Goal: Information Seeking & Learning: Learn about a topic

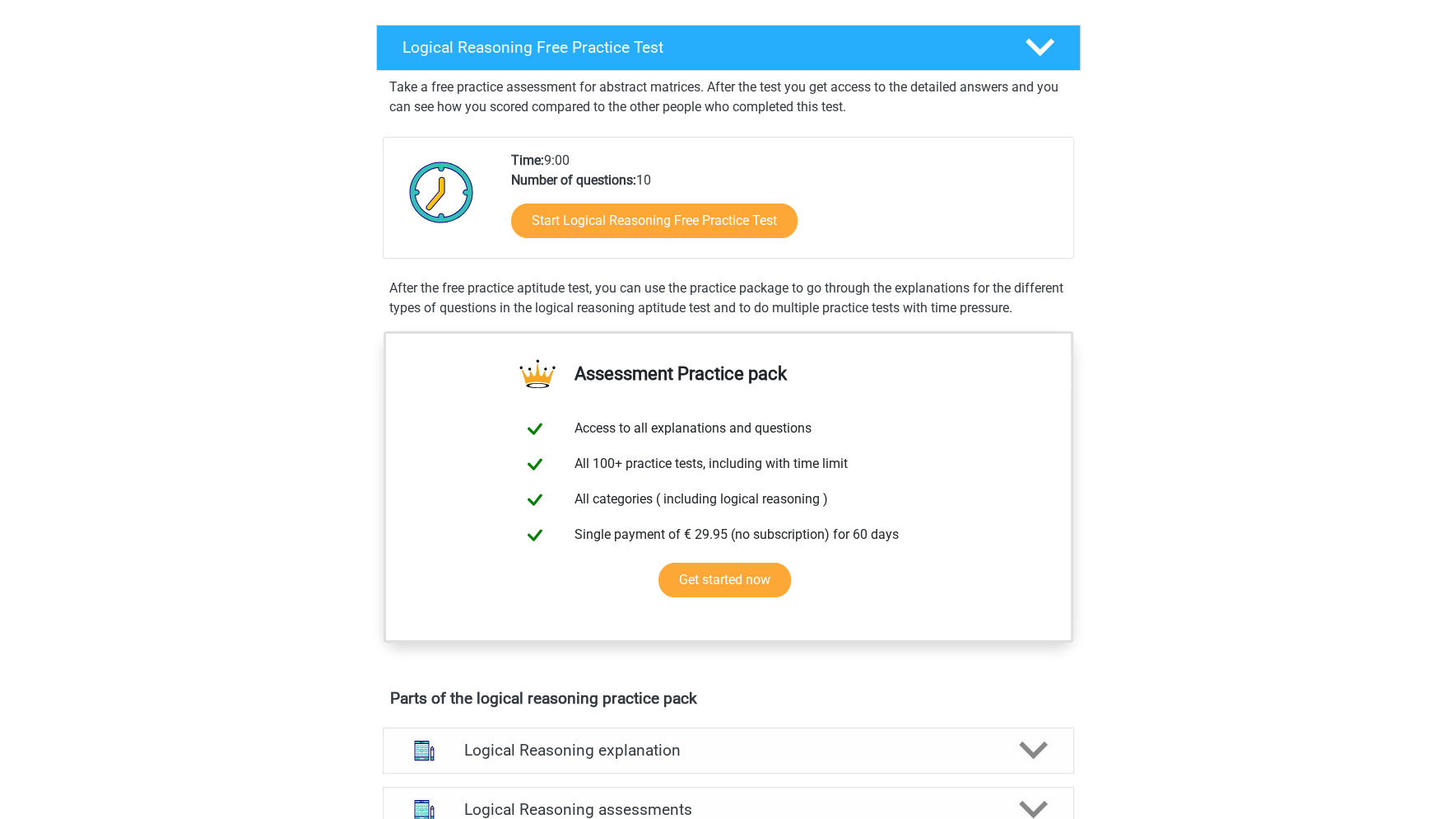
scroll to position [165, 0]
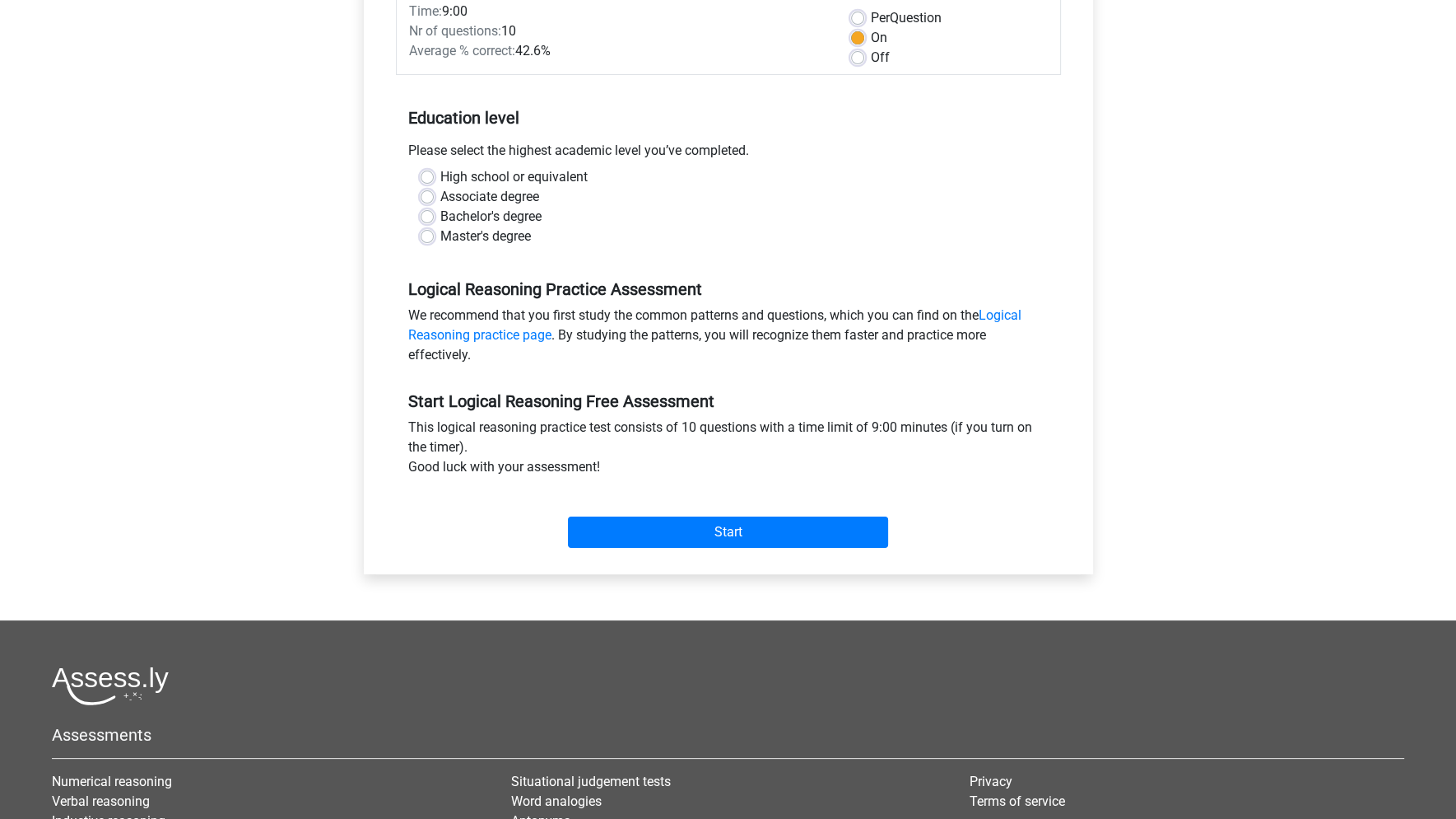
scroll to position [247, 0]
click at [440, 173] on label "High school or equivalent" at bounding box center [514, 176] width 148 height 20
click at [422, 173] on input "High school or equivalent" at bounding box center [427, 175] width 13 height 17
radio input "true"
click at [738, 527] on input "Start" at bounding box center [728, 532] width 321 height 32
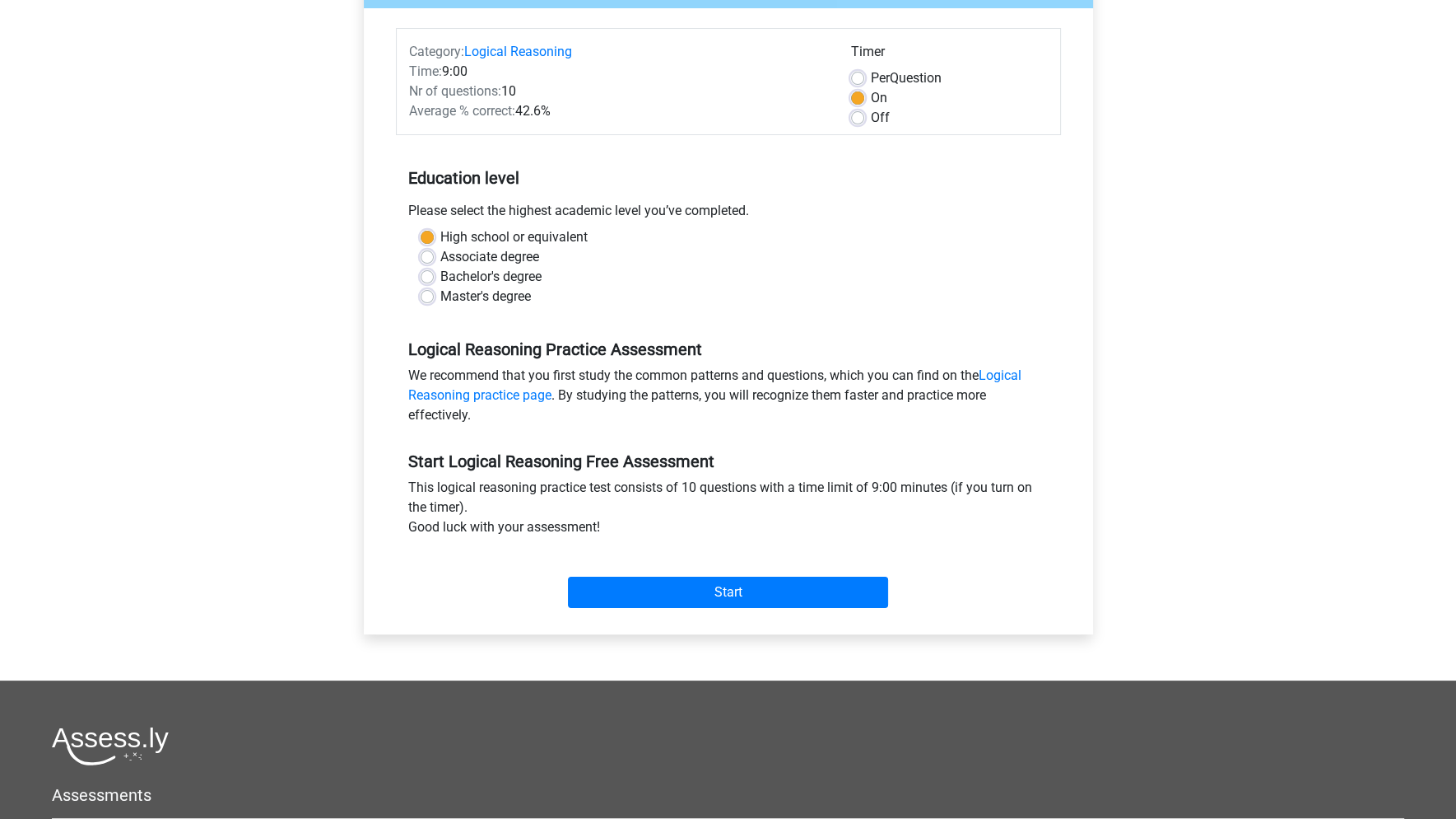
scroll to position [83, 0]
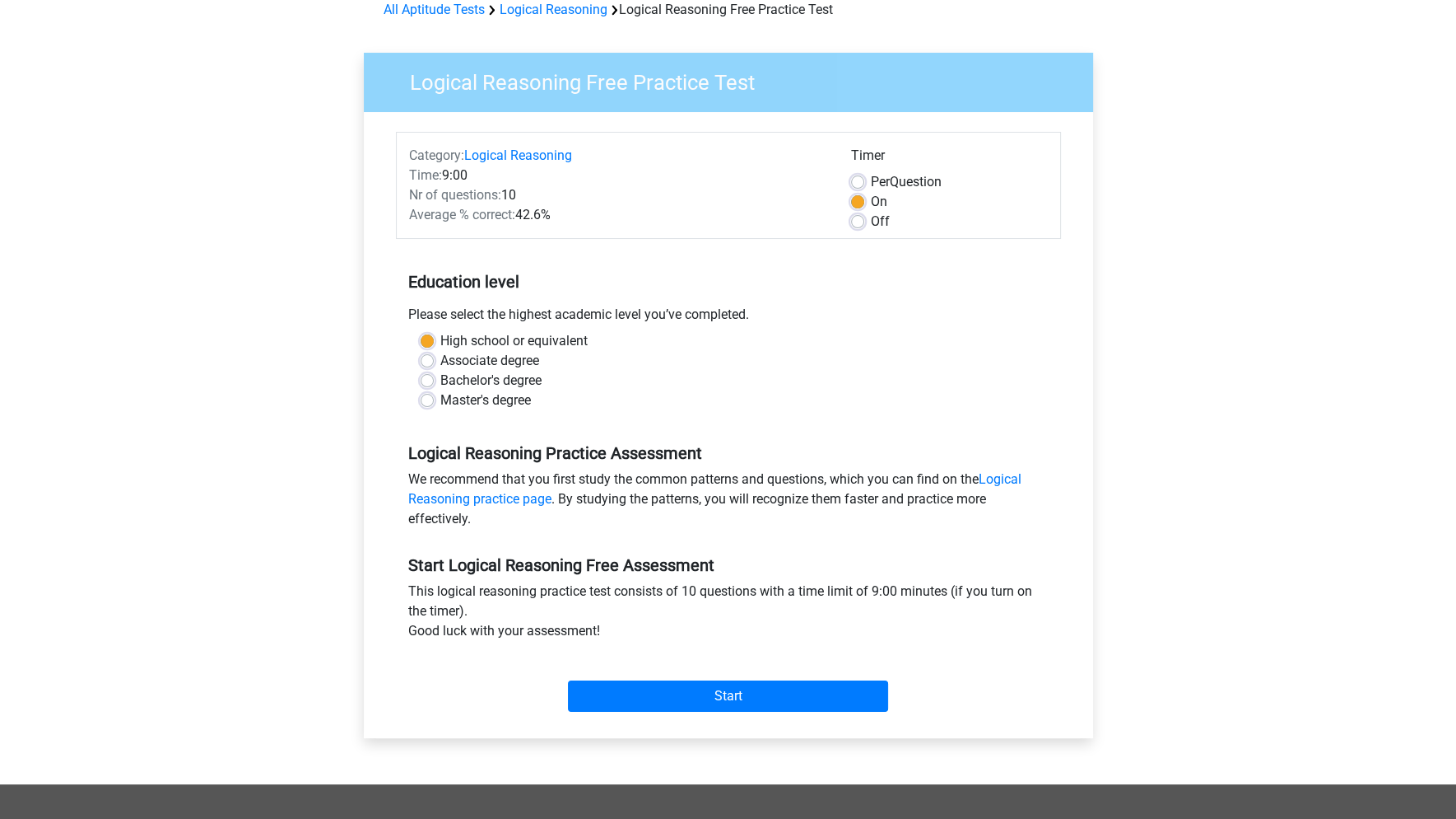
click at [869, 230] on div "Off" at bounding box center [950, 221] width 197 height 20
click at [871, 218] on label "Off" at bounding box center [880, 221] width 19 height 20
click at [856, 218] on input "Off" at bounding box center [858, 220] width 13 height 17
radio input "true"
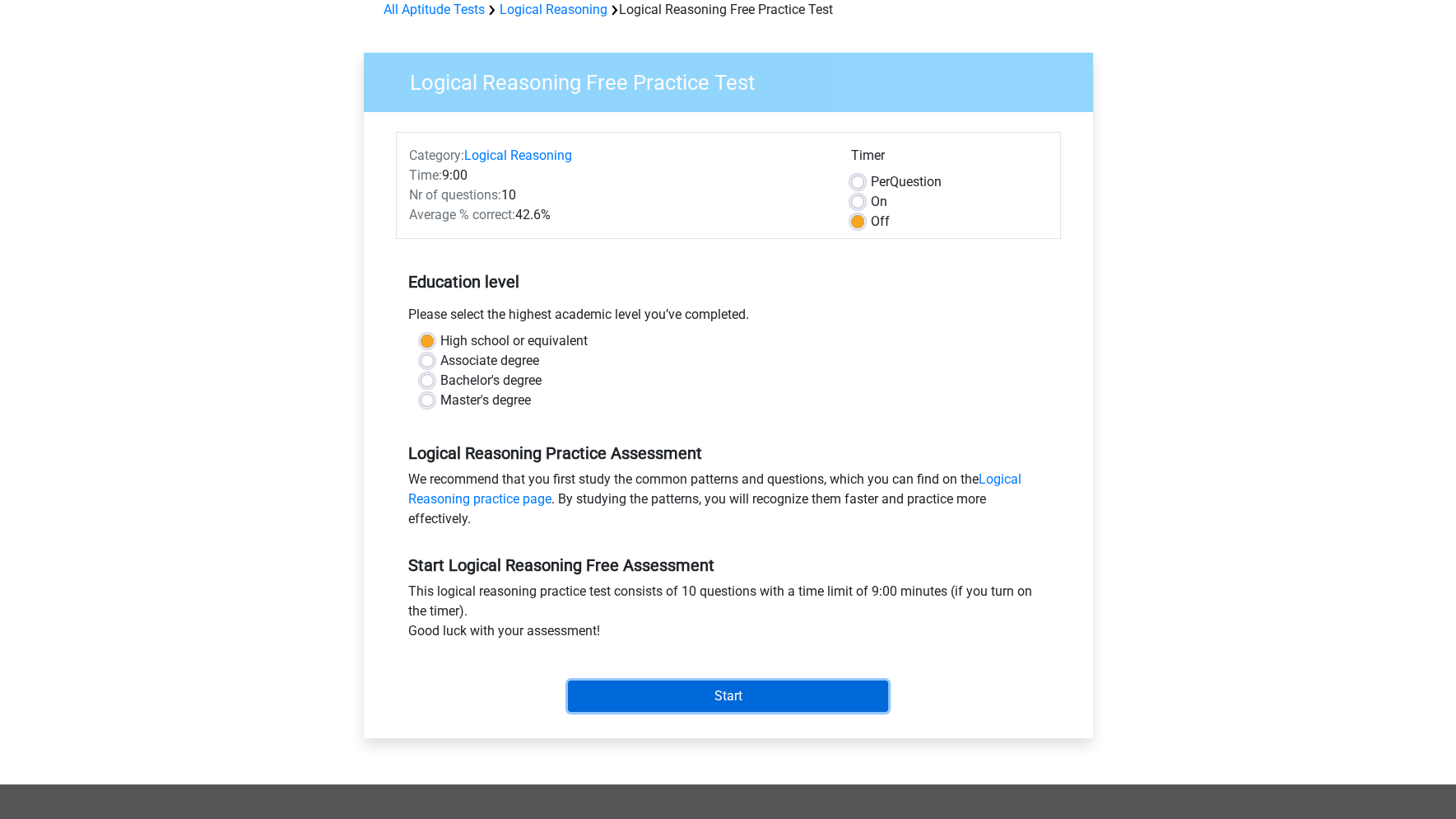
click at [855, 701] on input "Start" at bounding box center [728, 696] width 321 height 32
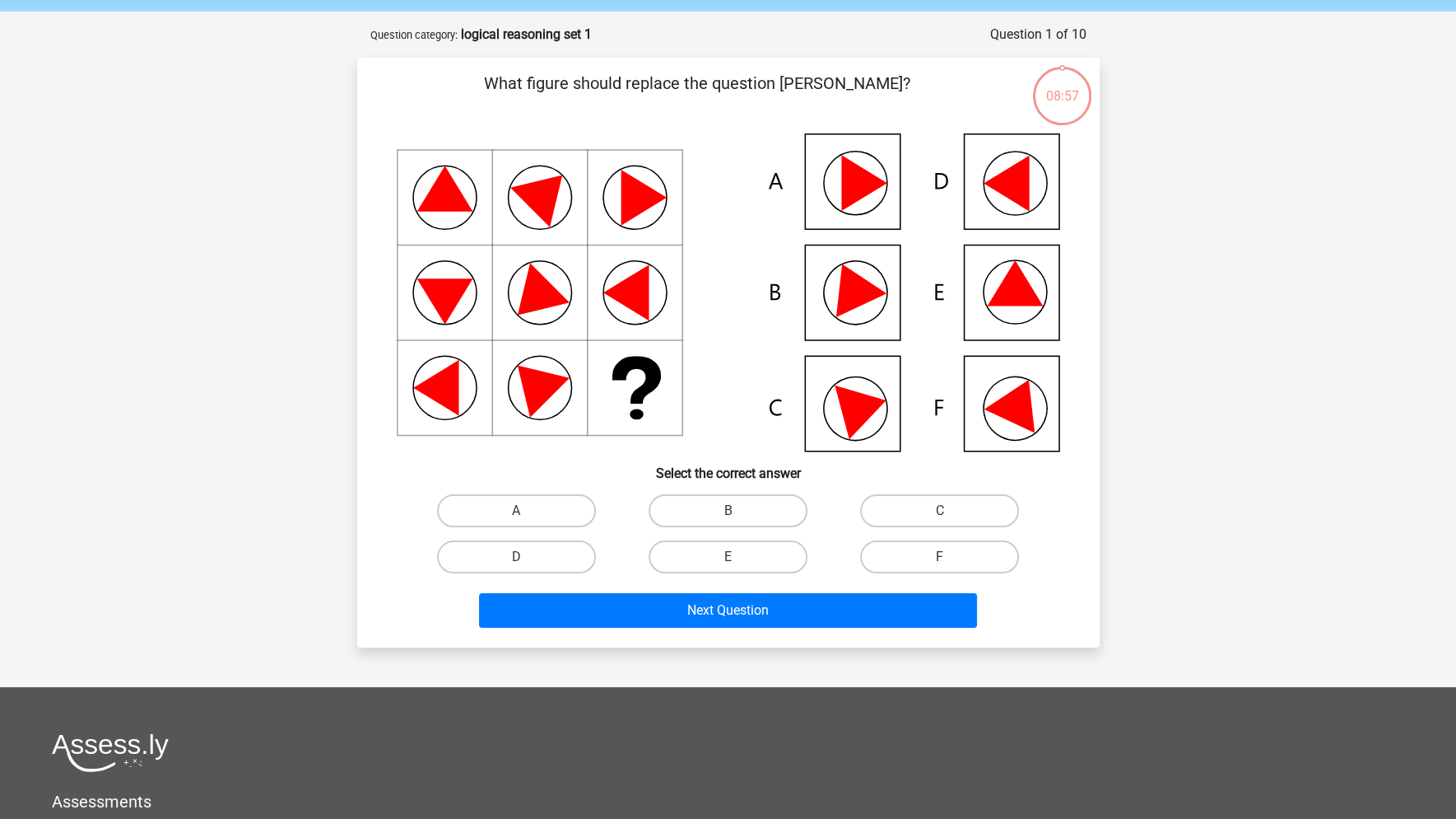
scroll to position [83, 0]
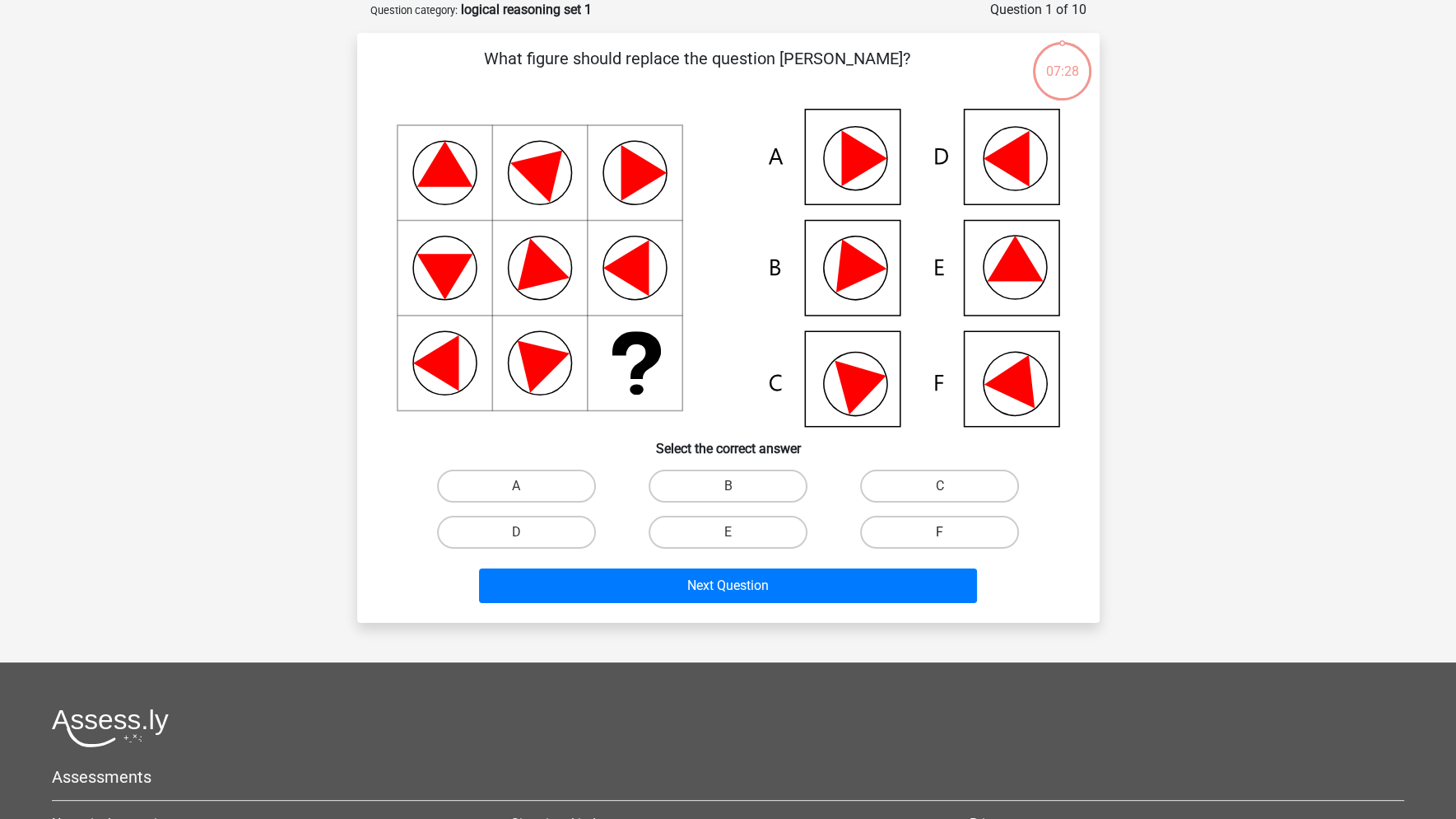
click at [974, 532] on label "F" at bounding box center [939, 532] width 159 height 33
click at [951, 532] on input "F" at bounding box center [946, 537] width 11 height 11
radio input "true"
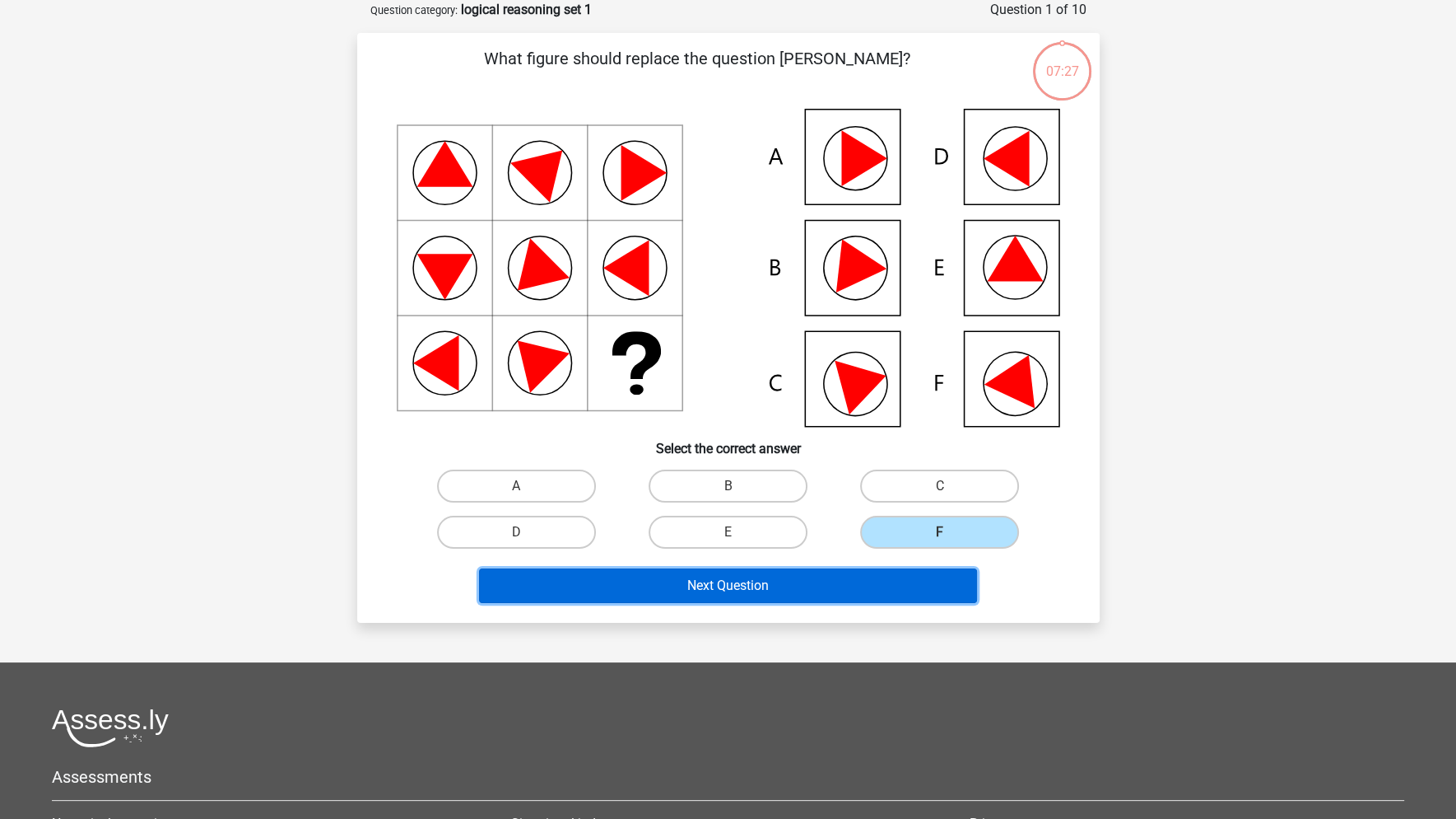
click at [803, 580] on button "Next Question" at bounding box center [728, 585] width 498 height 34
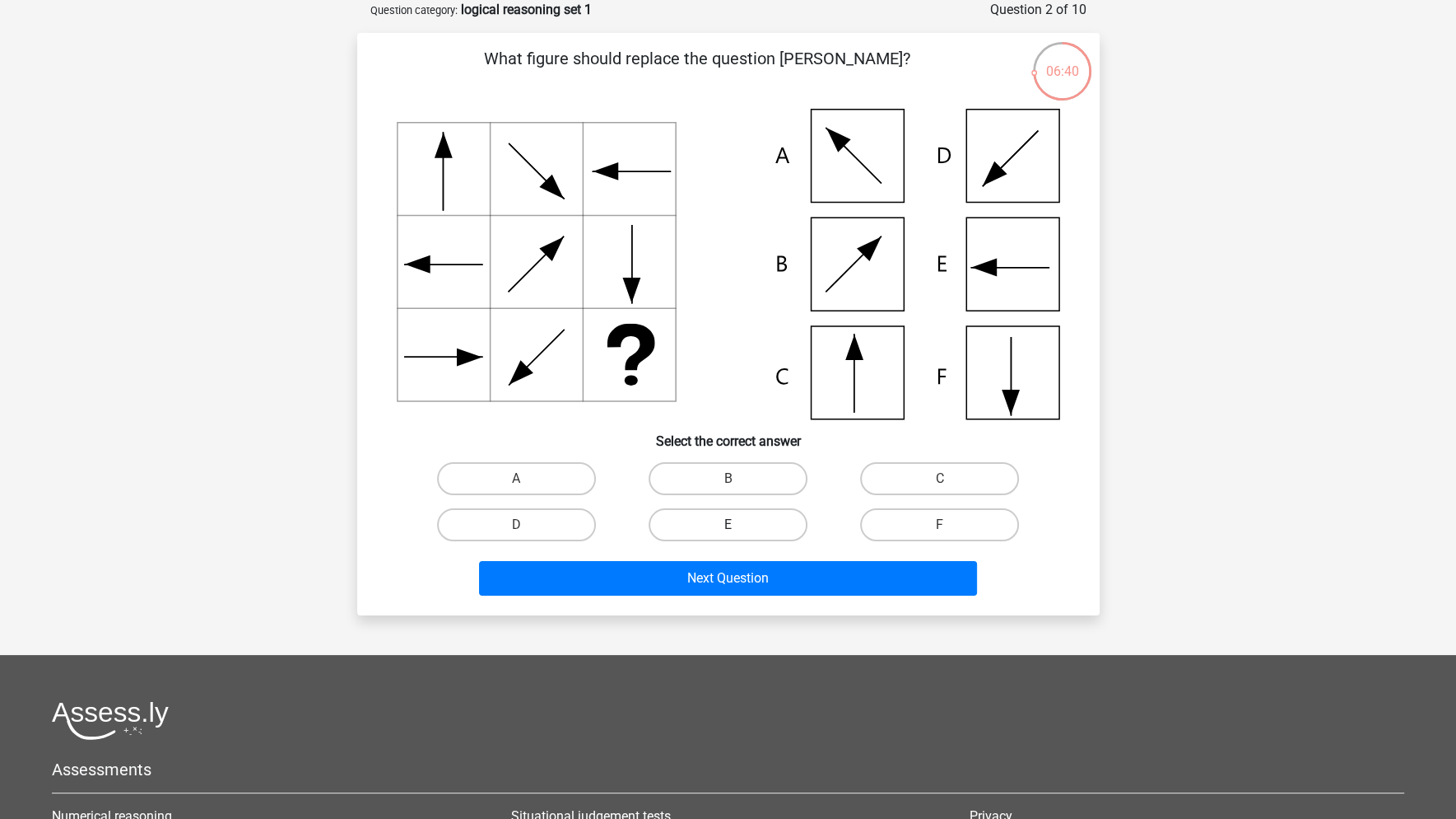
click at [691, 520] on label "E" at bounding box center [728, 524] width 159 height 33
click at [728, 524] on input "E" at bounding box center [733, 530] width 11 height 11
radio input "true"
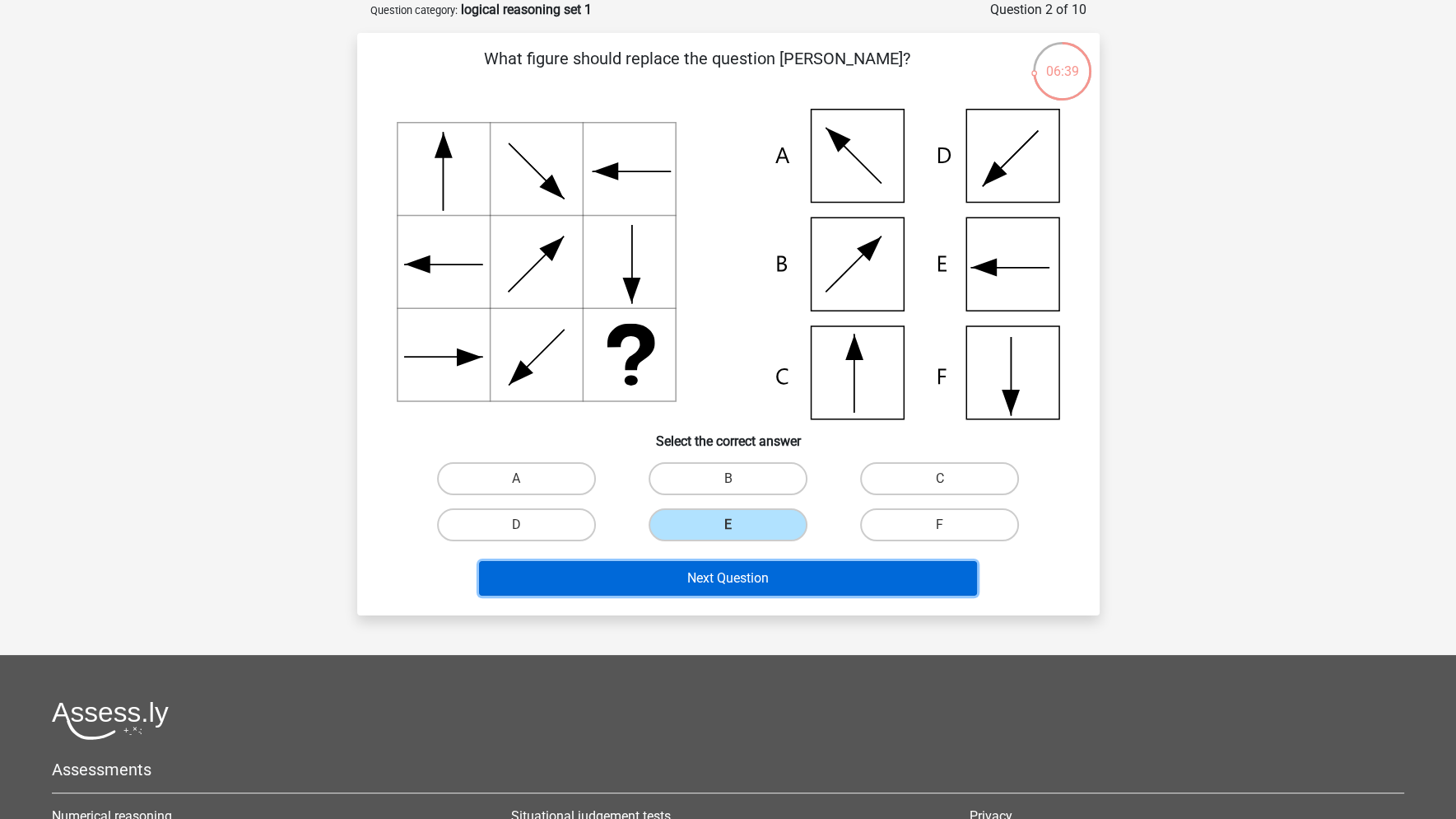
click at [817, 575] on button "Next Question" at bounding box center [728, 577] width 498 height 34
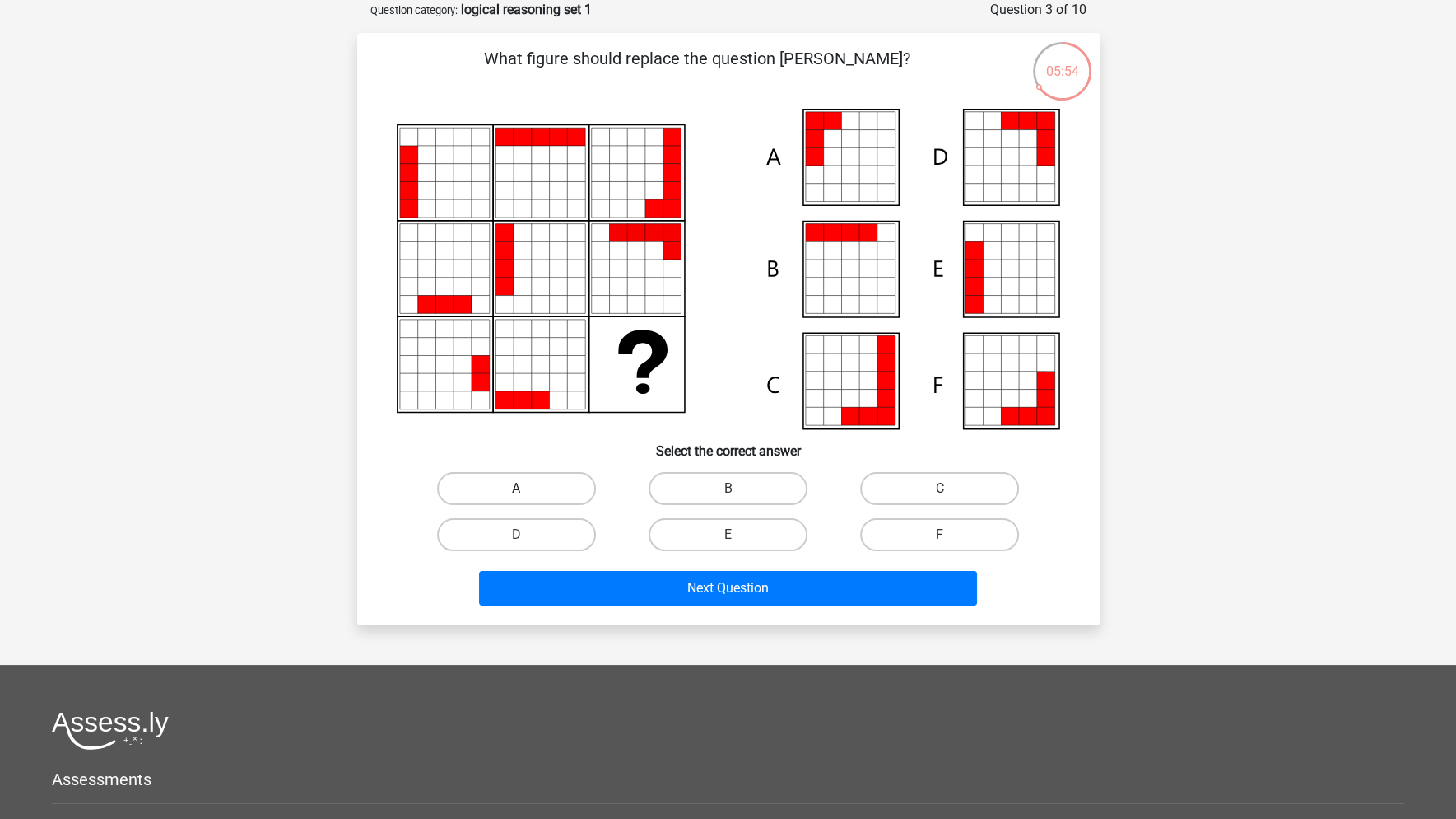
click at [530, 484] on label "A" at bounding box center [516, 488] width 159 height 33
click at [527, 488] on input "A" at bounding box center [521, 494] width 11 height 11
radio input "true"
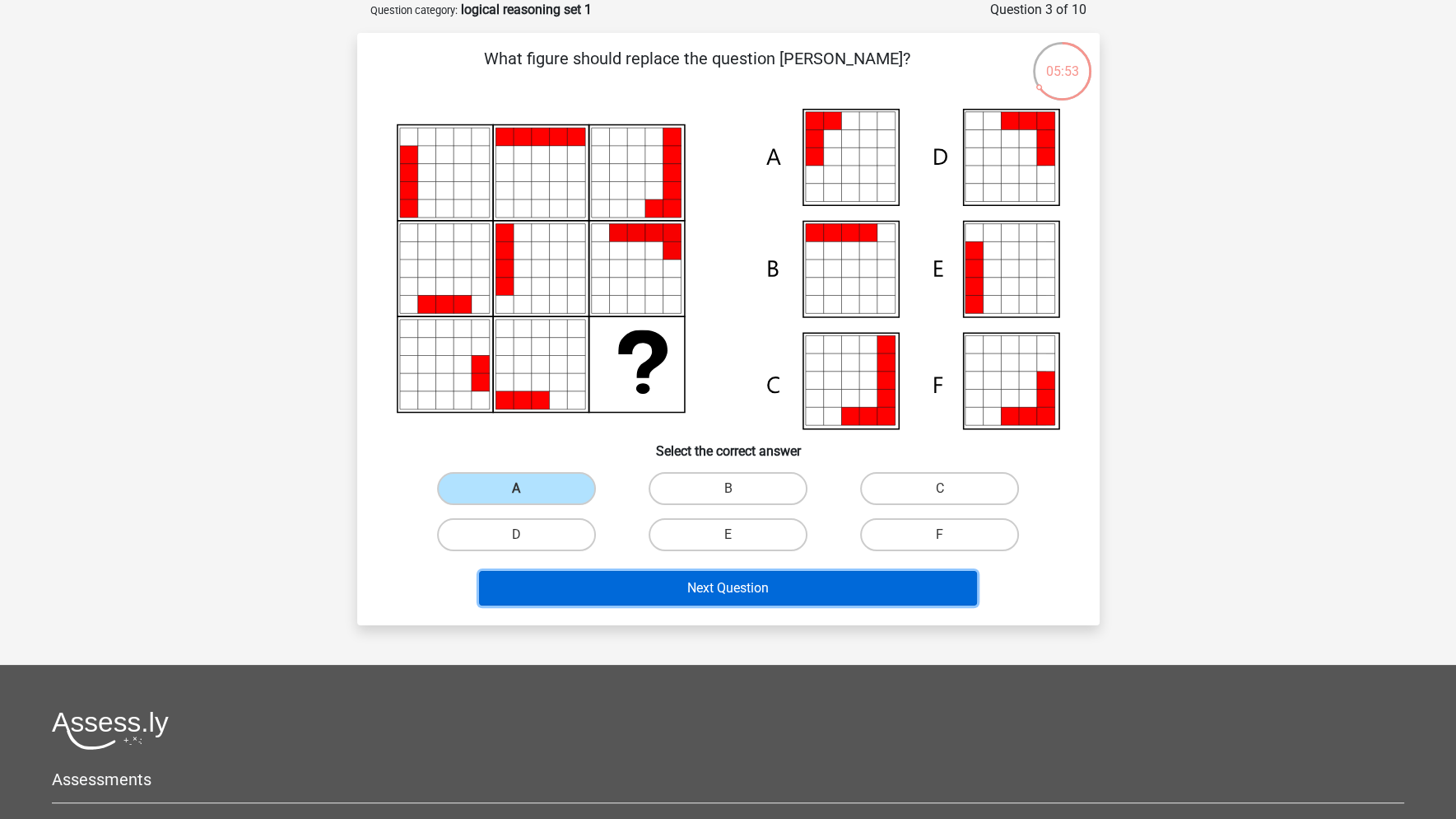
click at [734, 588] on button "Next Question" at bounding box center [728, 588] width 498 height 34
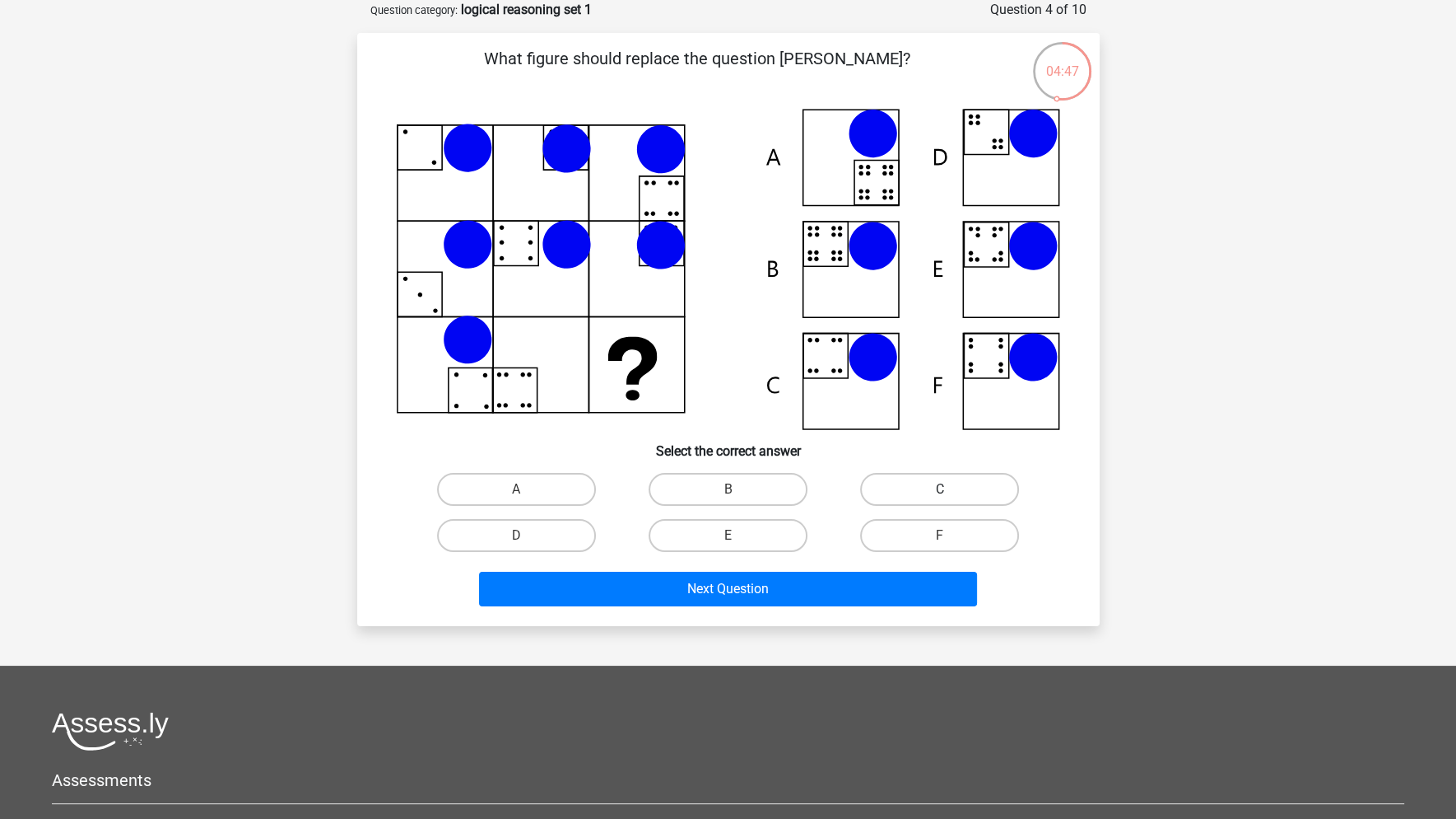
click at [934, 482] on label "C" at bounding box center [939, 488] width 159 height 33
click at [940, 489] on input "C" at bounding box center [946, 495] width 11 height 11
radio input "true"
click at [885, 568] on div "Next Question" at bounding box center [728, 586] width 689 height 54
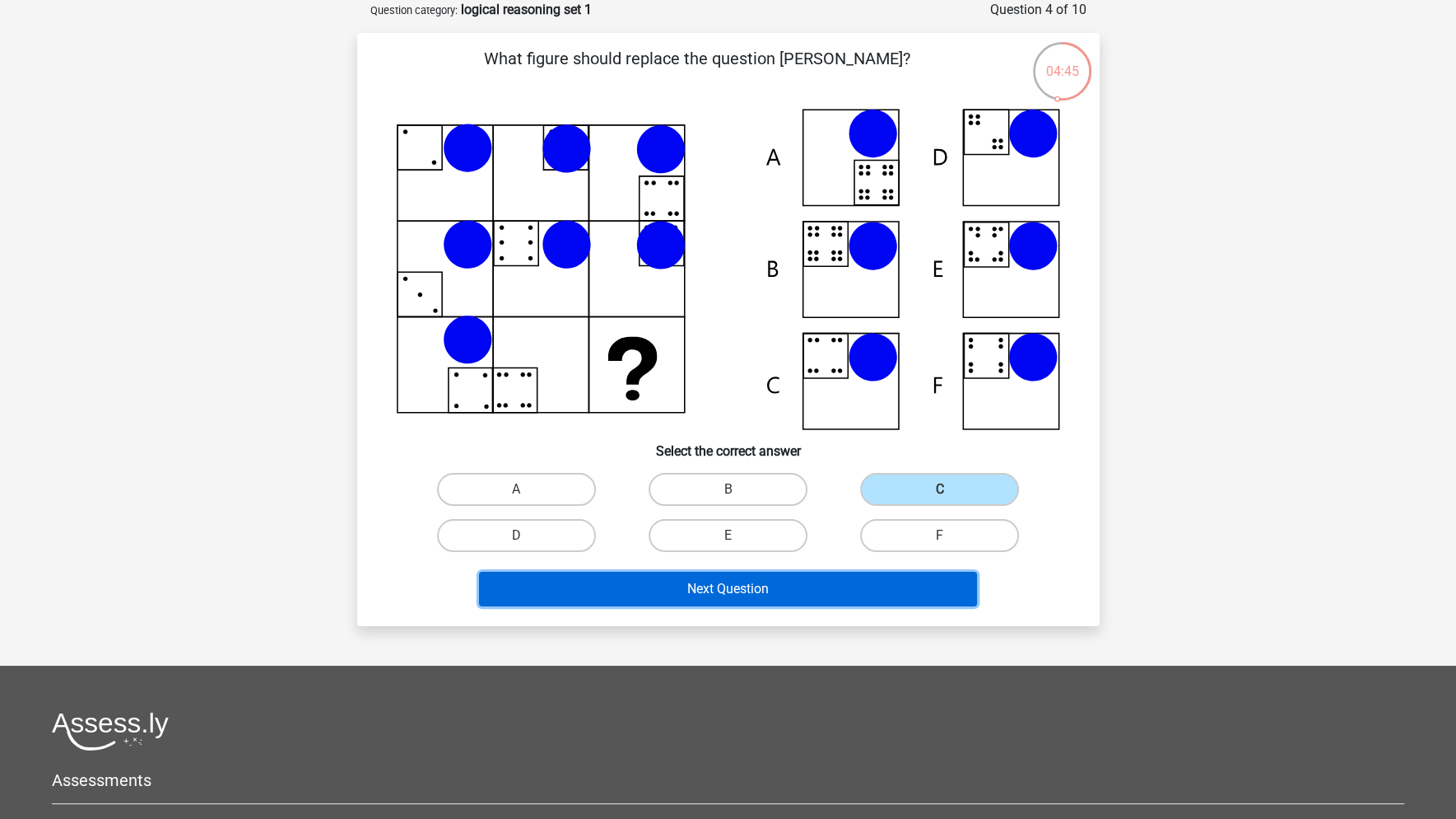
click at [824, 585] on button "Next Question" at bounding box center [728, 588] width 498 height 34
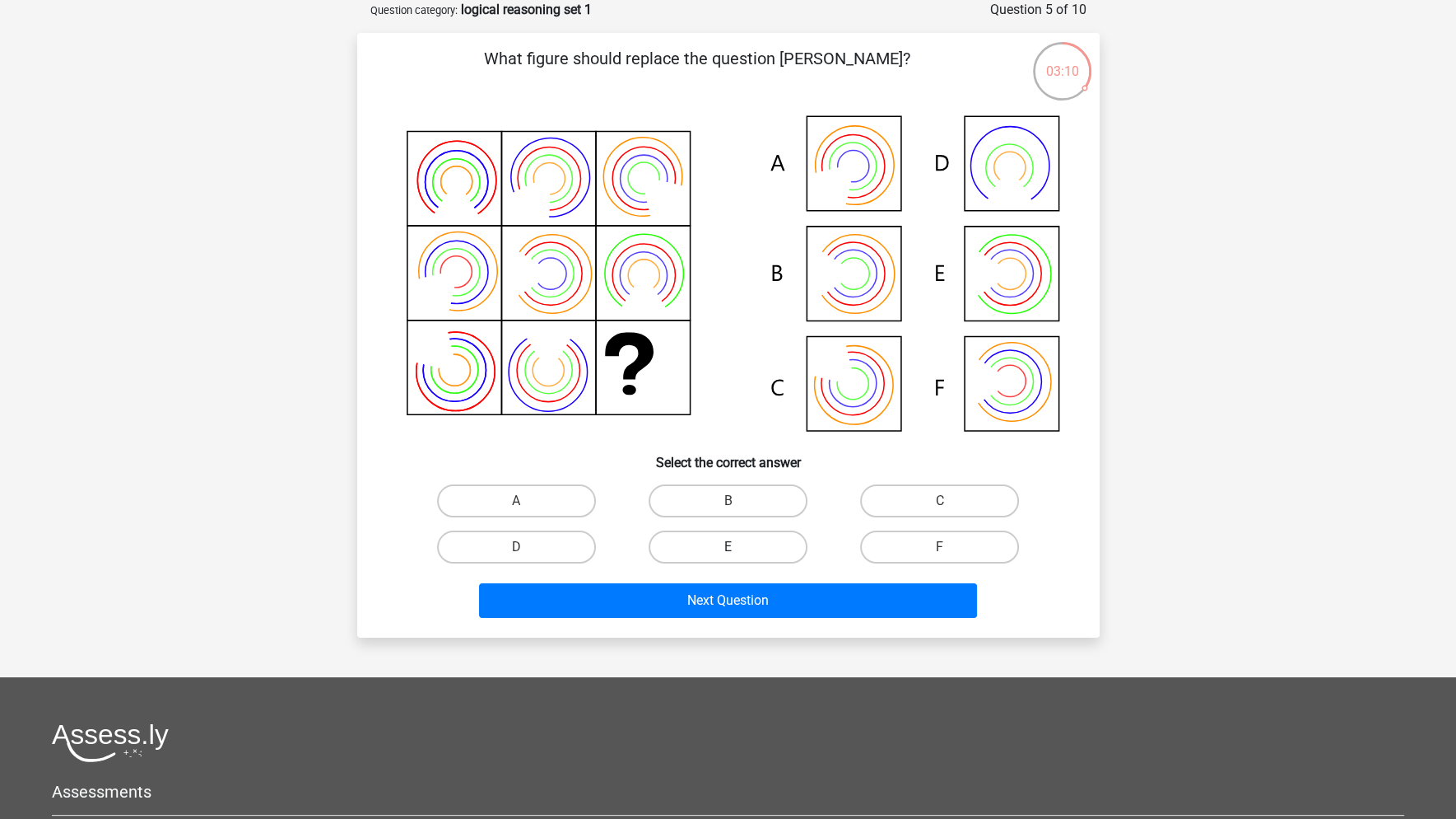
click at [761, 539] on label "E" at bounding box center [728, 546] width 159 height 33
click at [739, 547] on input "E" at bounding box center [733, 552] width 11 height 11
radio input "true"
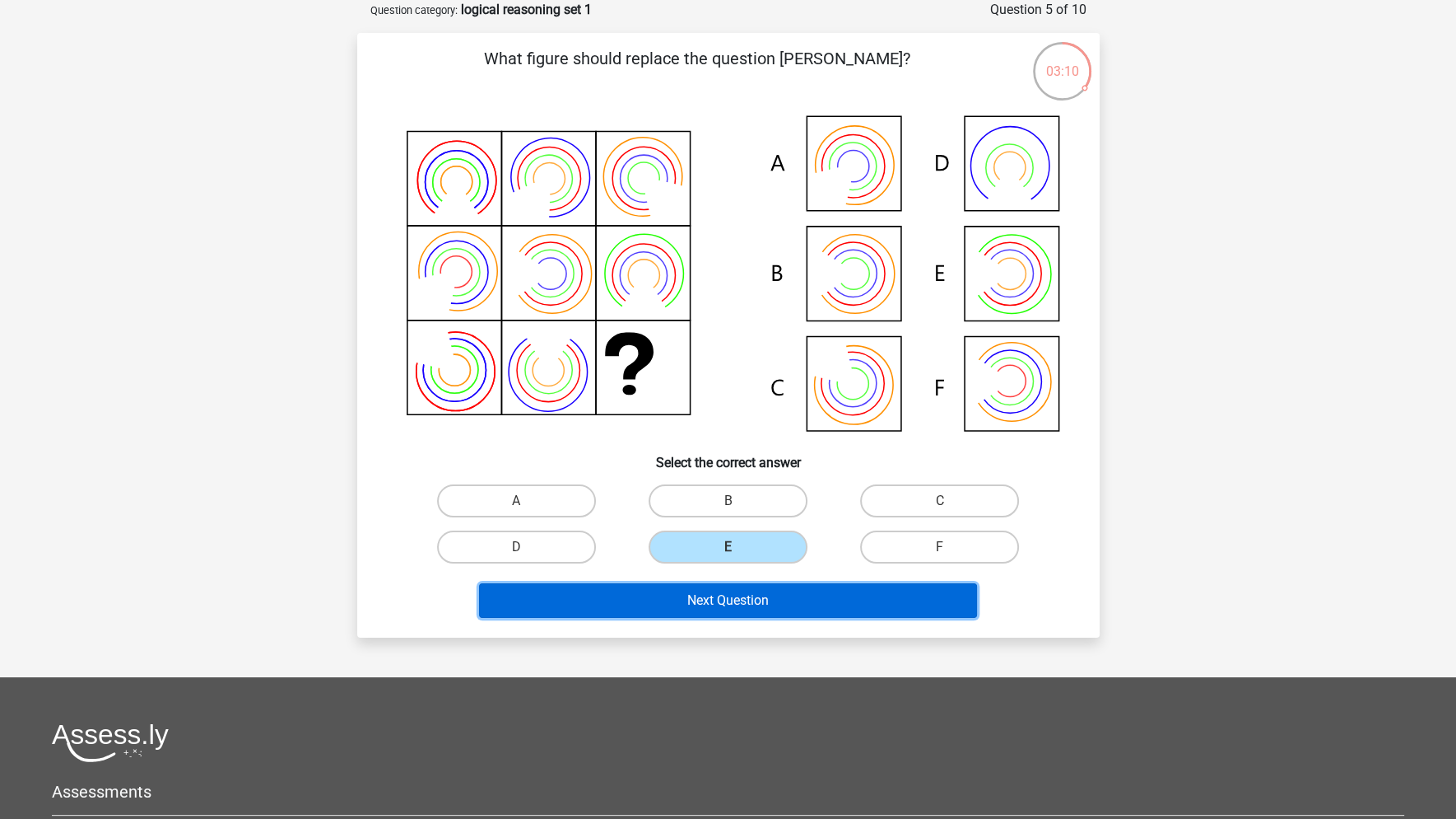
click at [795, 601] on button "Next Question" at bounding box center [728, 600] width 498 height 34
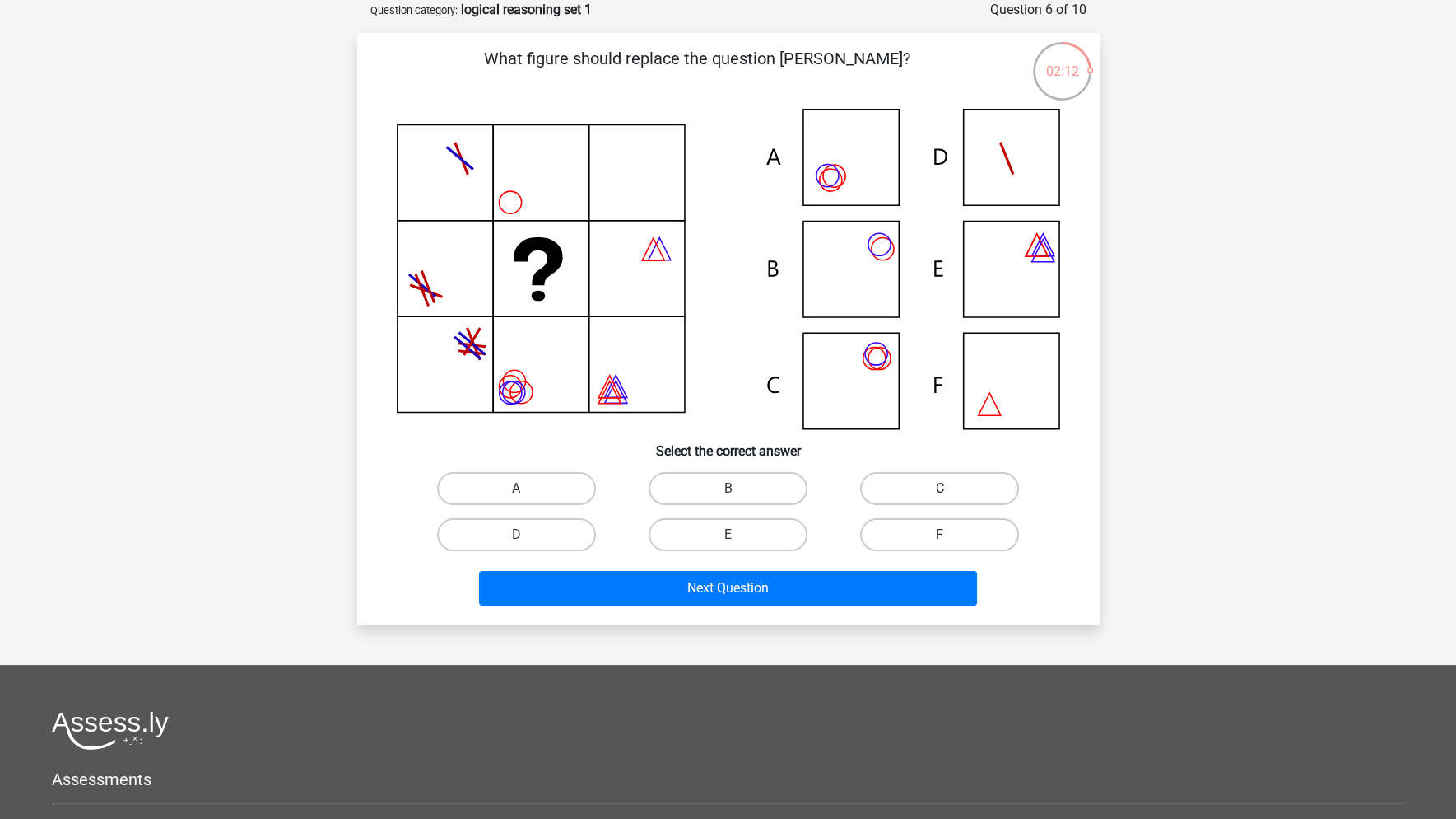
click at [911, 494] on label "C" at bounding box center [939, 488] width 159 height 33
click at [940, 494] on input "C" at bounding box center [946, 494] width 11 height 11
radio input "true"
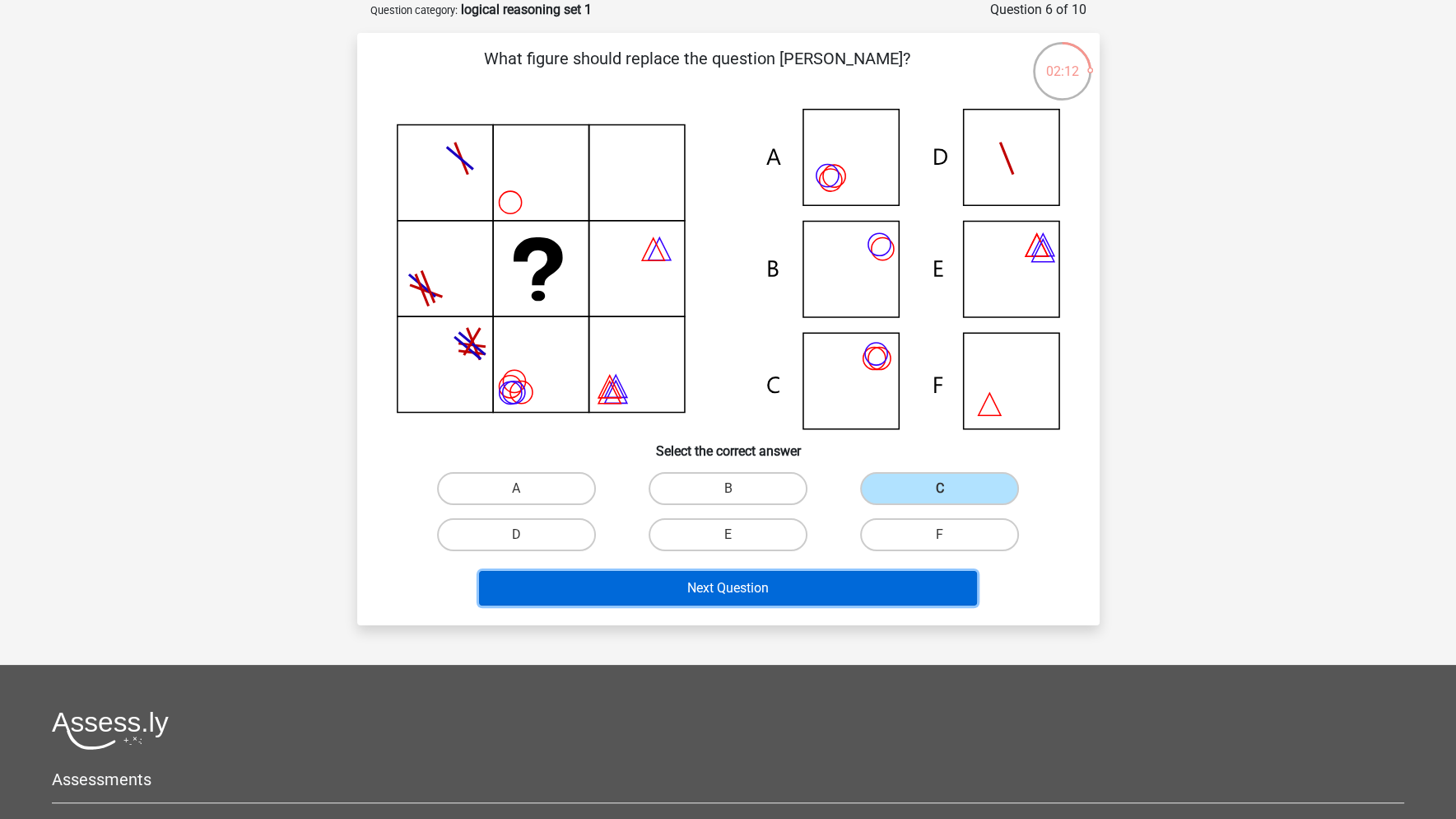
click at [905, 585] on button "Next Question" at bounding box center [728, 588] width 498 height 34
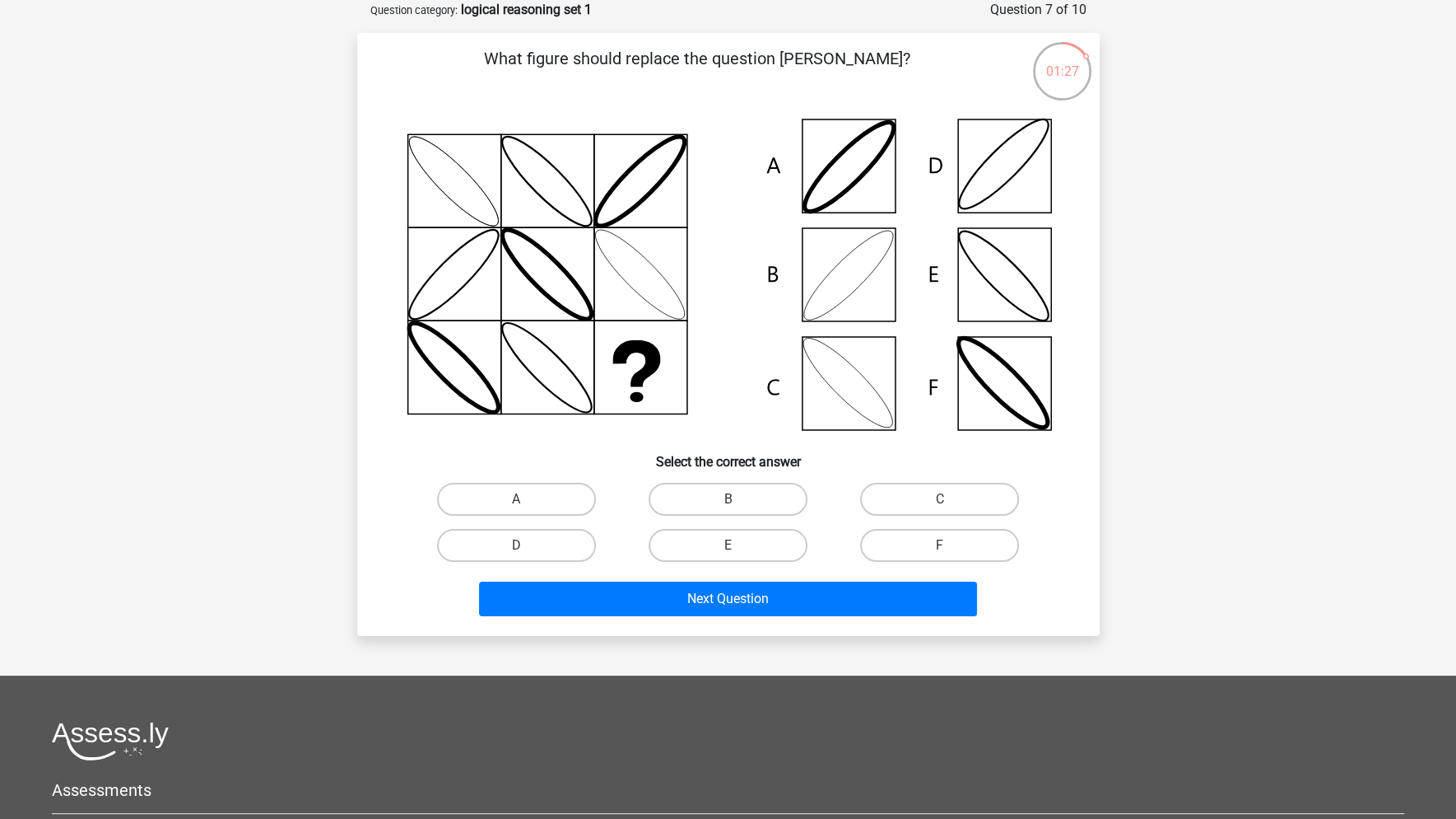
click at [728, 499] on input "B" at bounding box center [733, 505] width 11 height 11
radio input "true"
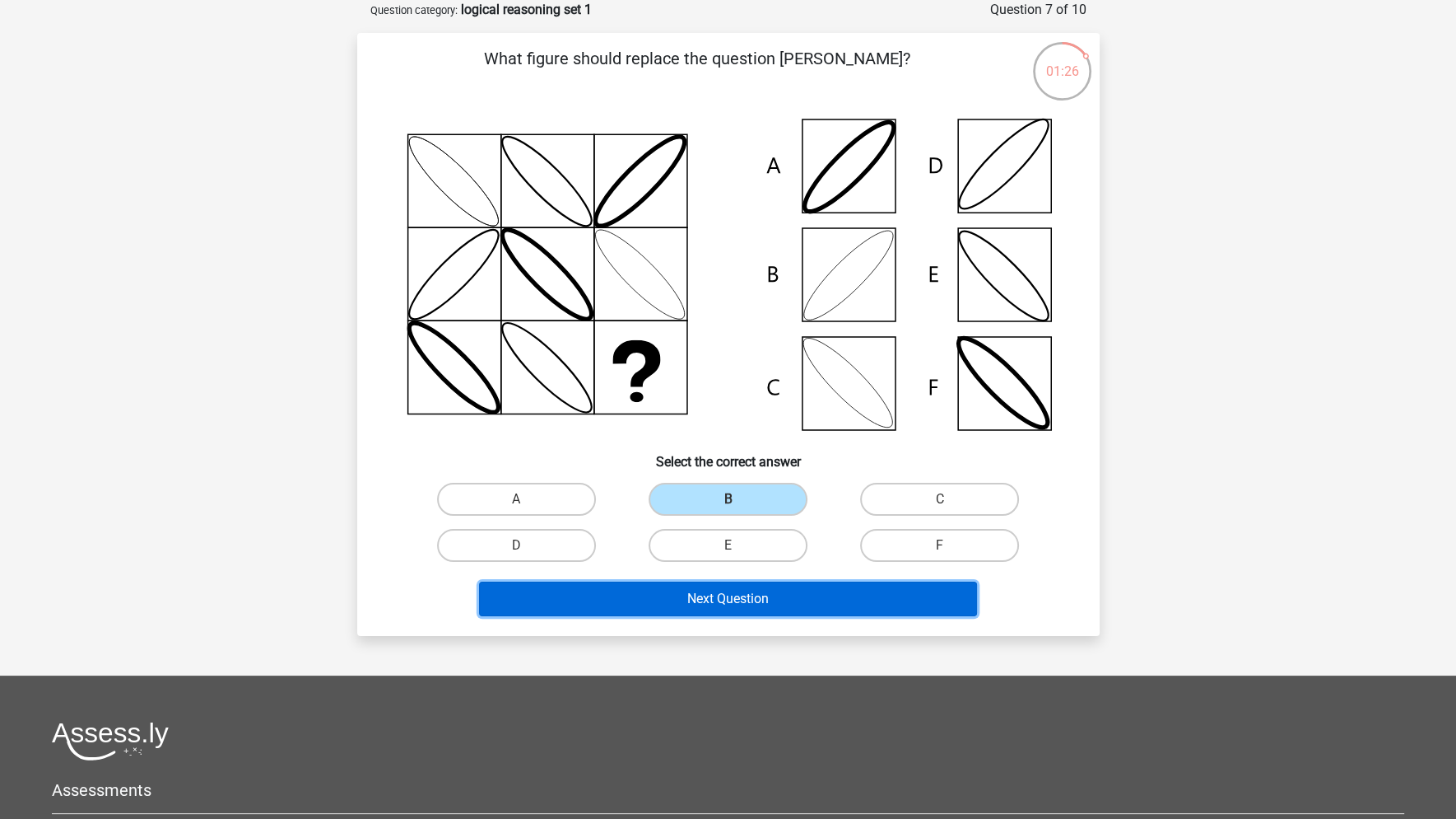
click at [783, 589] on button "Next Question" at bounding box center [728, 598] width 498 height 34
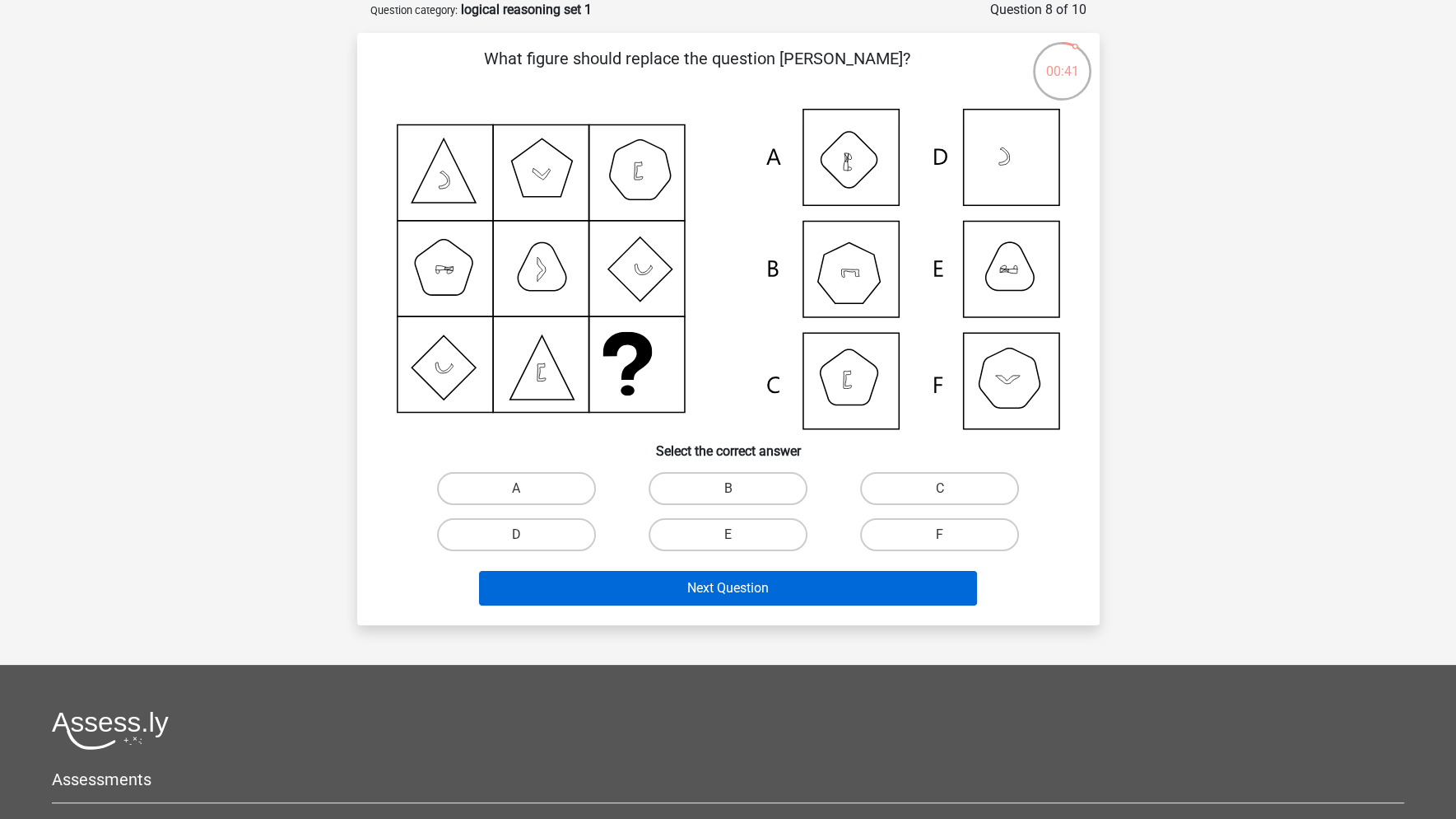
drag, startPoint x: 520, startPoint y: 535, endPoint x: 623, endPoint y: 575, distance: 110.5
click at [523, 535] on input "D" at bounding box center [521, 540] width 11 height 11
radio input "true"
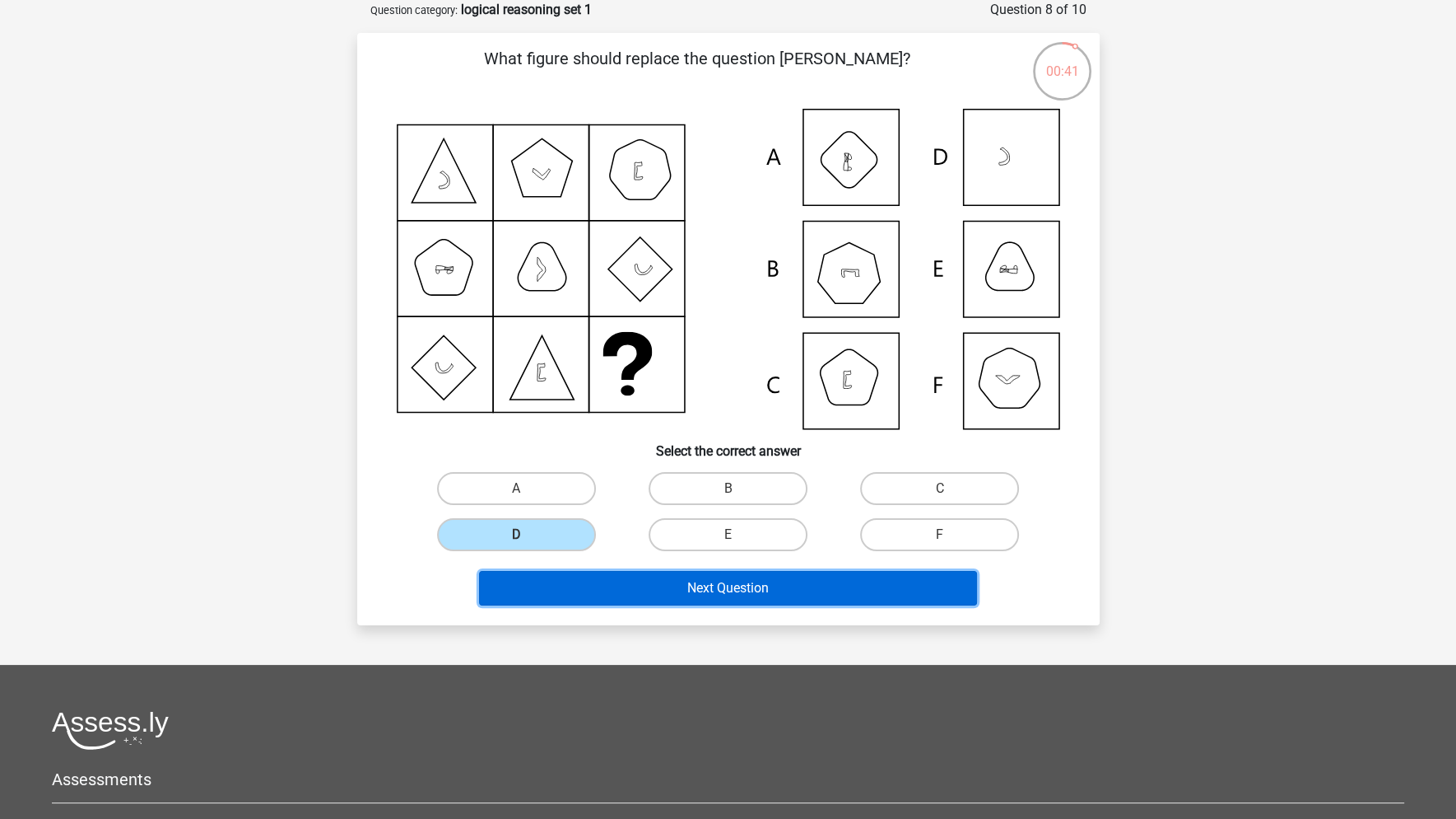
click at [648, 597] on button "Next Question" at bounding box center [728, 588] width 498 height 34
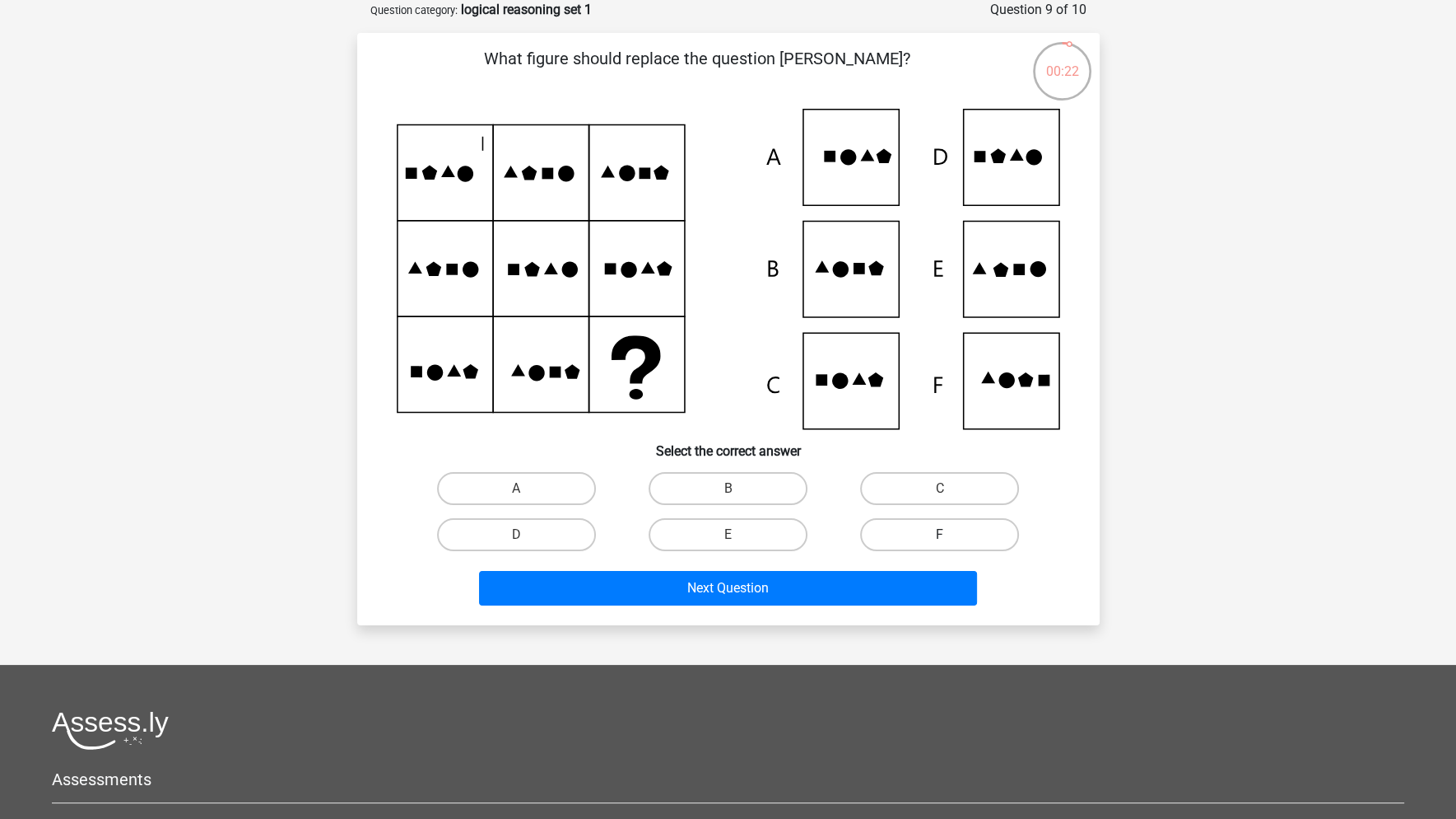
click at [911, 534] on label "F" at bounding box center [939, 534] width 159 height 33
click at [940, 535] on input "F" at bounding box center [946, 540] width 11 height 11
radio input "true"
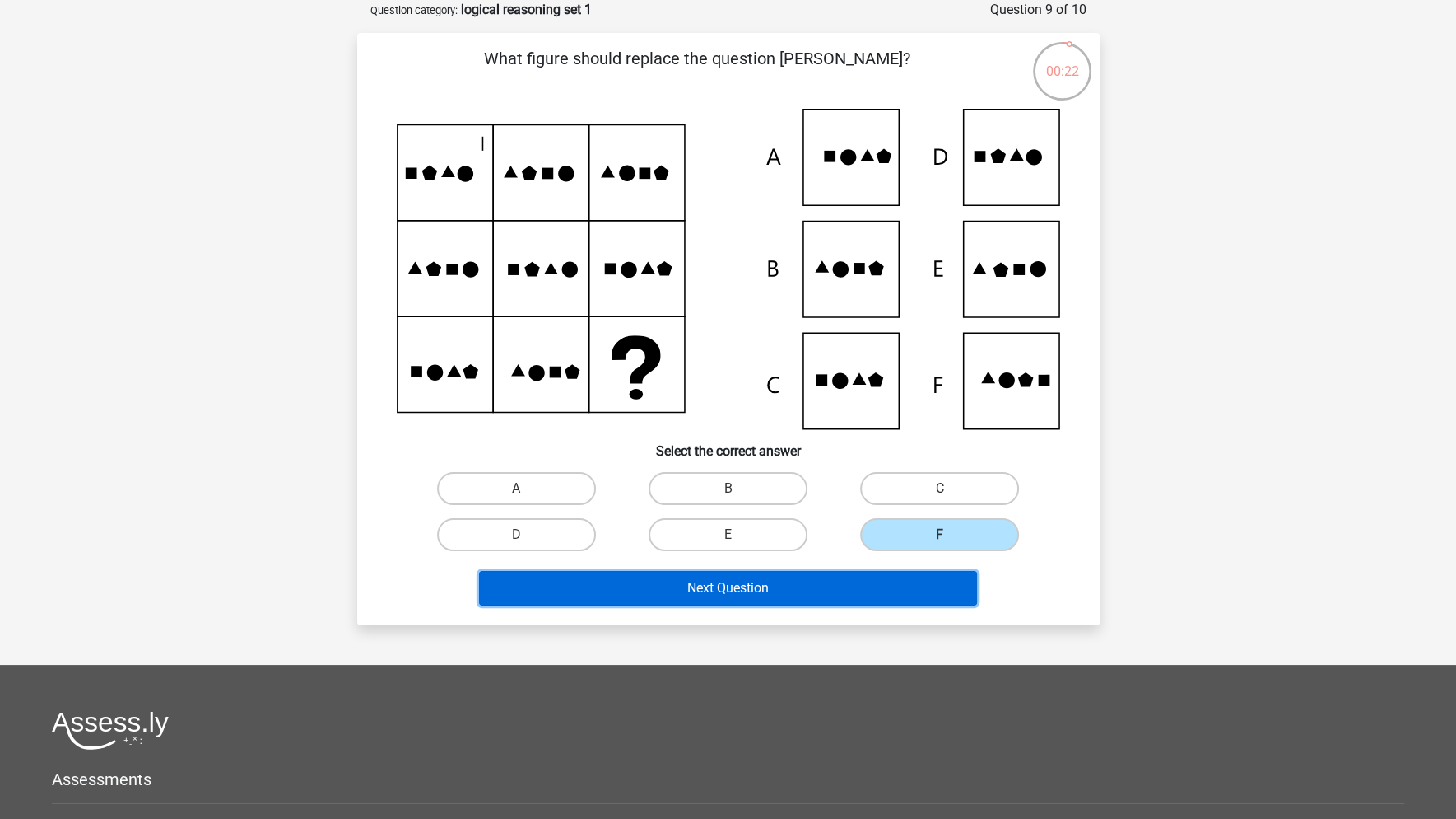
click at [912, 572] on button "Next Question" at bounding box center [728, 588] width 498 height 34
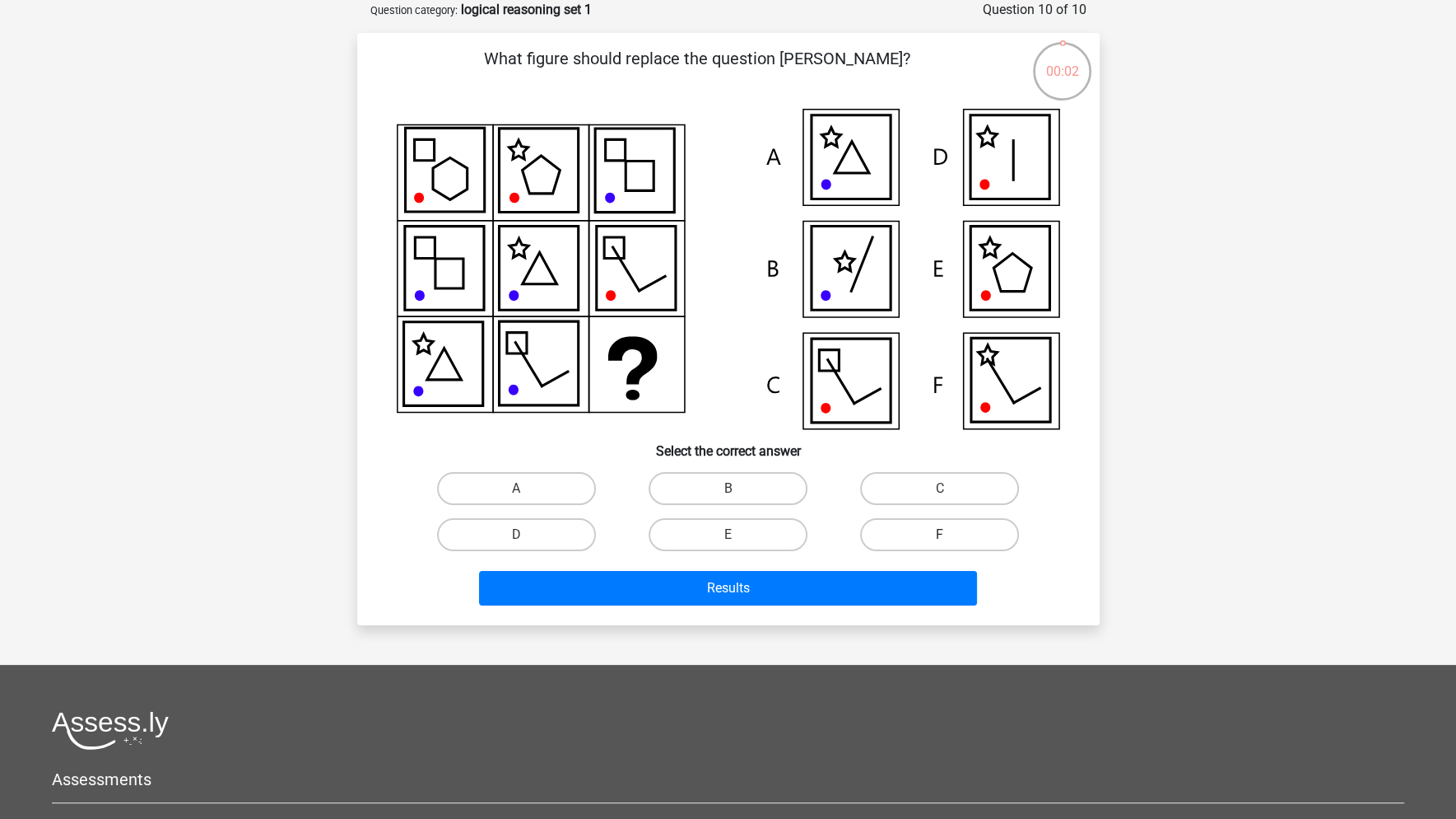
click at [916, 527] on label "F" at bounding box center [939, 534] width 159 height 33
click at [940, 535] on input "F" at bounding box center [946, 540] width 11 height 11
radio input "true"
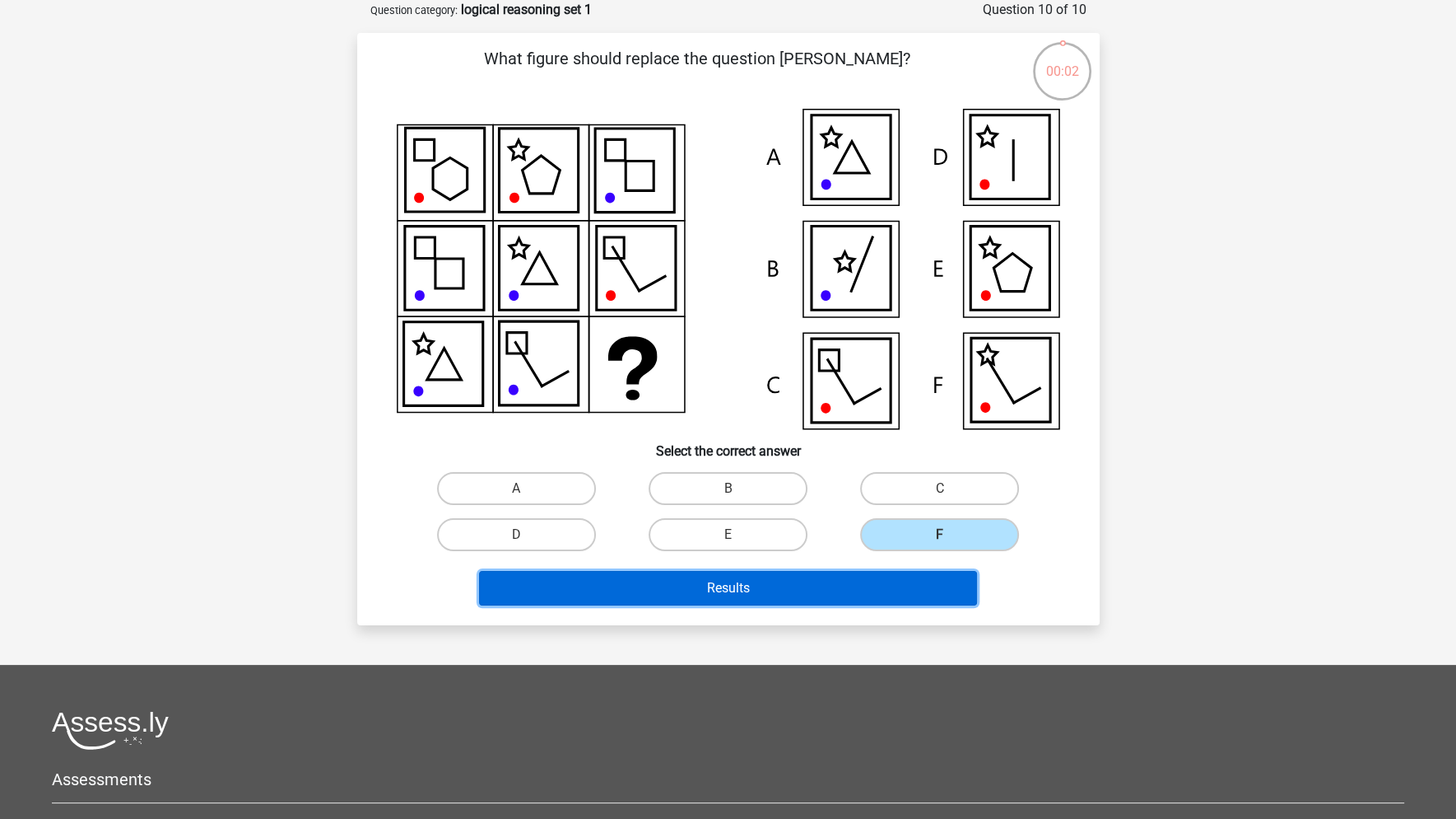
click at [912, 598] on button "Results" at bounding box center [728, 588] width 498 height 34
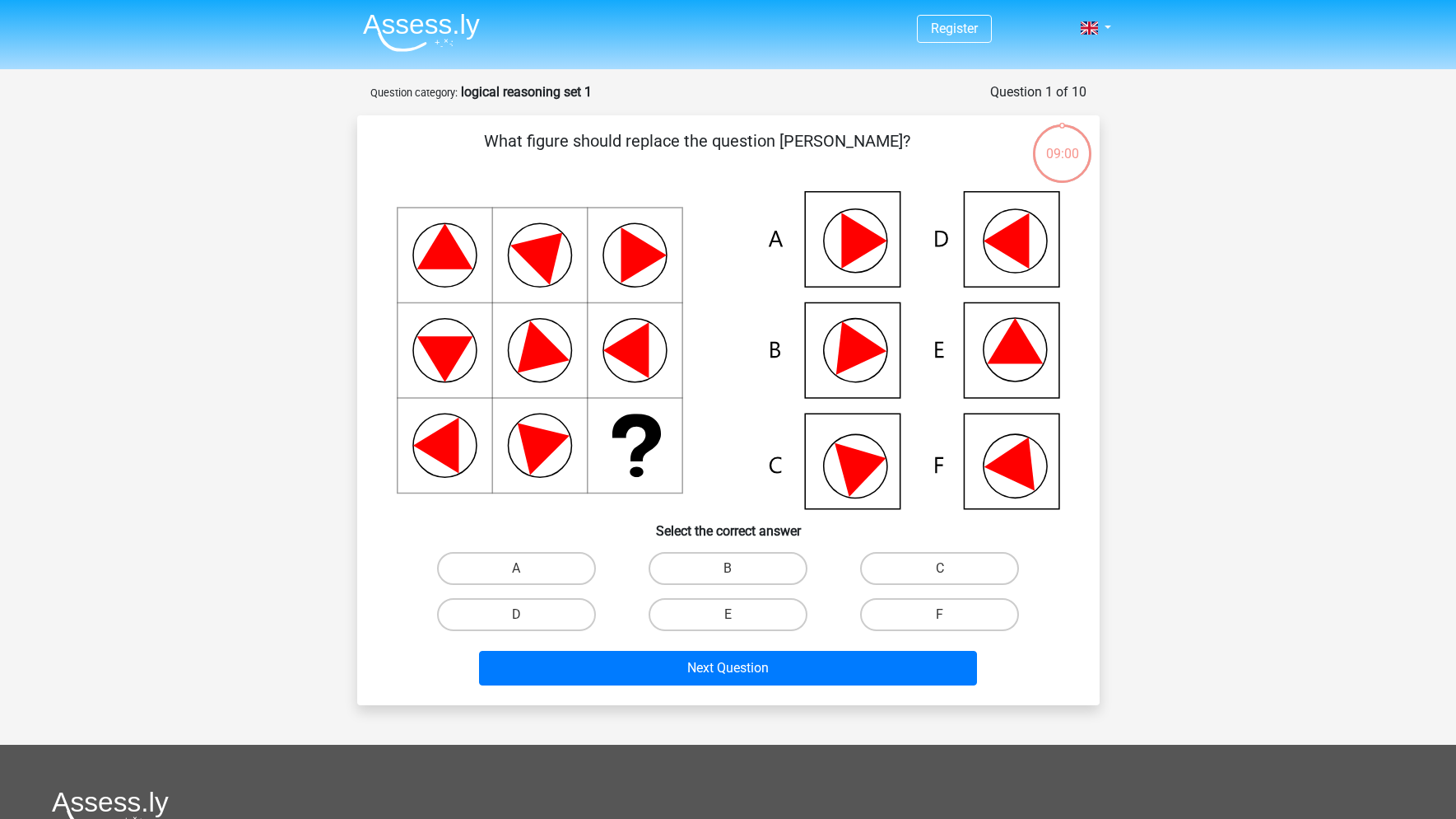
scroll to position [83, 0]
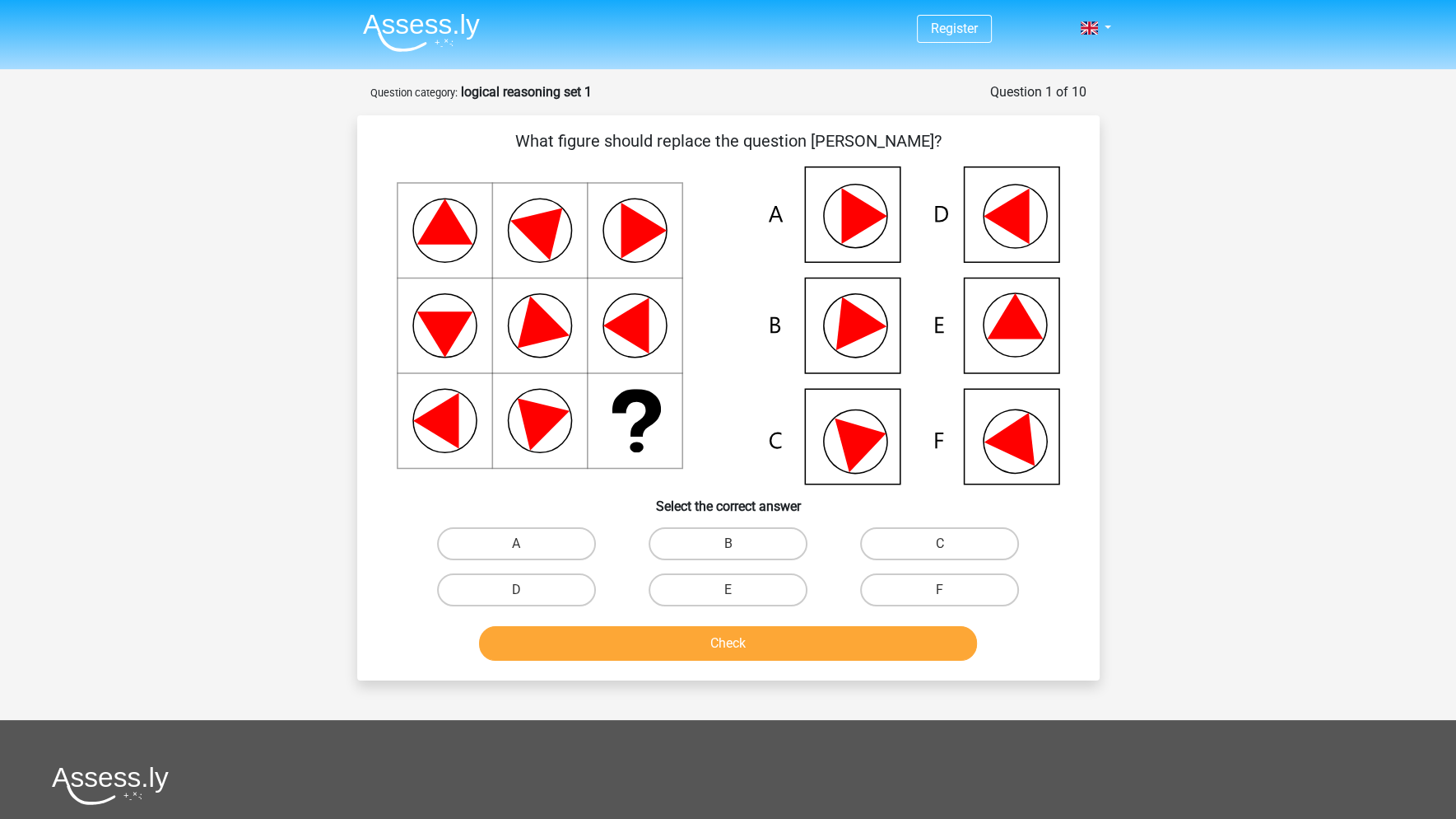
click at [731, 592] on input "E" at bounding box center [733, 595] width 11 height 11
radio input "true"
click at [757, 638] on button "Check" at bounding box center [728, 642] width 498 height 34
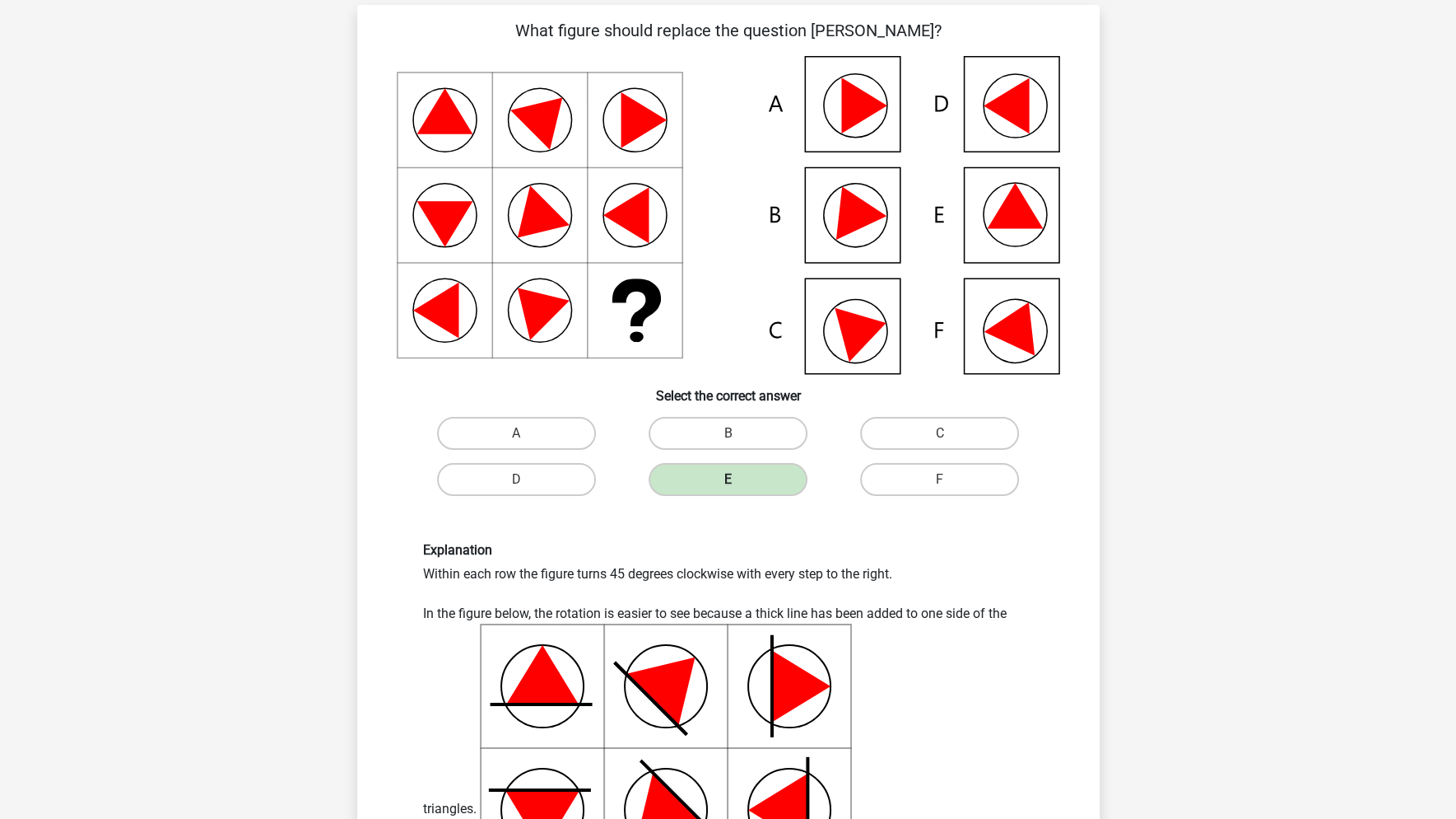
scroll to position [83, 0]
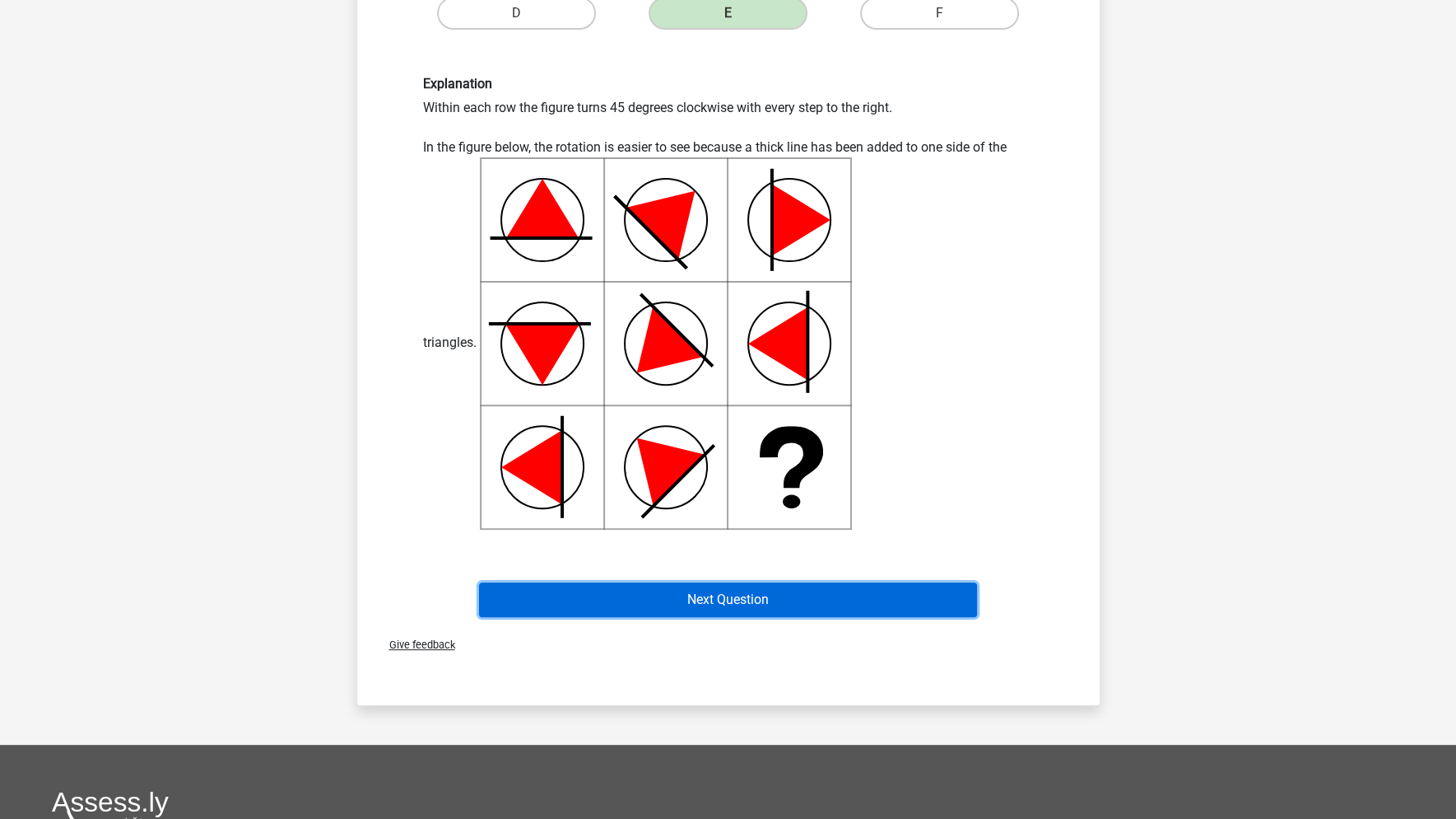
click at [758, 582] on button "Next Question" at bounding box center [728, 599] width 498 height 34
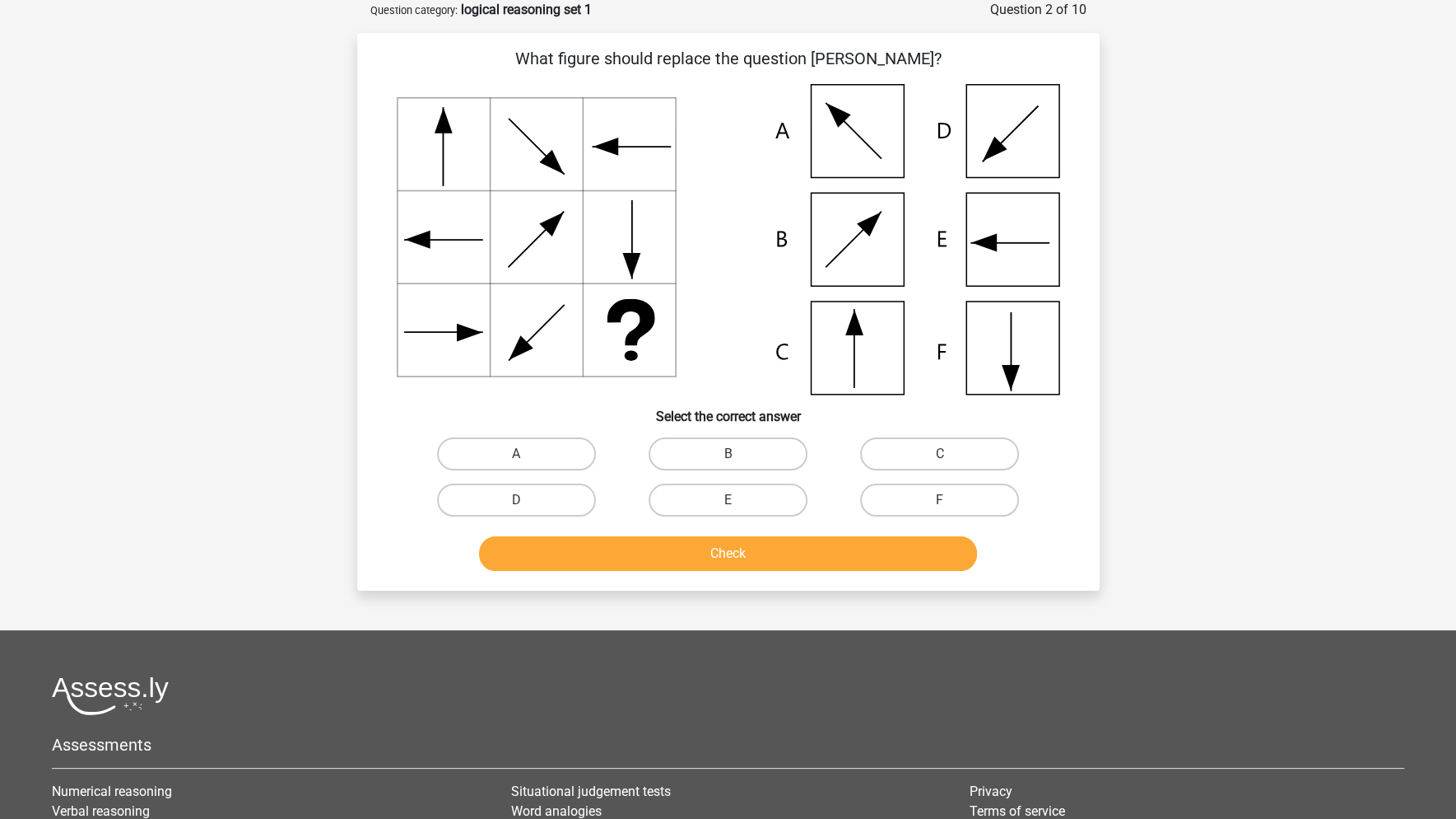
scroll to position [0, 0]
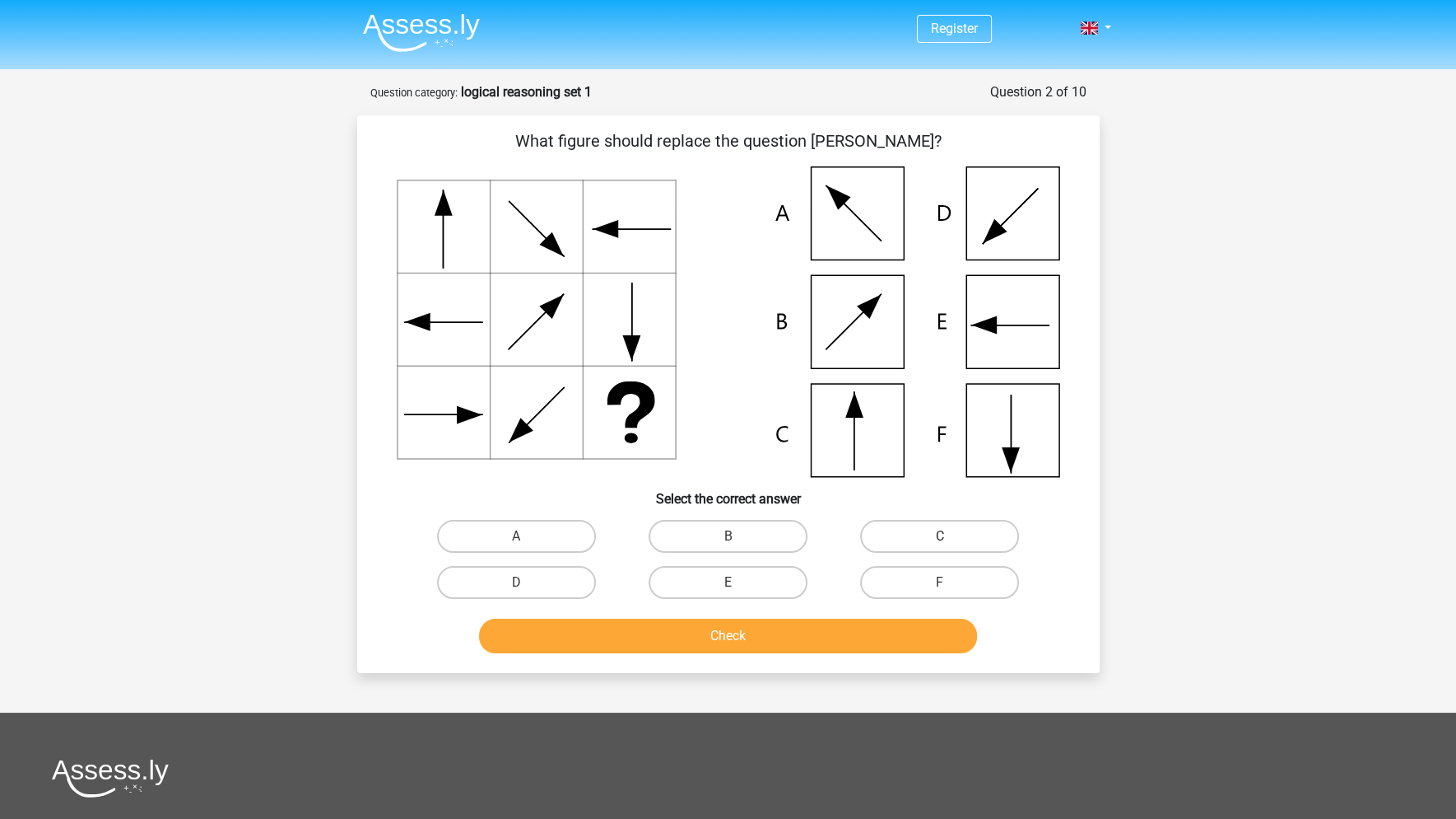
click at [916, 540] on label "C" at bounding box center [939, 535] width 159 height 33
click at [940, 540] on input "C" at bounding box center [946, 542] width 11 height 11
radio input "true"
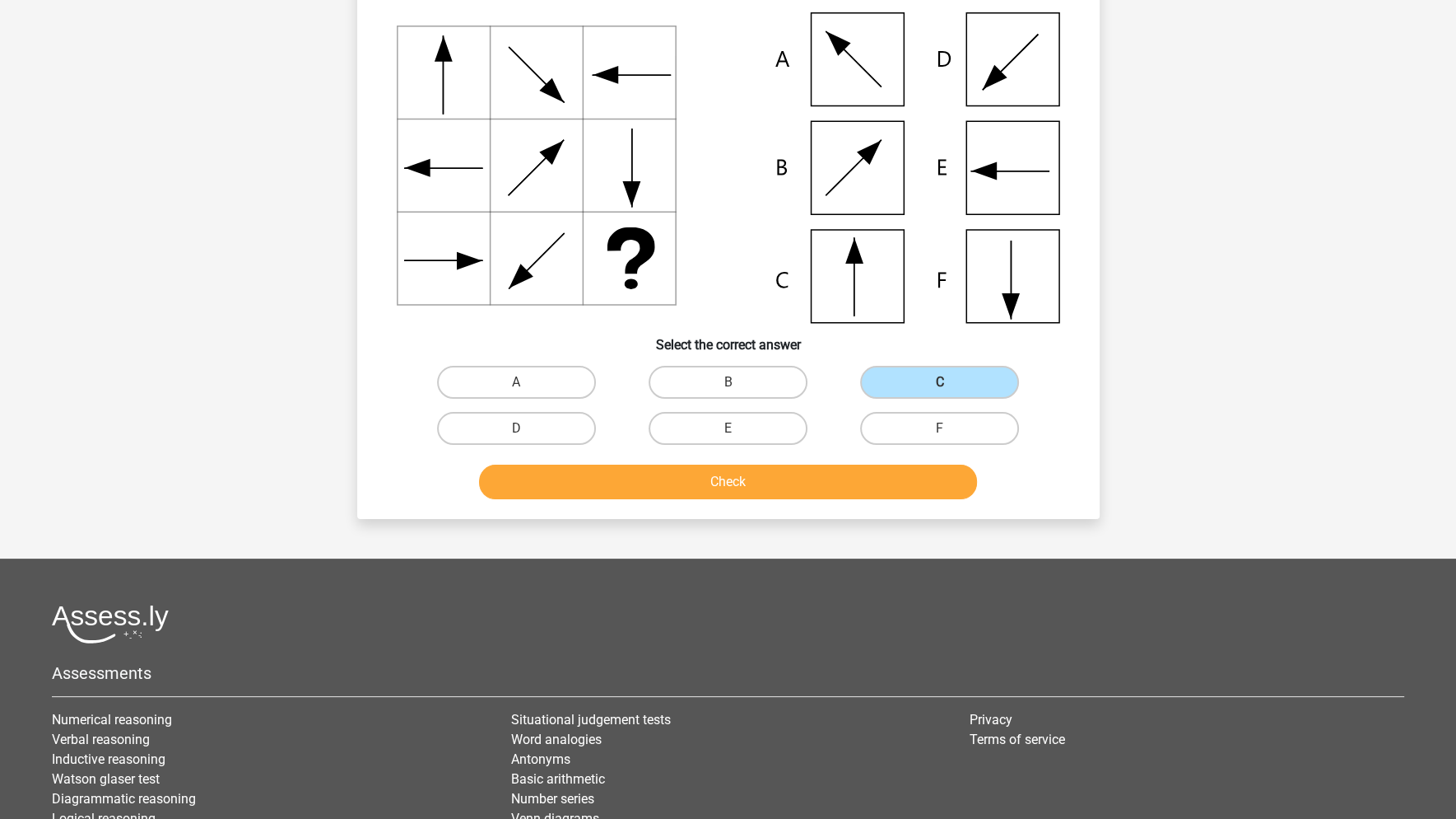
scroll to position [165, 0]
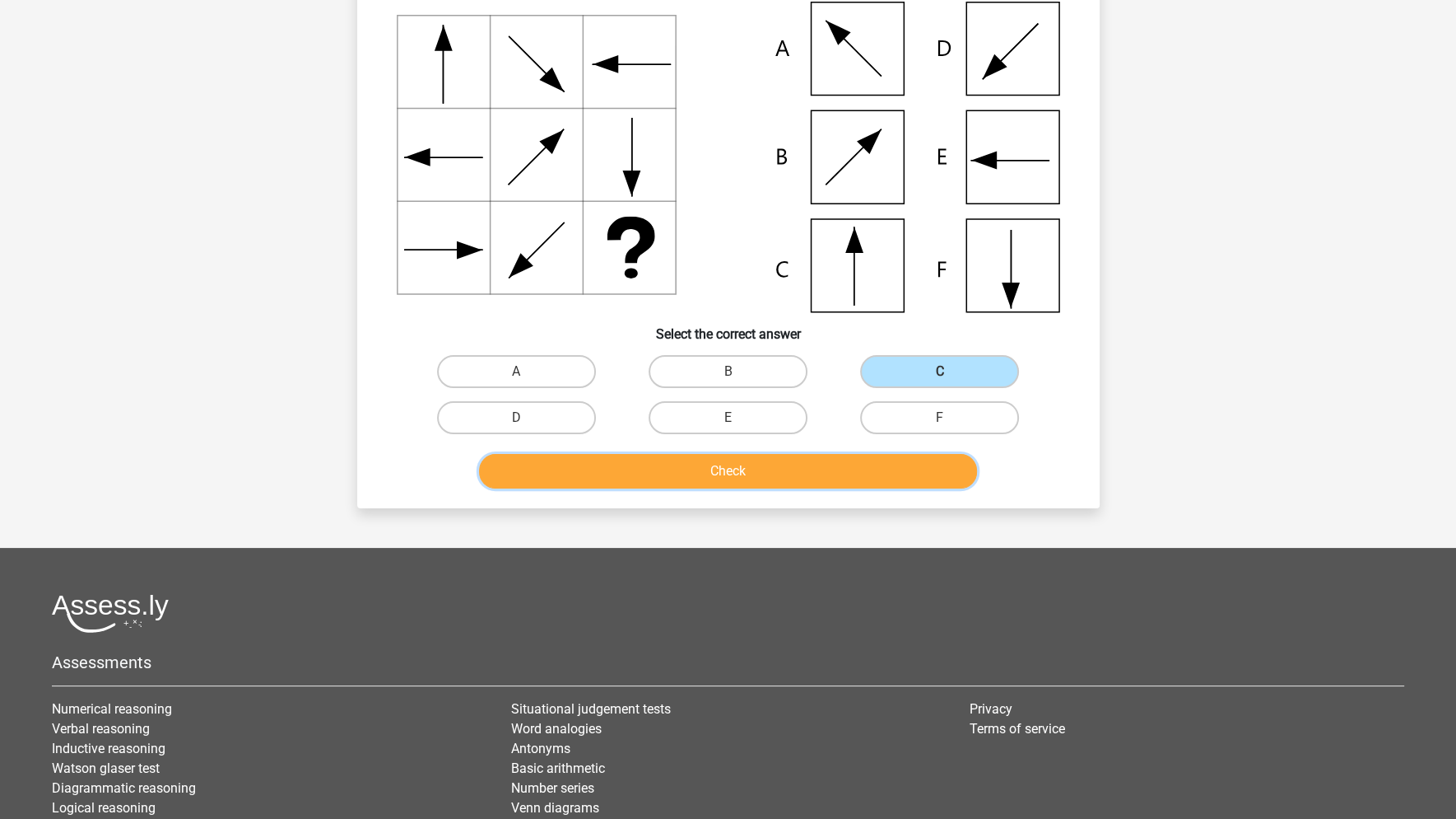
click at [778, 472] on button "Check" at bounding box center [728, 470] width 498 height 34
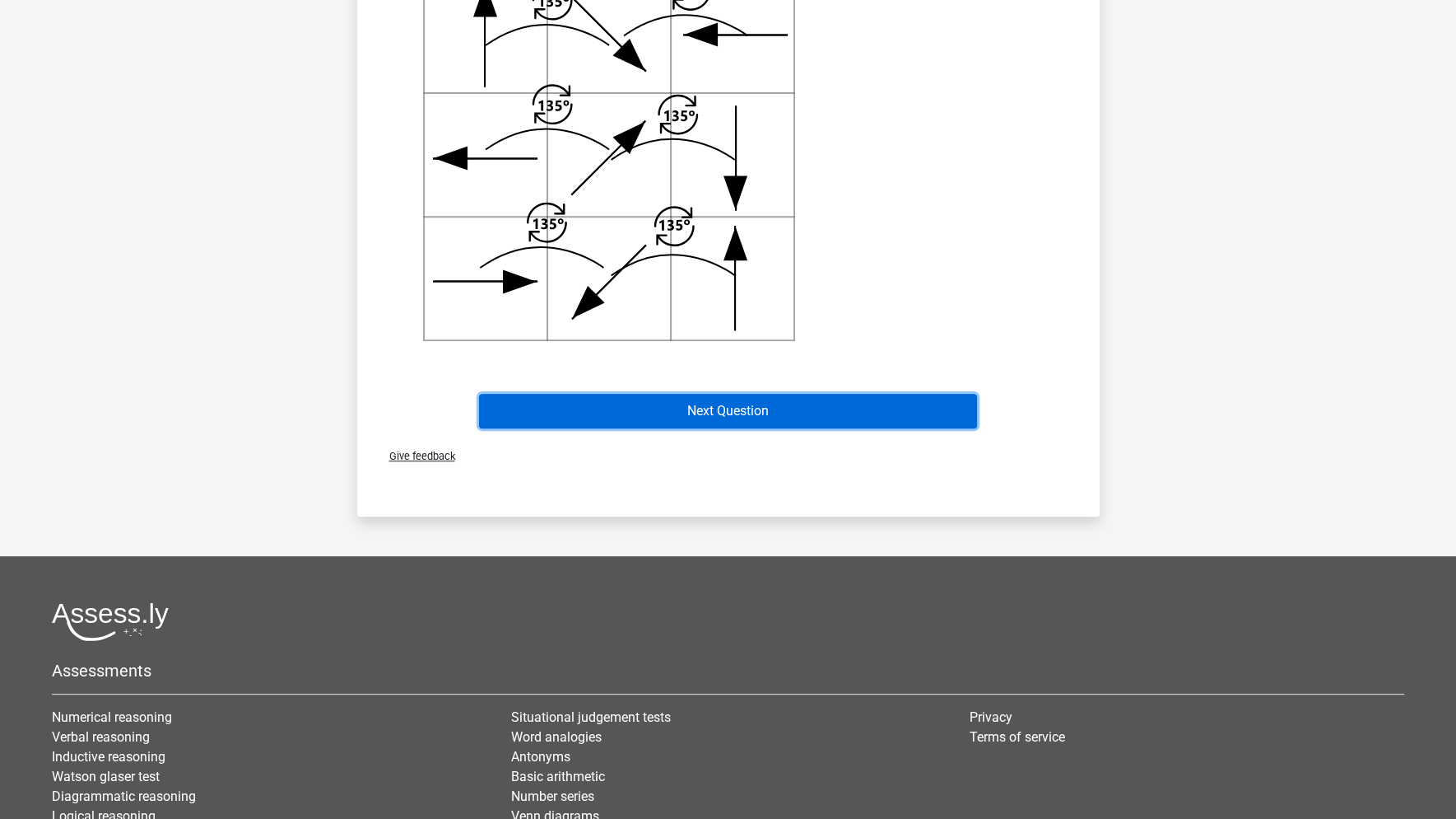
click at [760, 410] on button "Next Question" at bounding box center [728, 410] width 498 height 34
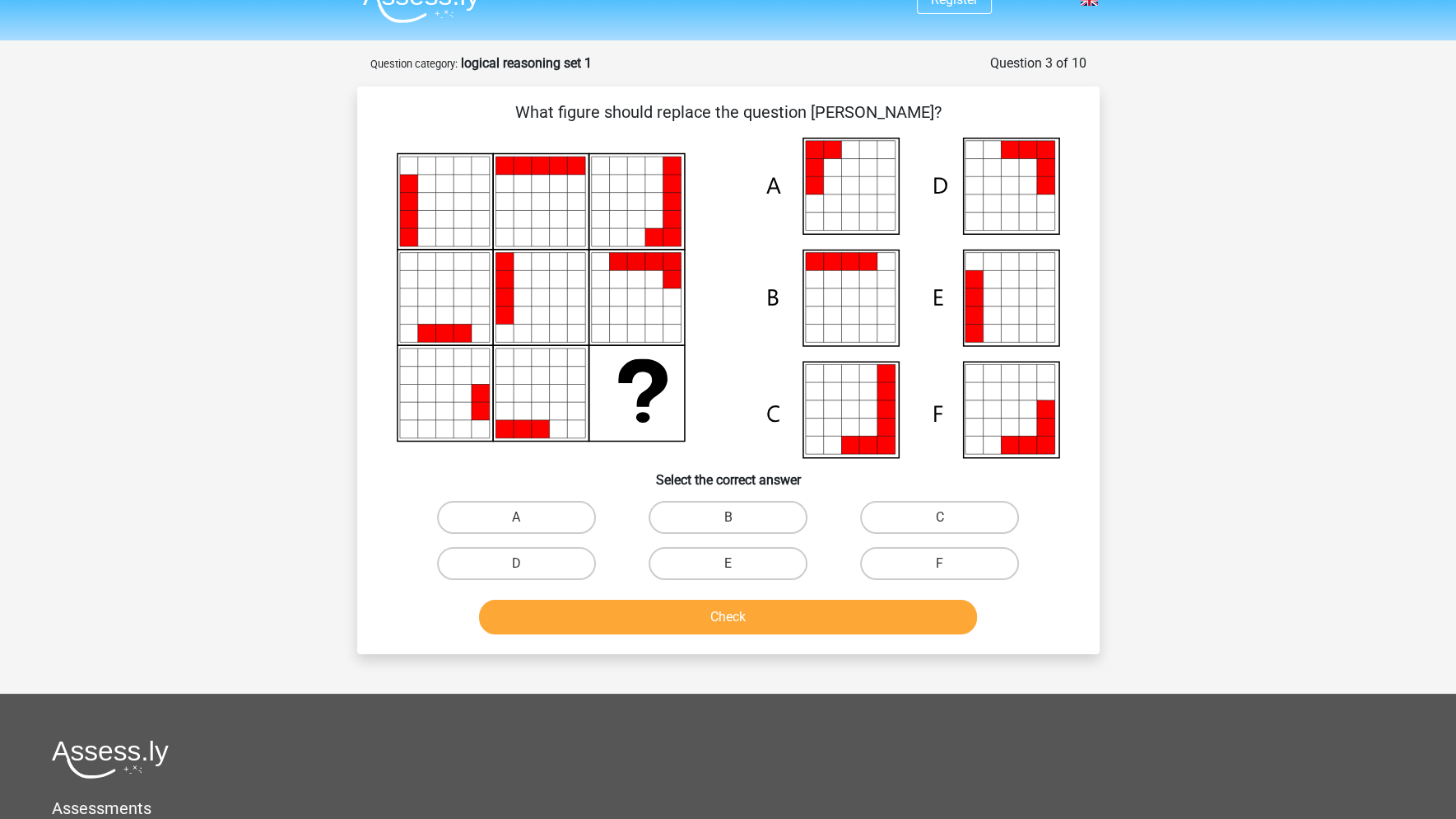
scroll to position [0, 0]
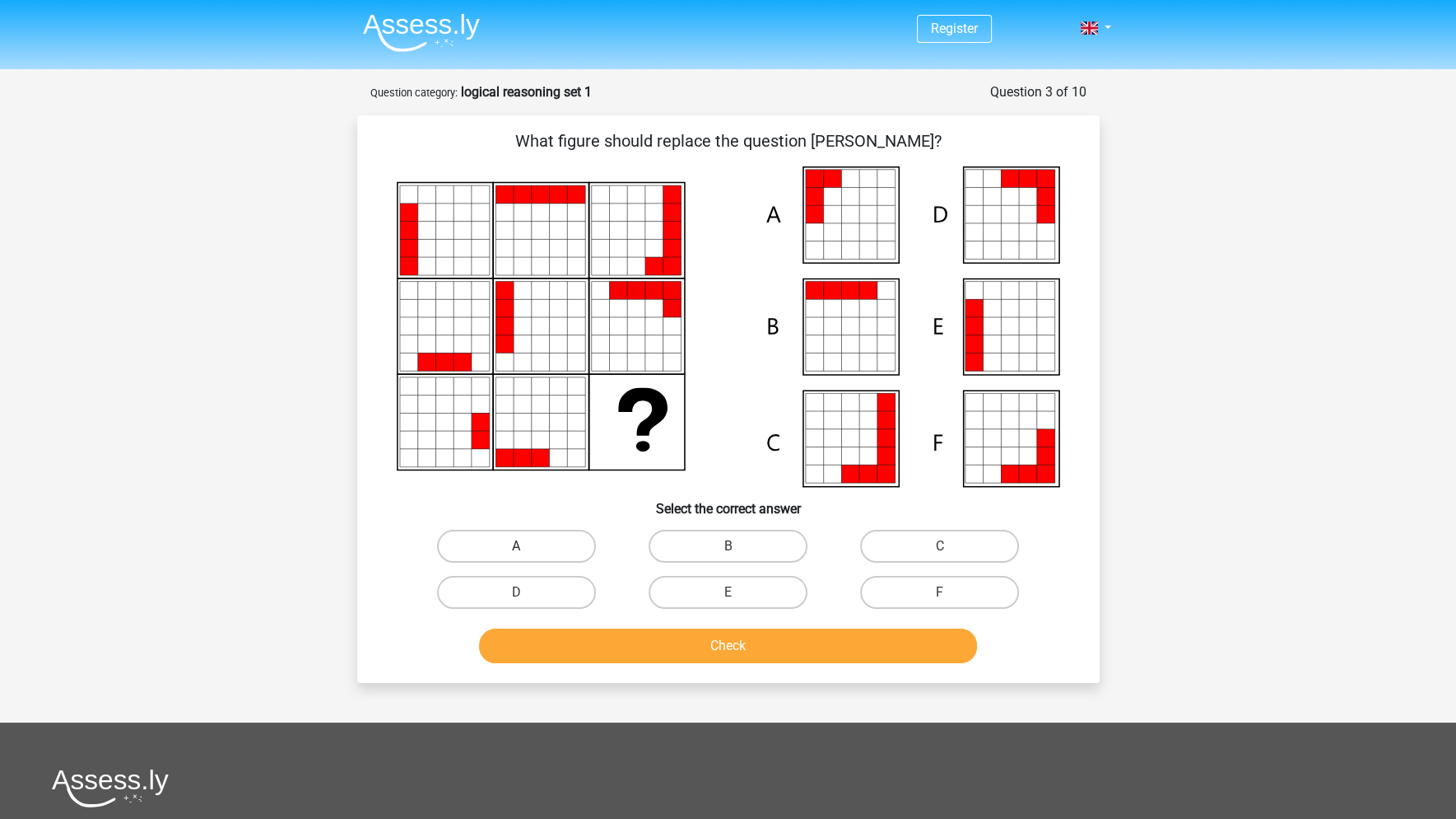
click at [527, 538] on label "A" at bounding box center [516, 546] width 159 height 33
click at [527, 546] on input "A" at bounding box center [521, 551] width 11 height 11
radio input "true"
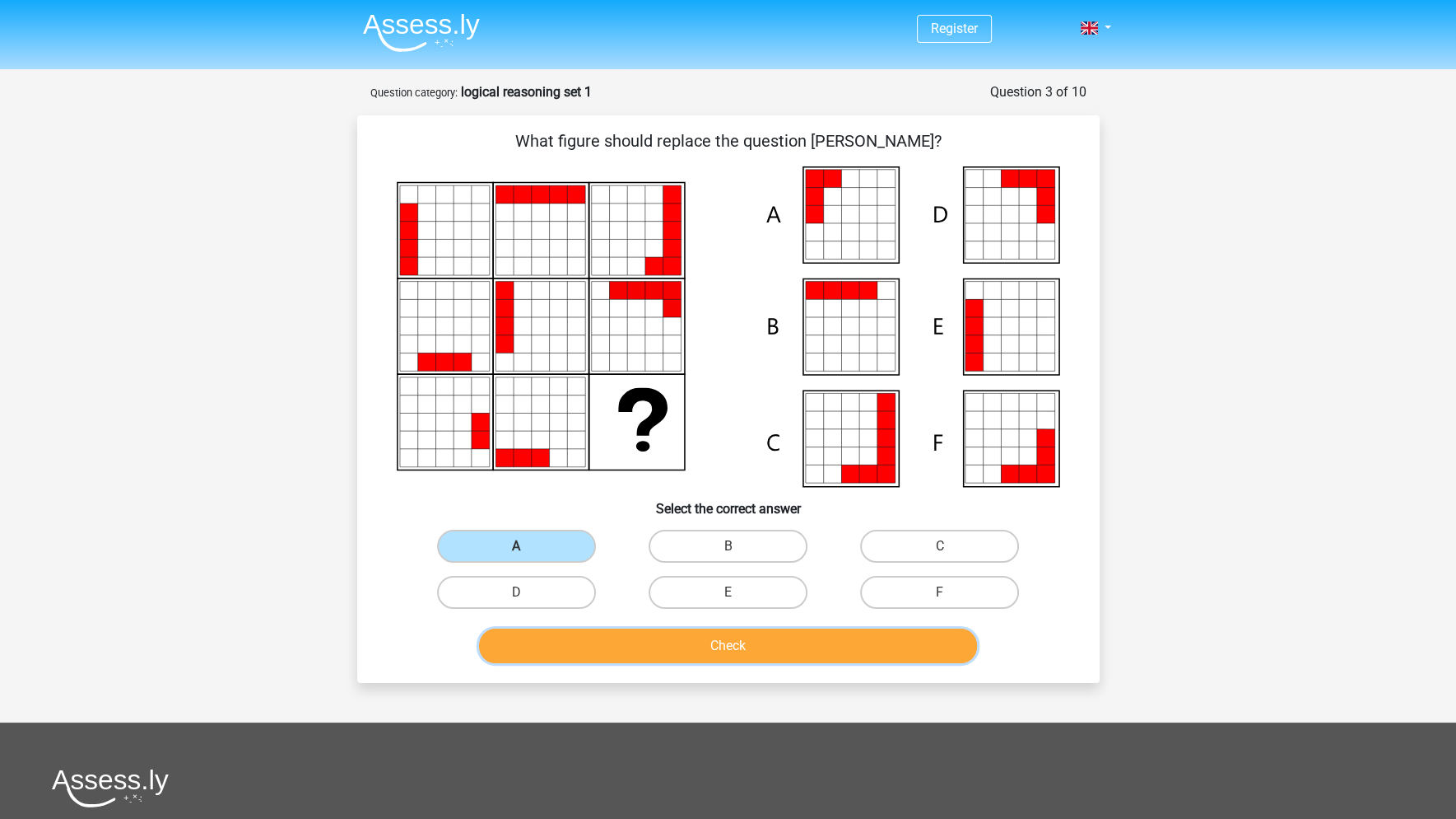
click at [632, 655] on button "Check" at bounding box center [728, 645] width 498 height 34
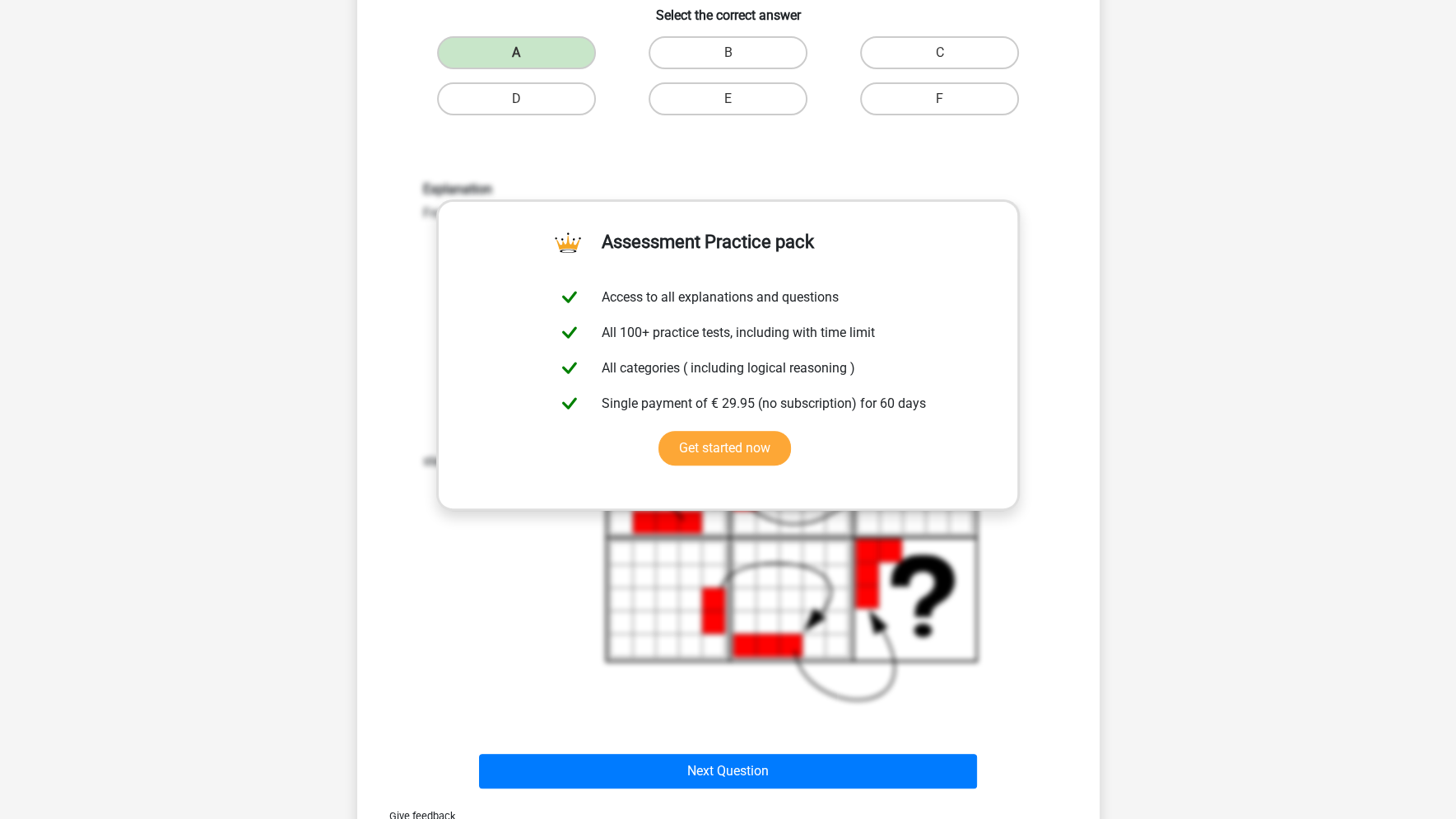
scroll to position [495, 0]
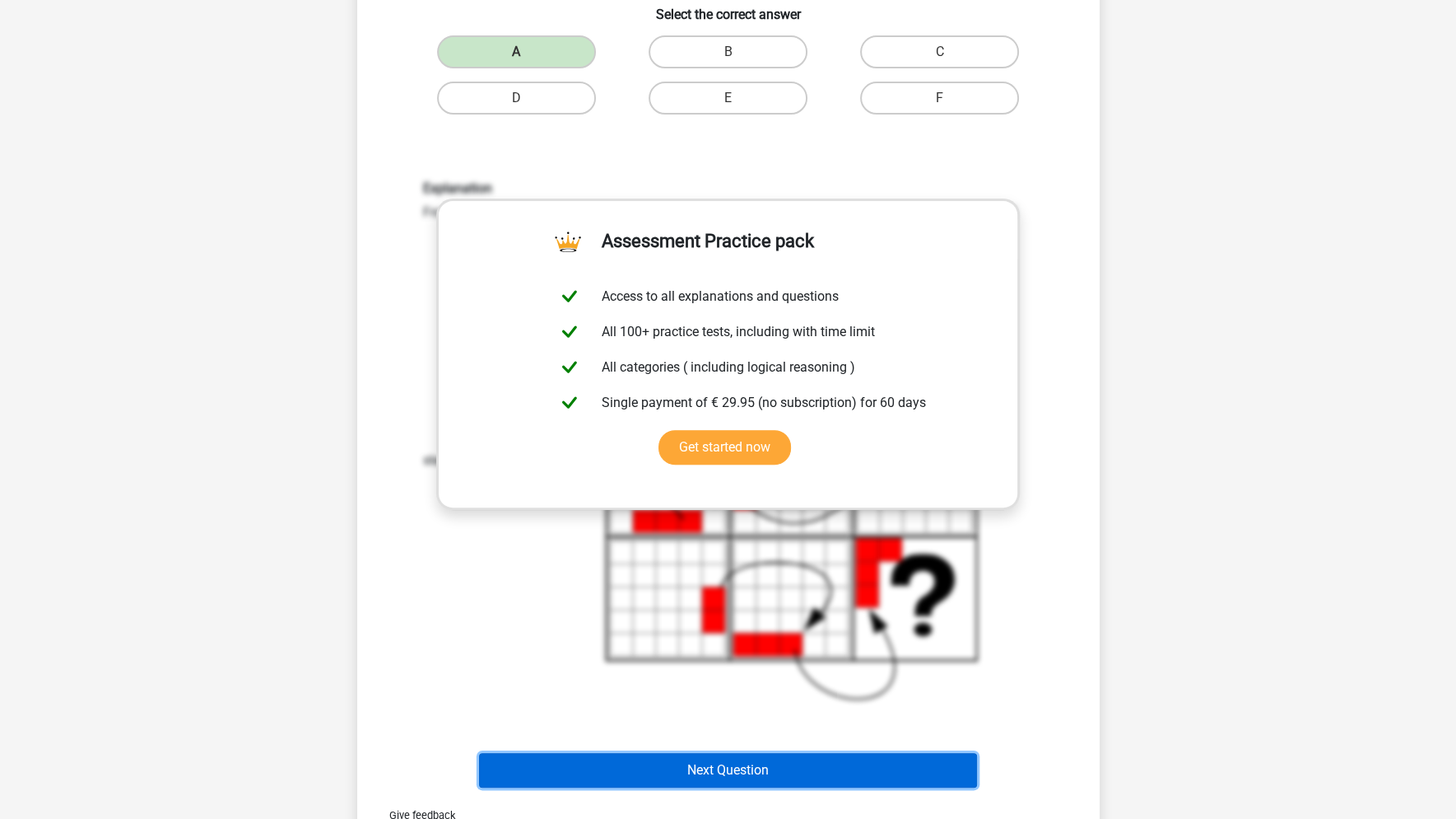
click at [780, 750] on div "Next Question" at bounding box center [728, 767] width 689 height 54
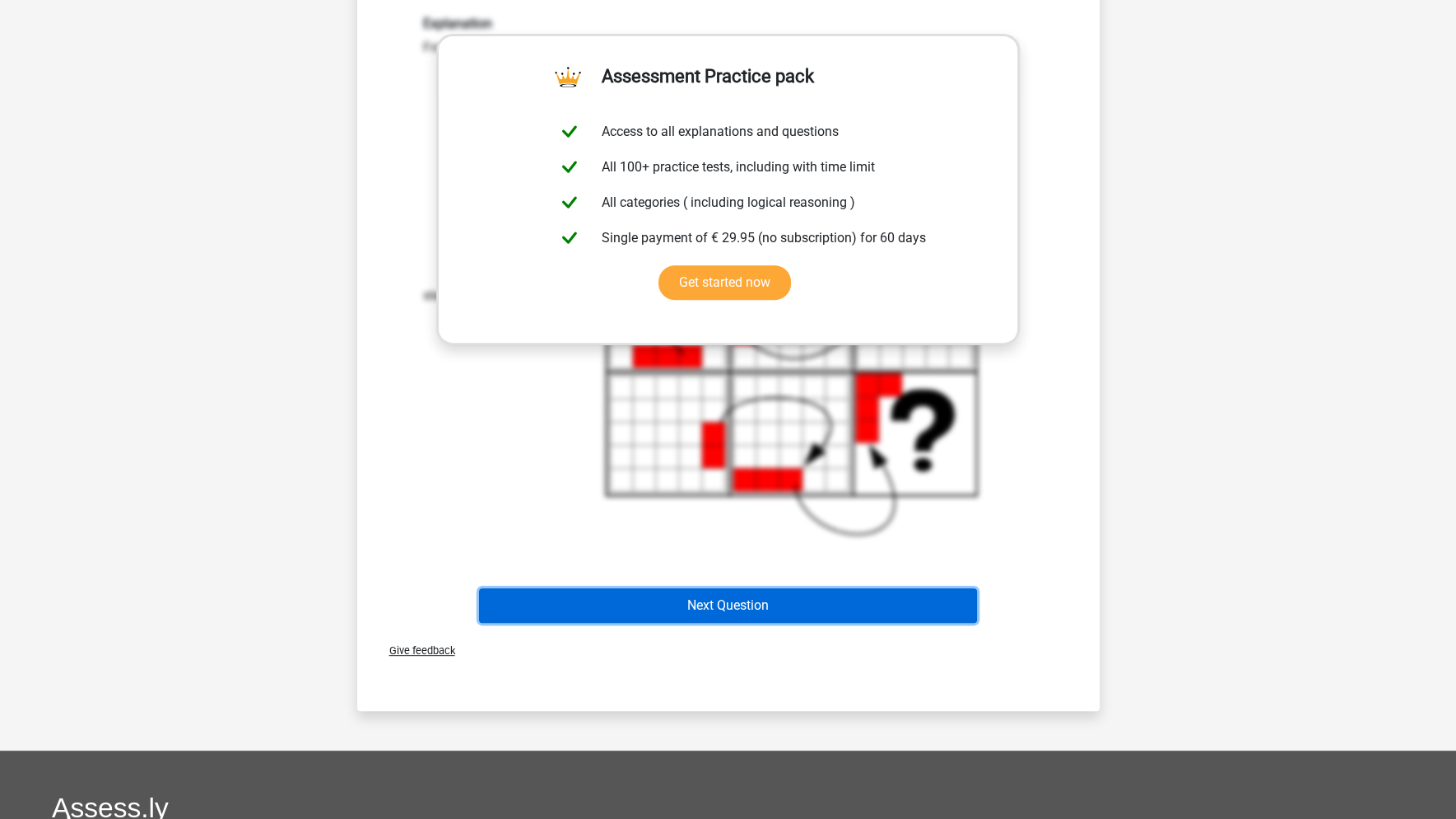
click at [686, 599] on button "Next Question" at bounding box center [728, 605] width 498 height 34
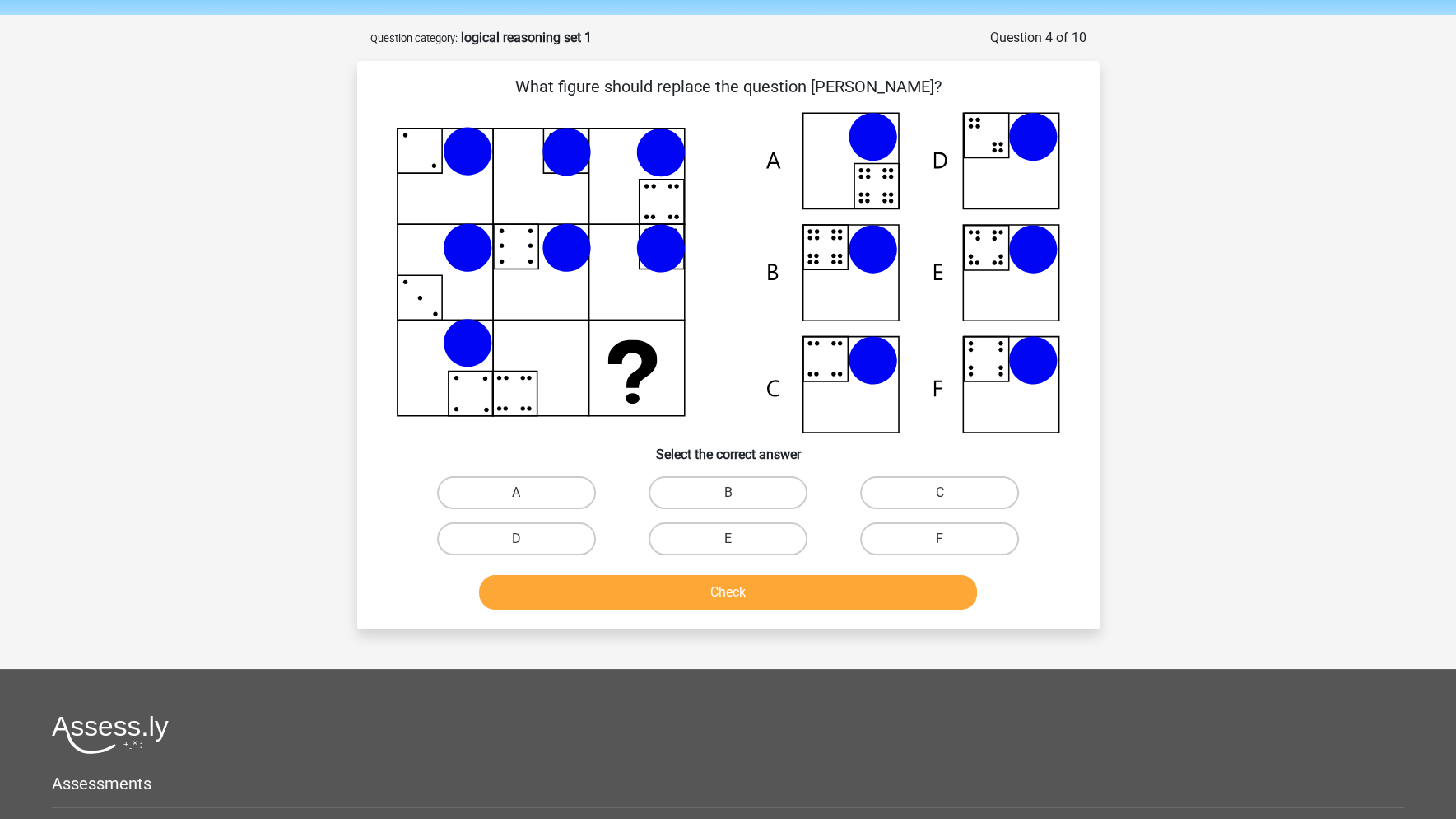
scroll to position [83, 0]
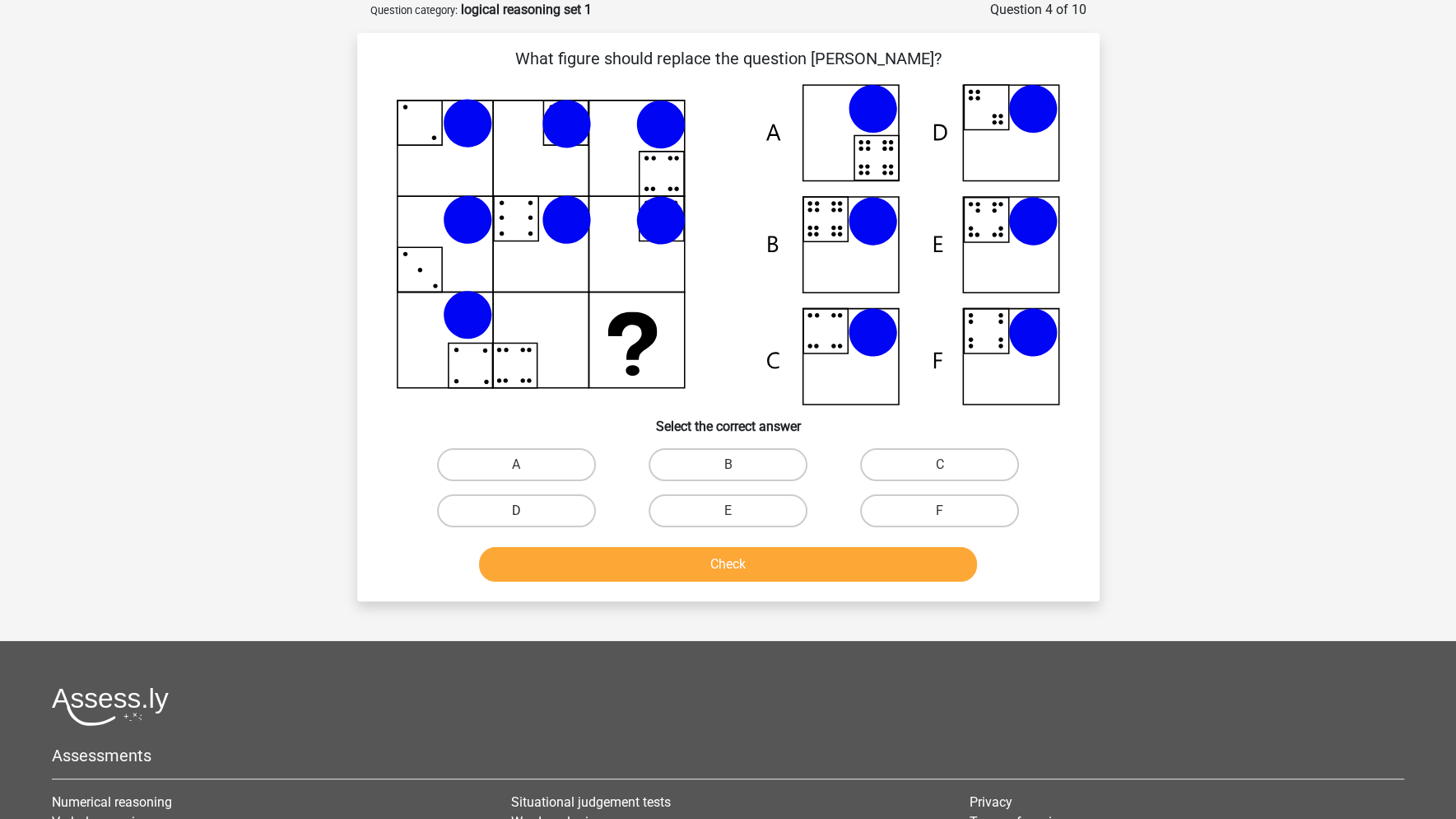
click at [540, 506] on label "D" at bounding box center [516, 510] width 159 height 33
click at [527, 510] on input "D" at bounding box center [521, 516] width 11 height 11
radio input "true"
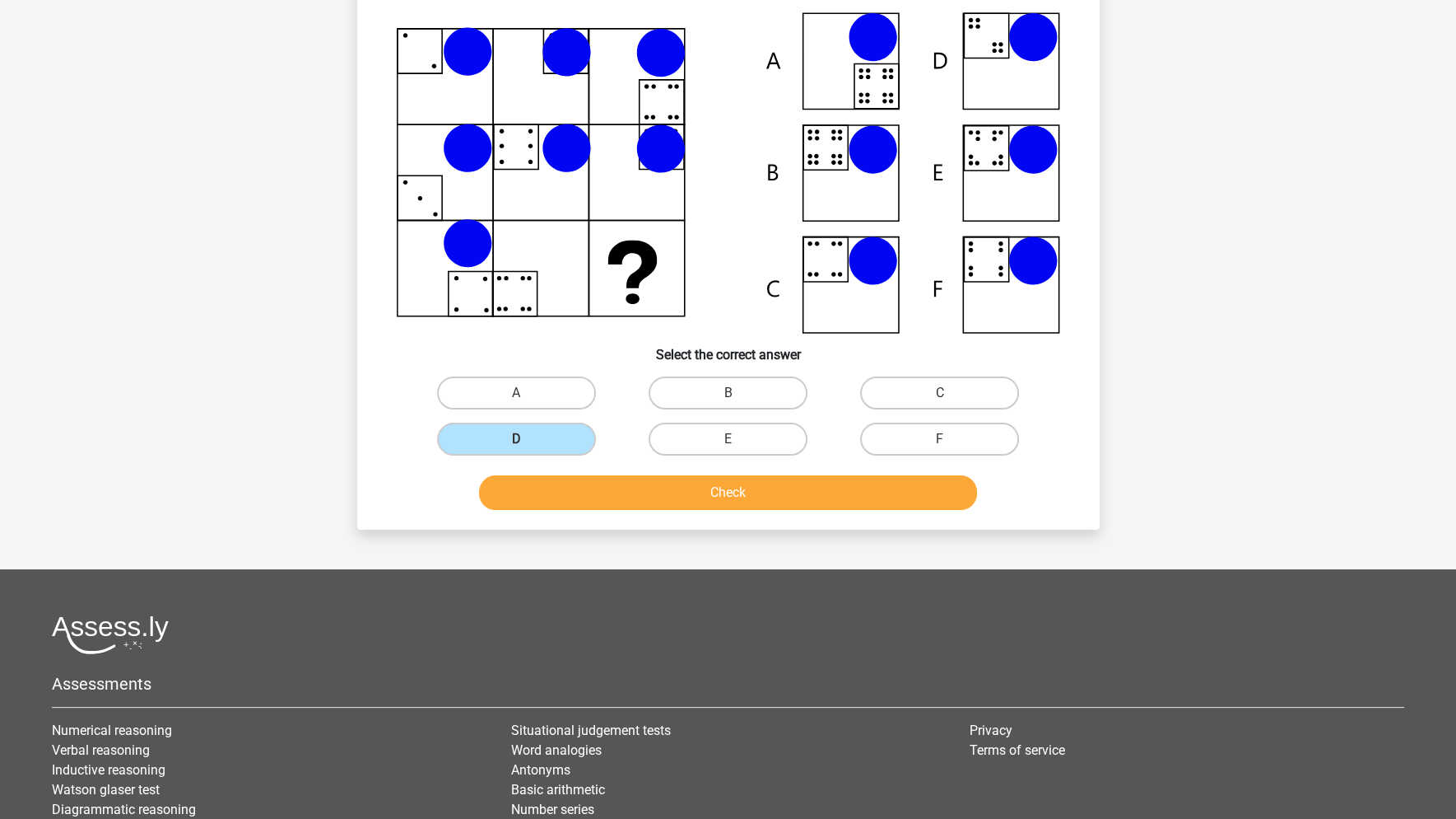
scroll to position [165, 0]
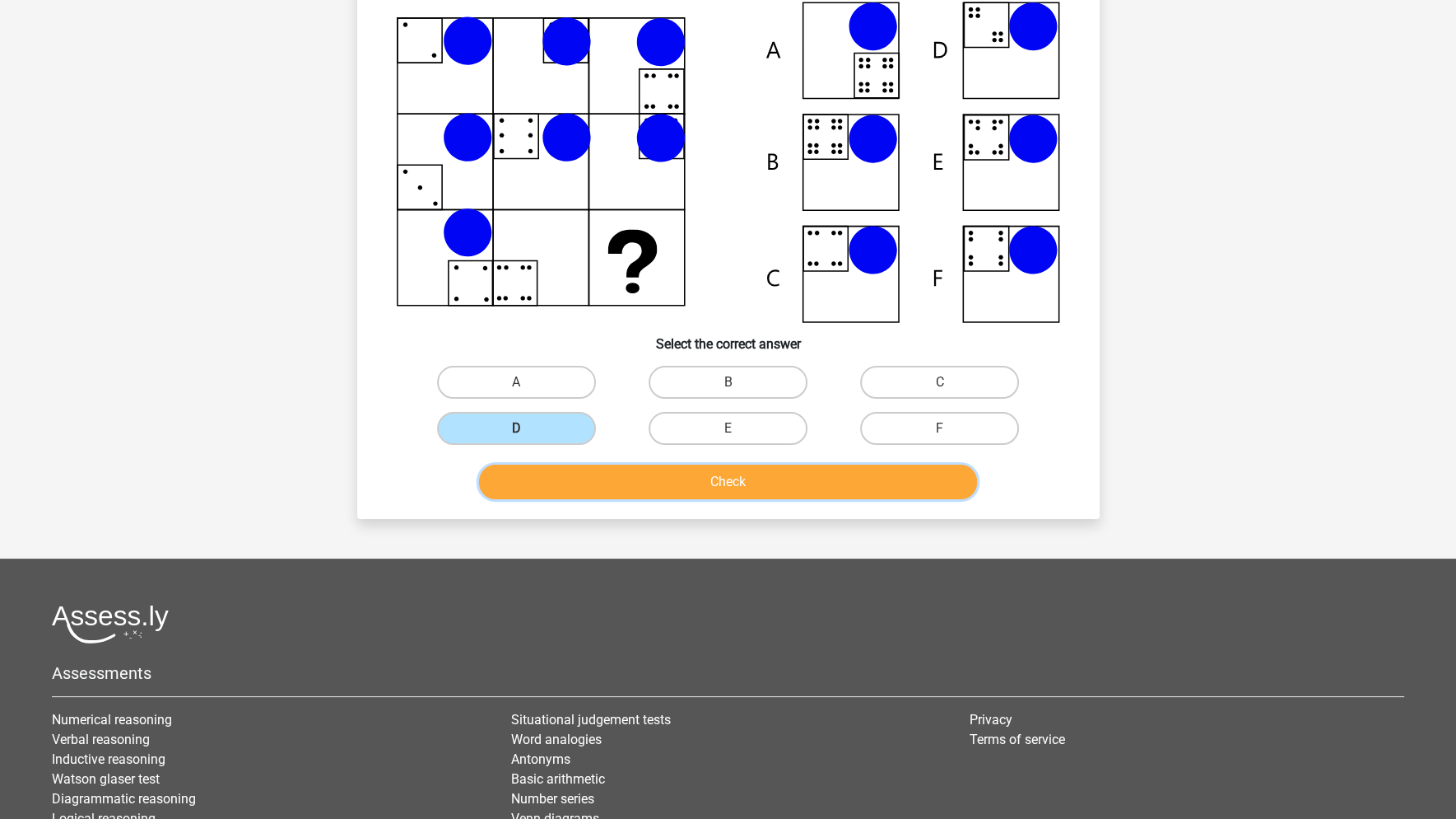
click at [747, 478] on button "Check" at bounding box center [728, 482] width 498 height 34
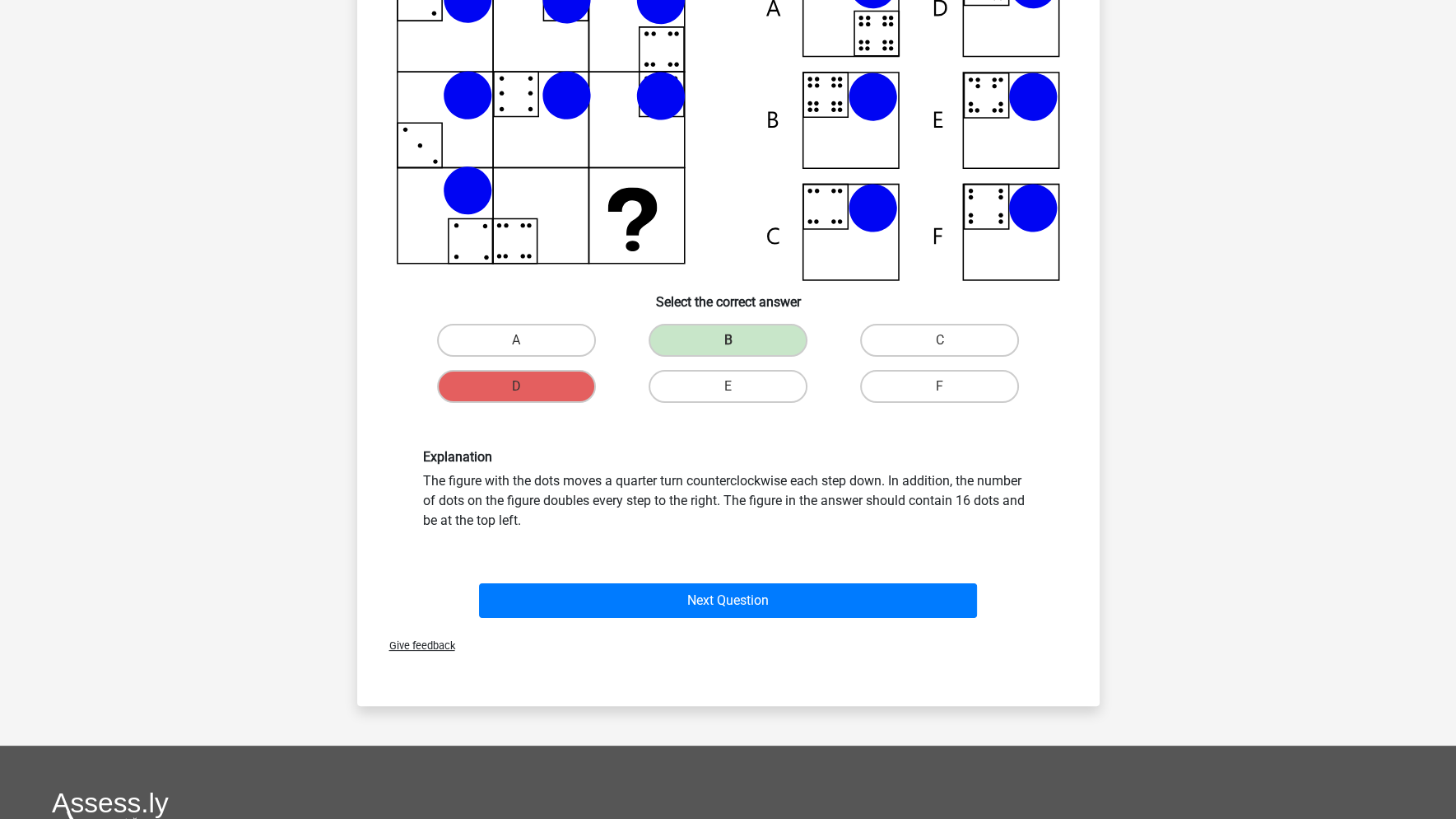
scroll to position [247, 0]
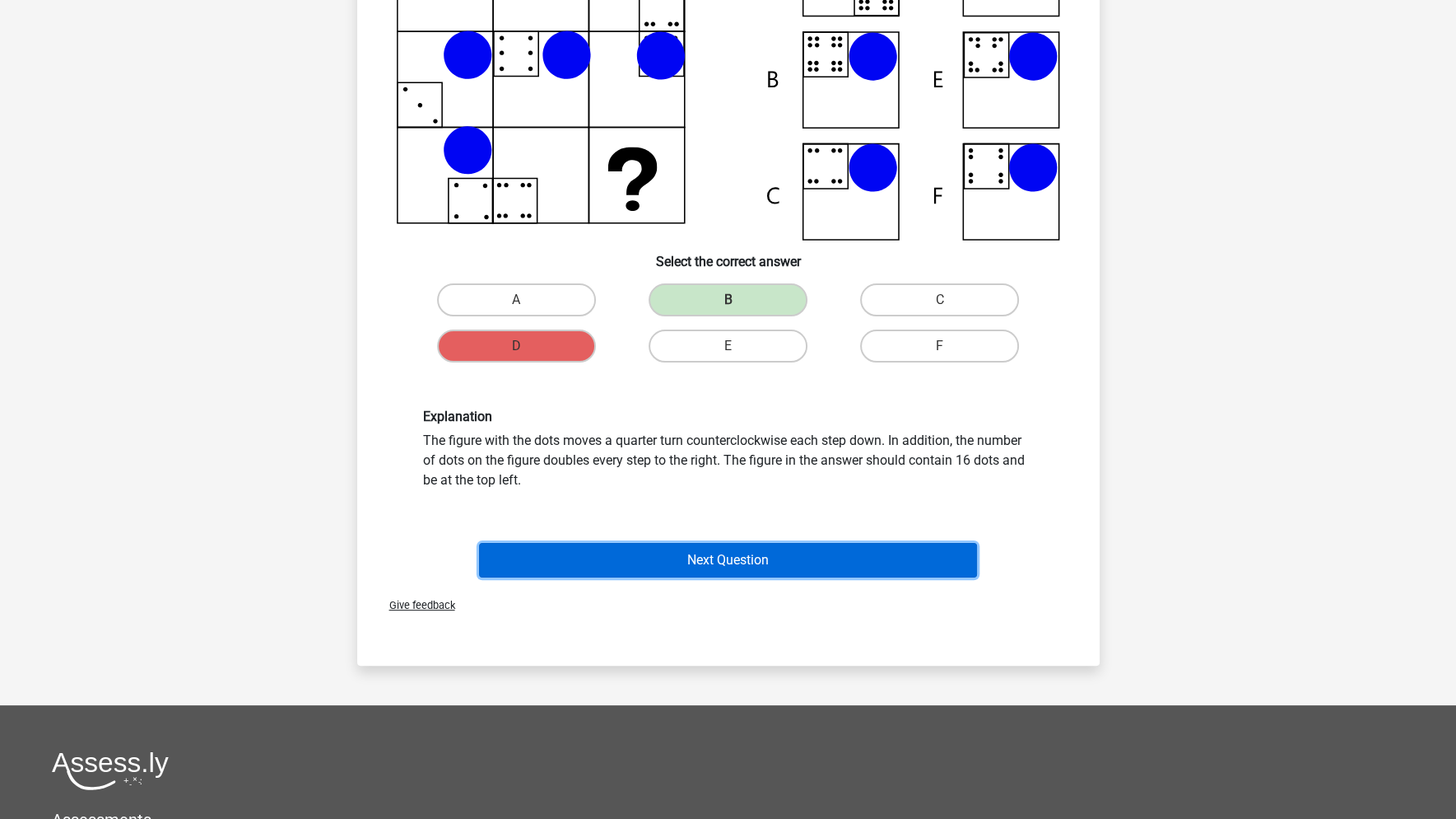
click at [757, 557] on button "Next Question" at bounding box center [728, 560] width 498 height 34
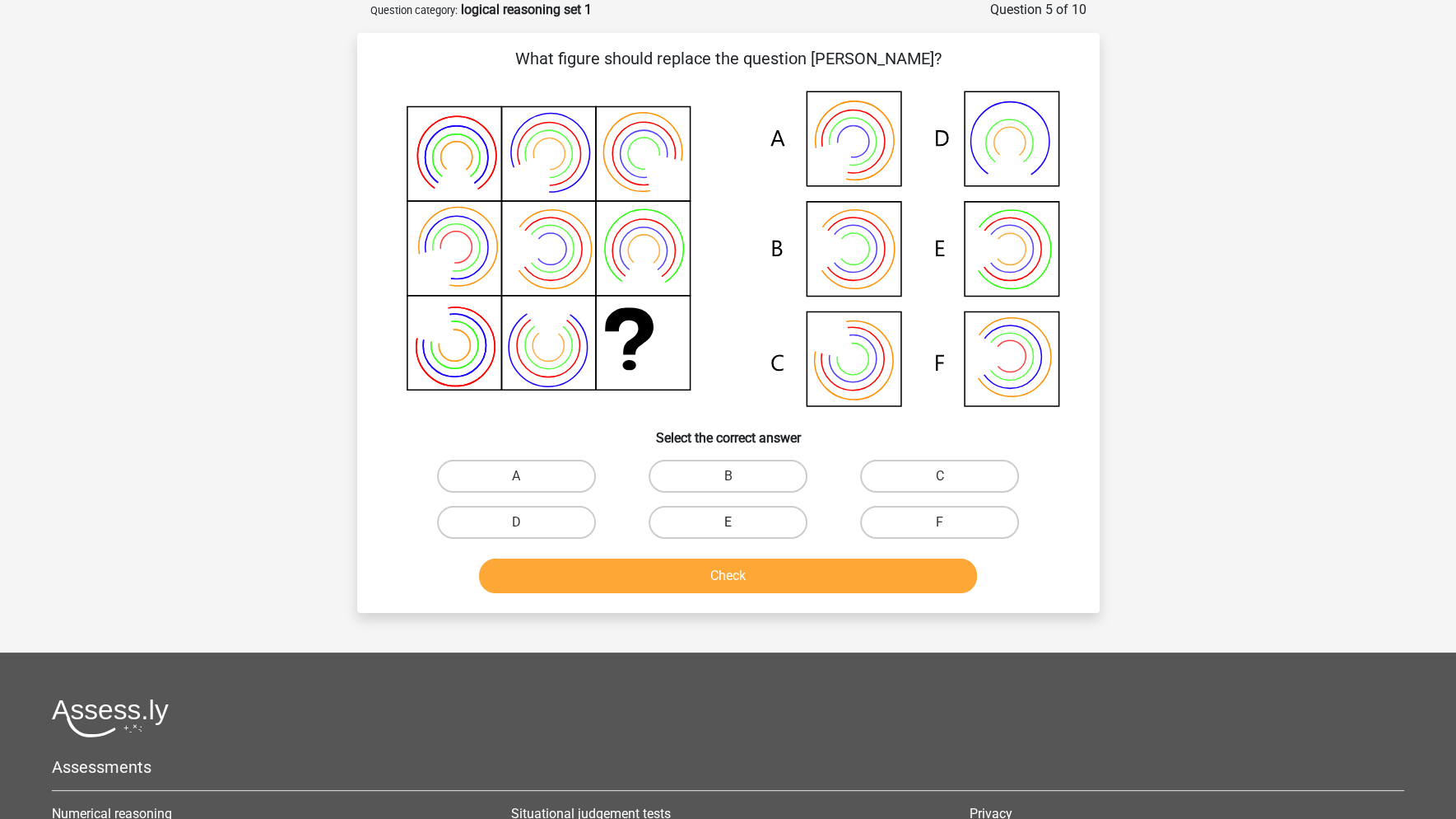
scroll to position [0, 0]
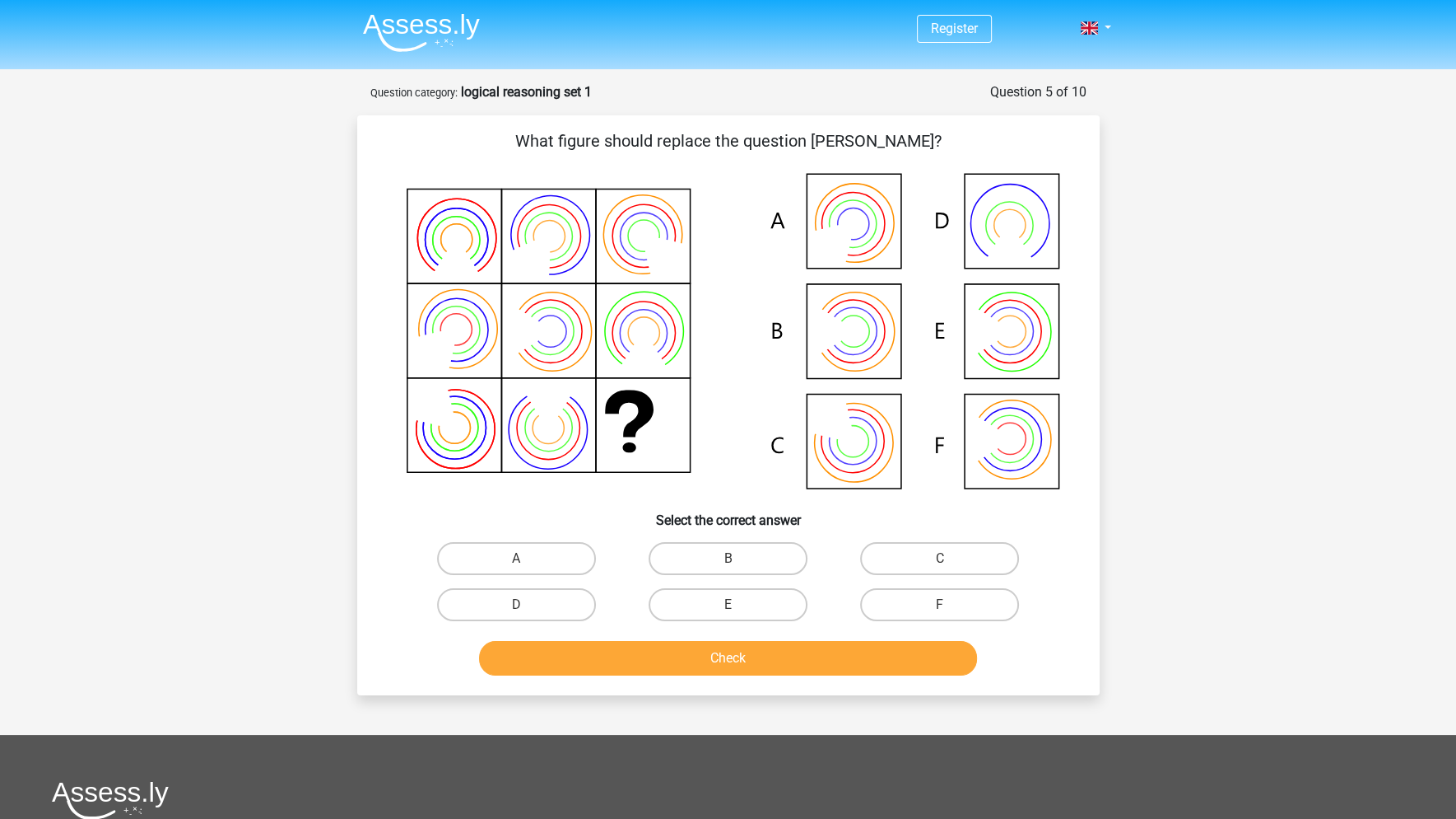
click at [738, 609] on input "E" at bounding box center [733, 610] width 11 height 11
radio input "true"
click at [758, 650] on button "Check" at bounding box center [728, 657] width 498 height 34
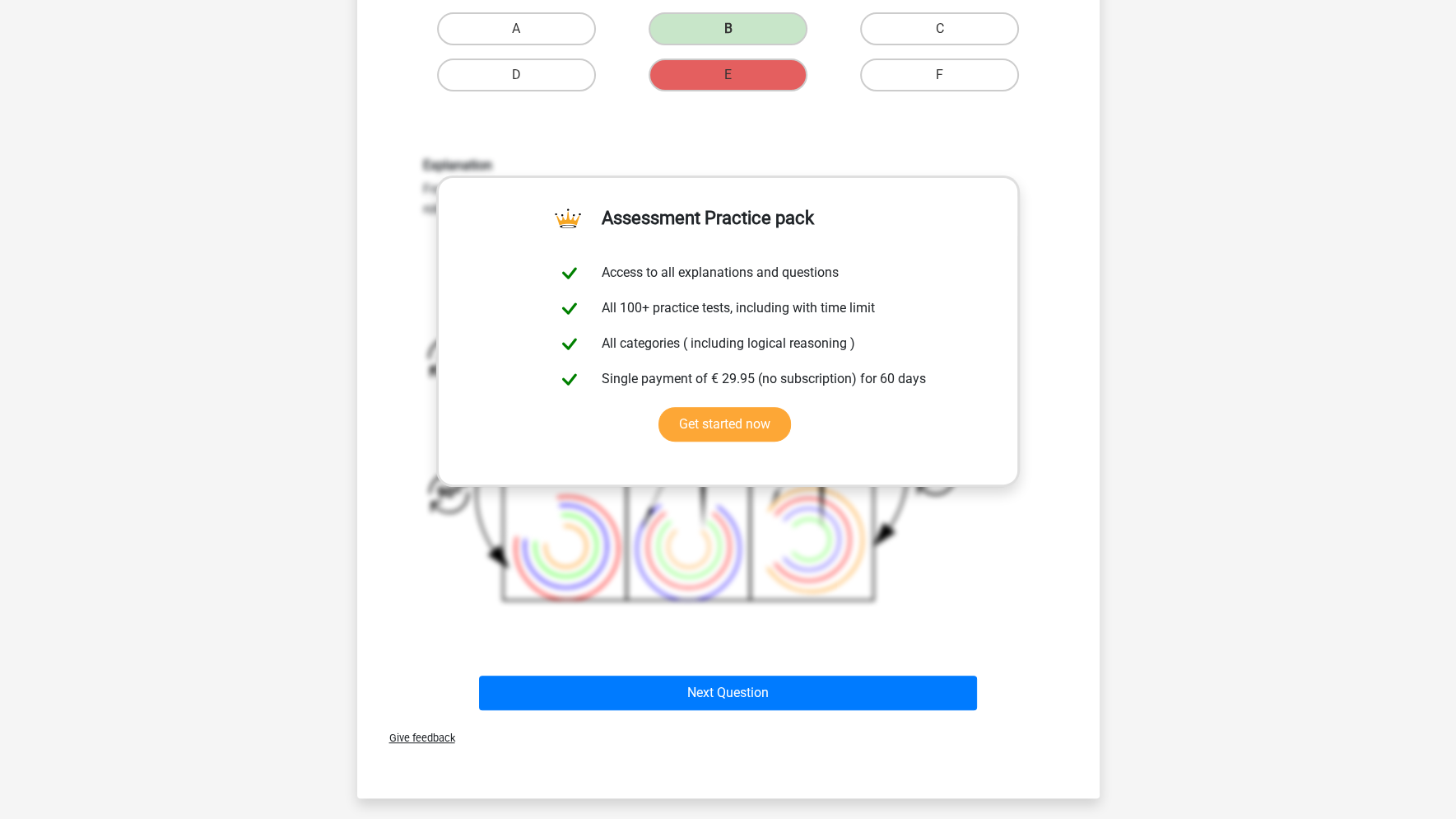
scroll to position [659, 0]
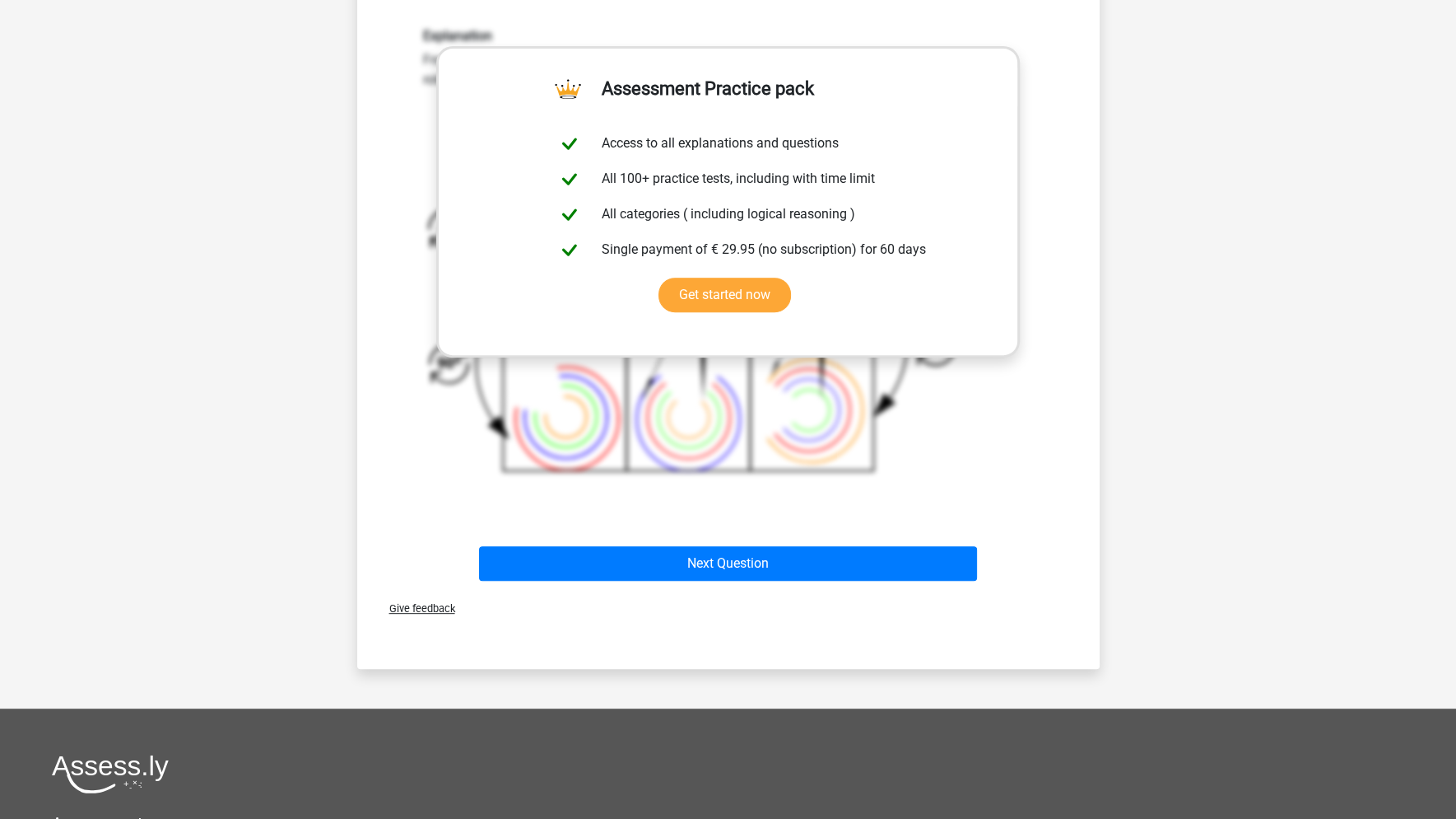
click at [791, 583] on div "Next Question" at bounding box center [728, 566] width 636 height 41
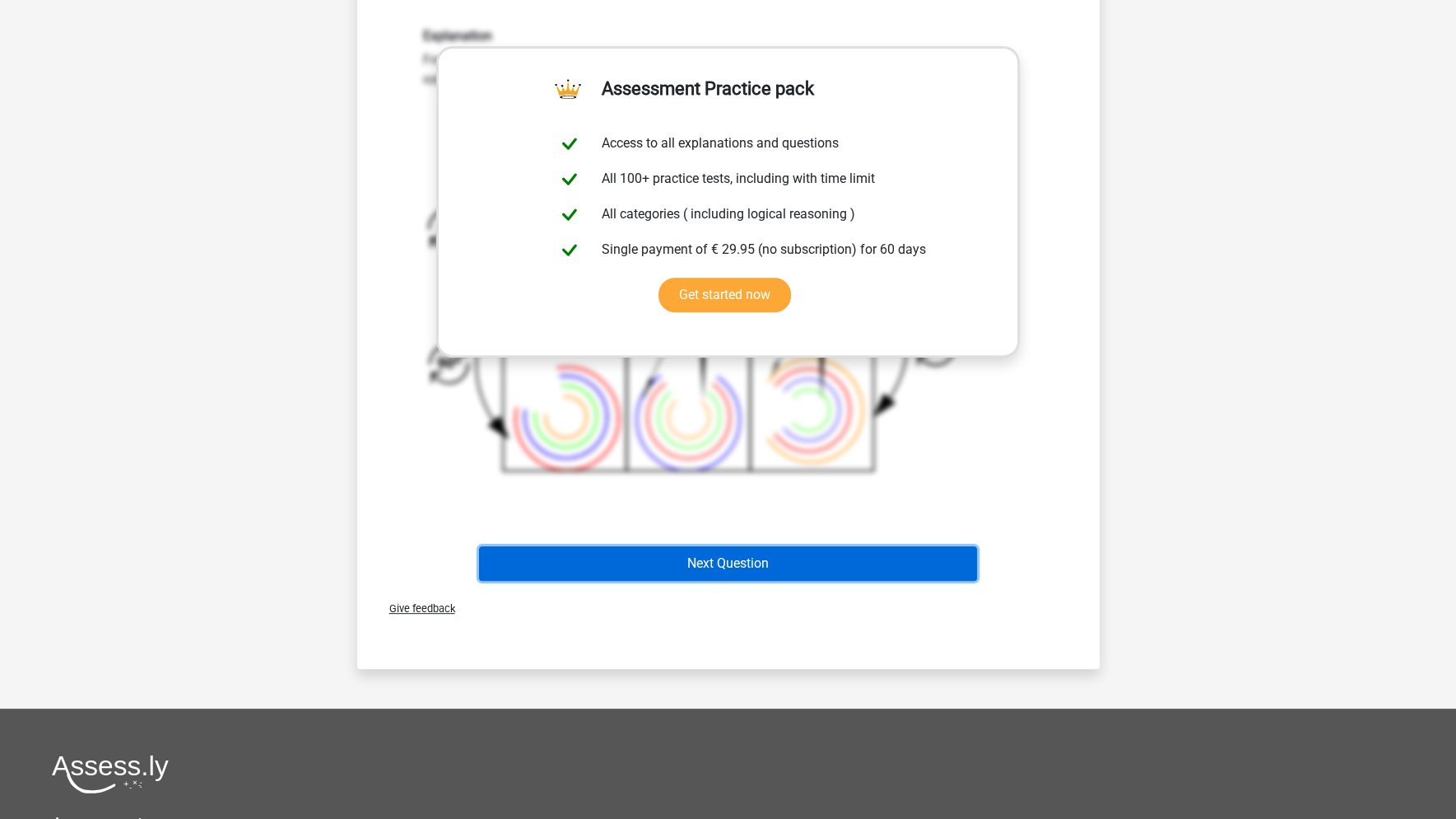
click at [793, 566] on button "Next Question" at bounding box center [728, 562] width 498 height 34
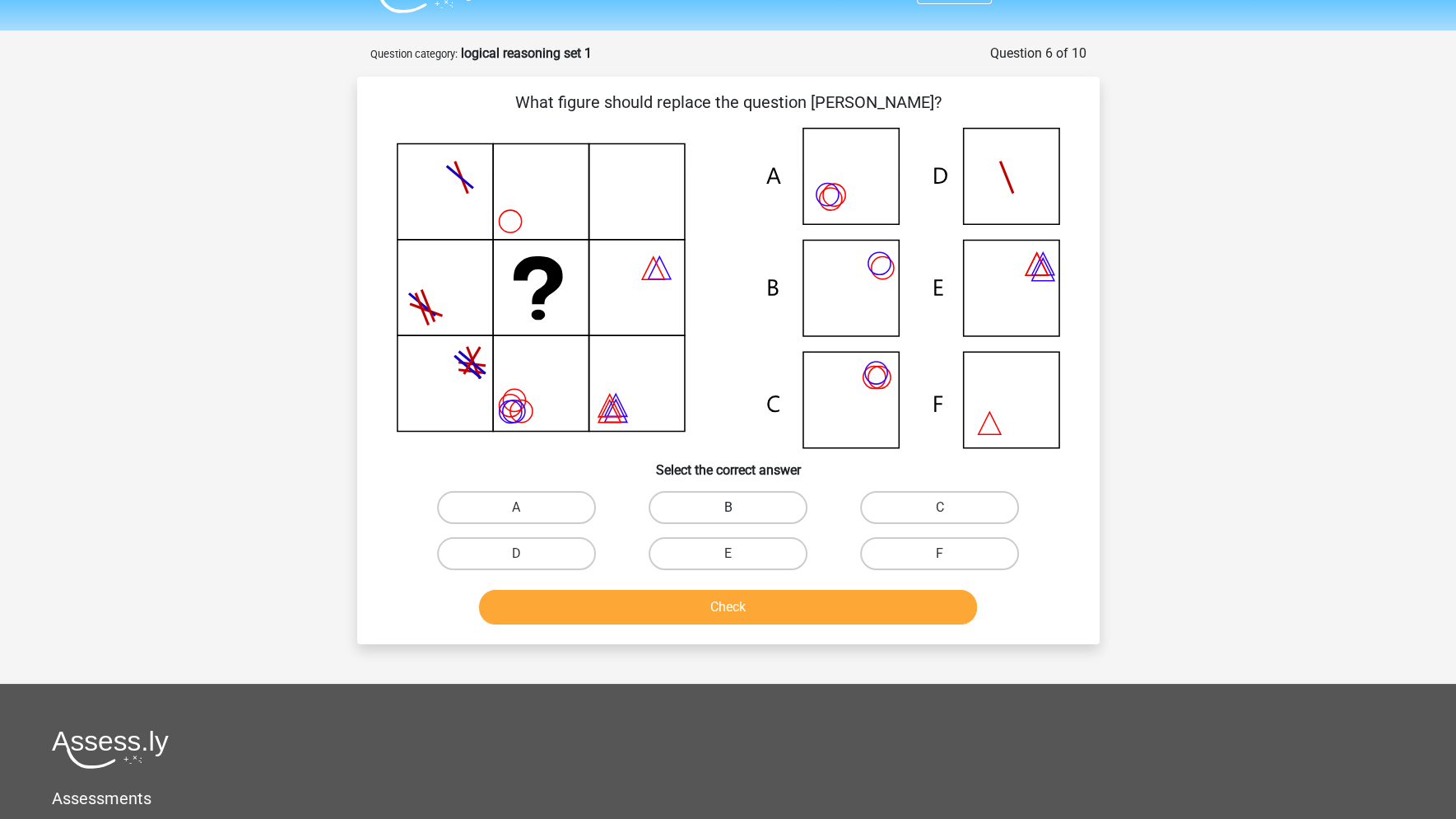
scroll to position [0, 0]
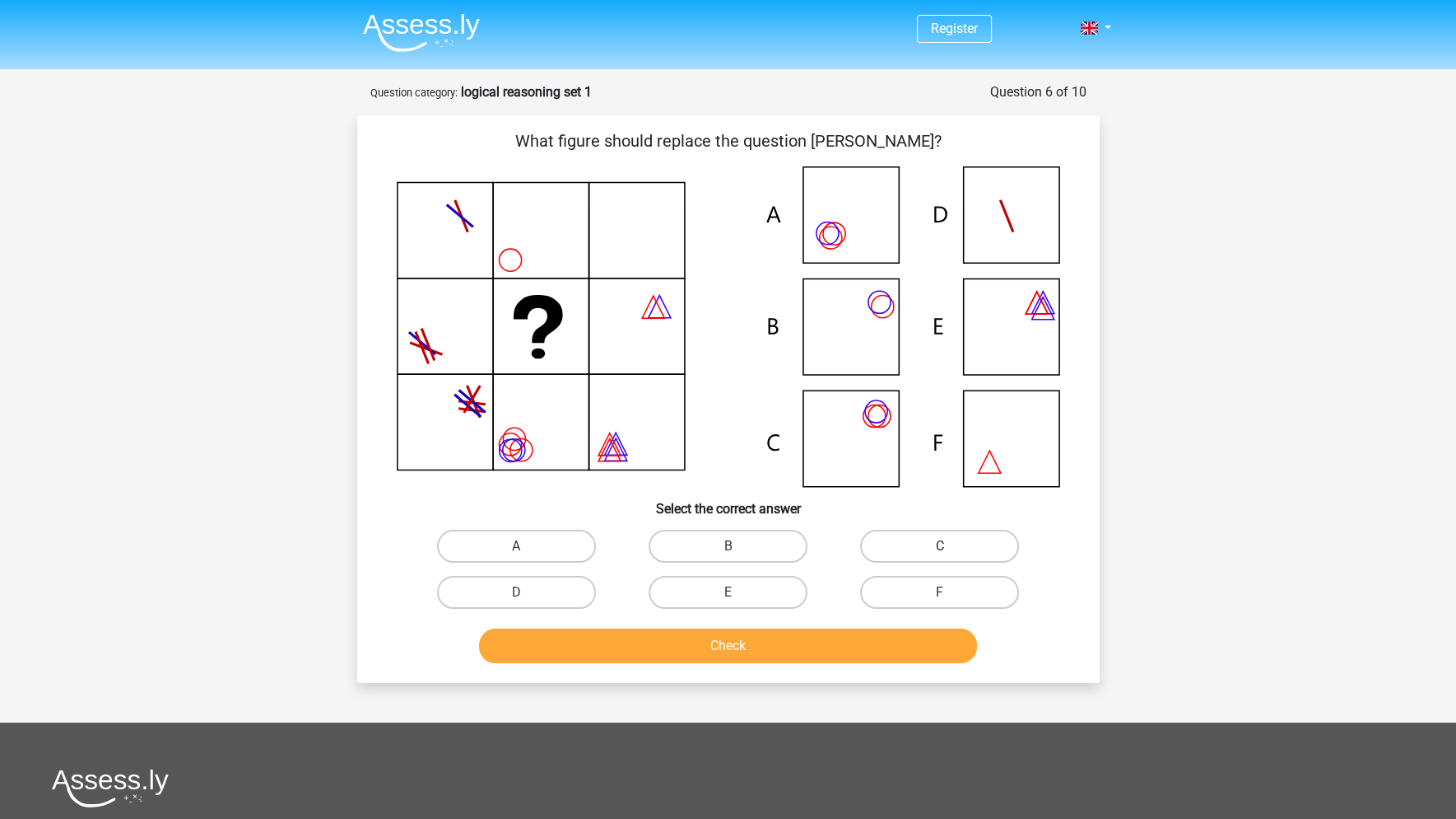
click at [930, 545] on label "C" at bounding box center [939, 546] width 159 height 33
click at [940, 546] on input "C" at bounding box center [946, 551] width 11 height 11
radio input "true"
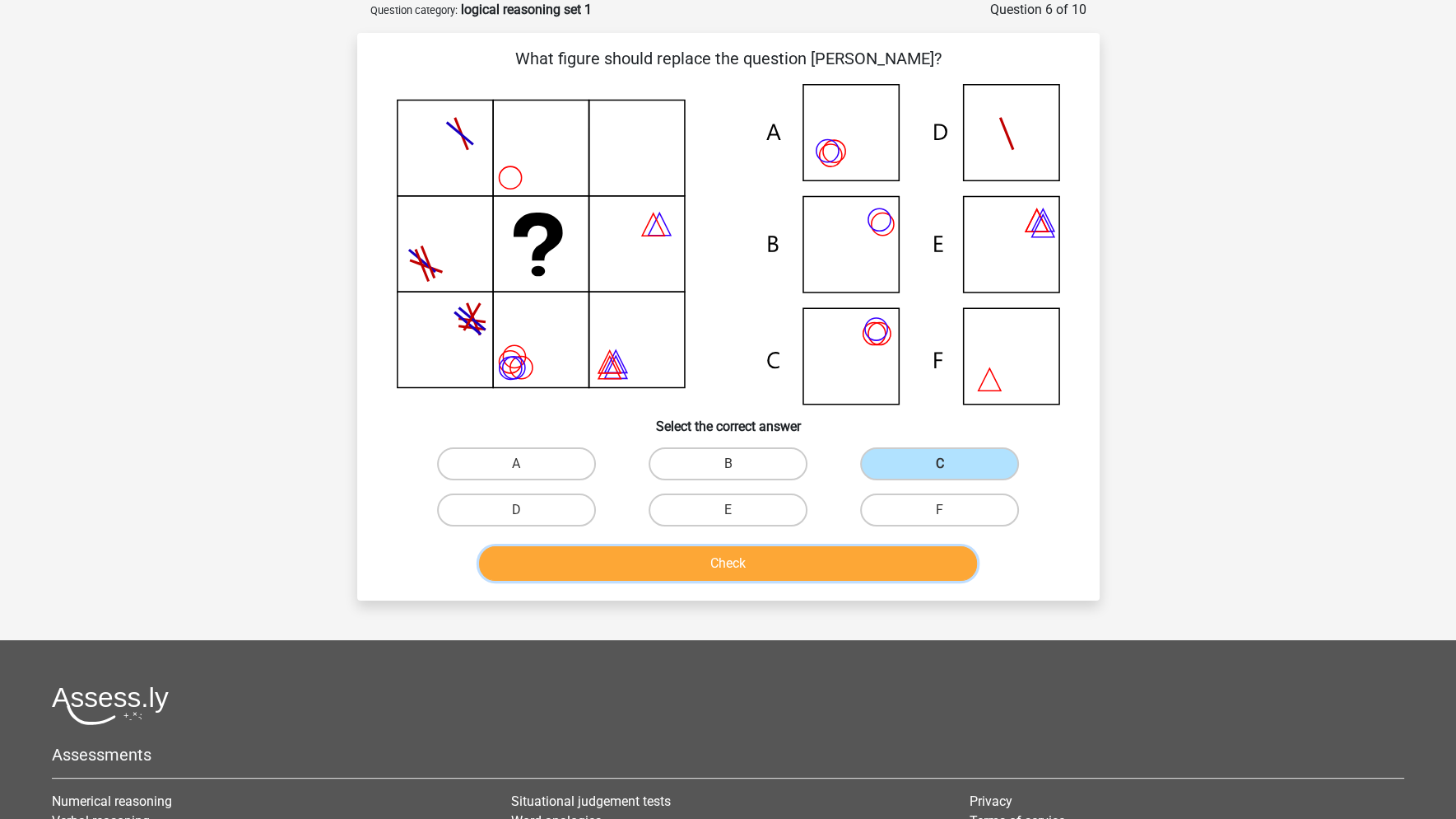
click at [787, 559] on button "Check" at bounding box center [728, 562] width 498 height 34
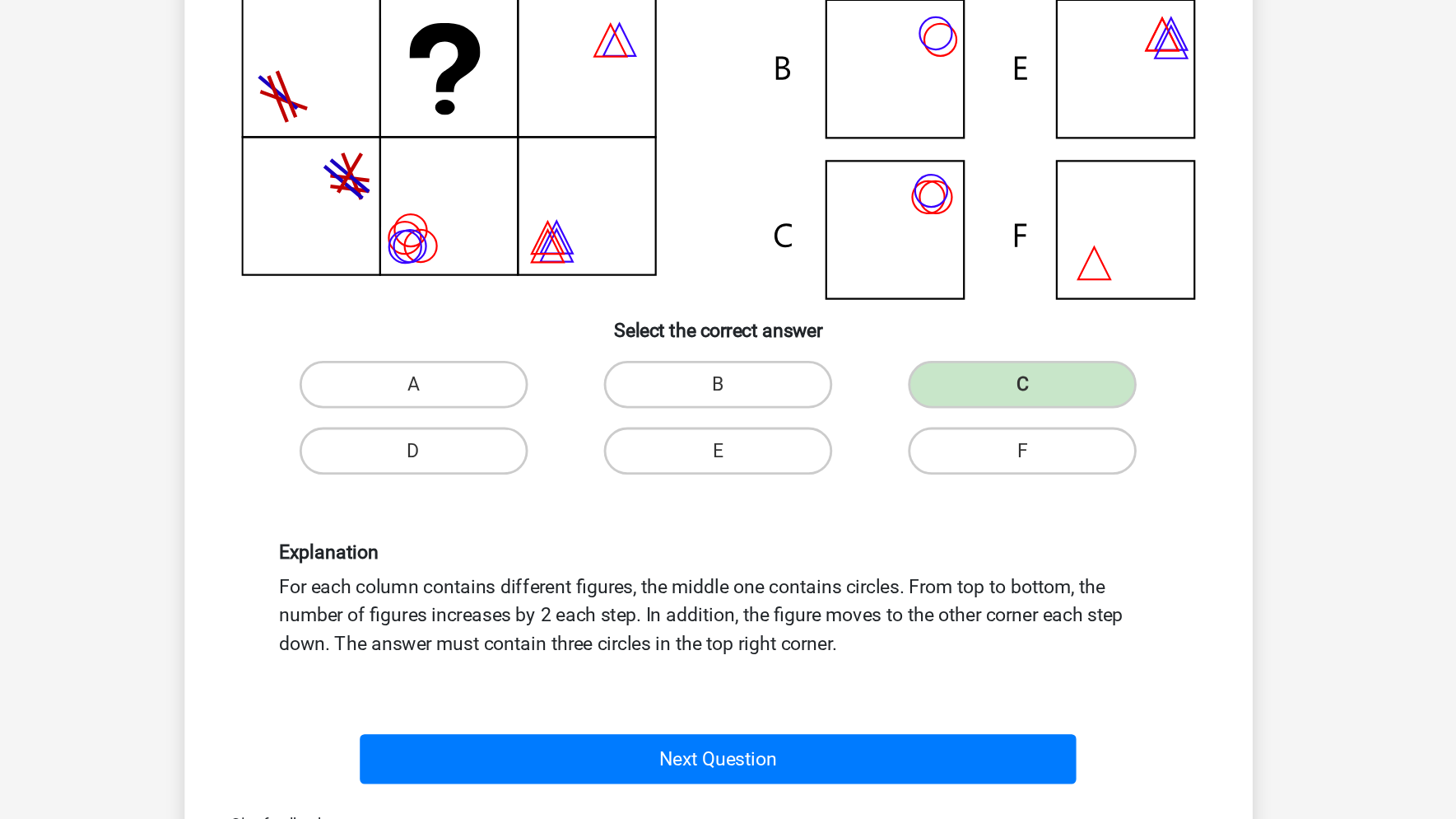
scroll to position [124, 0]
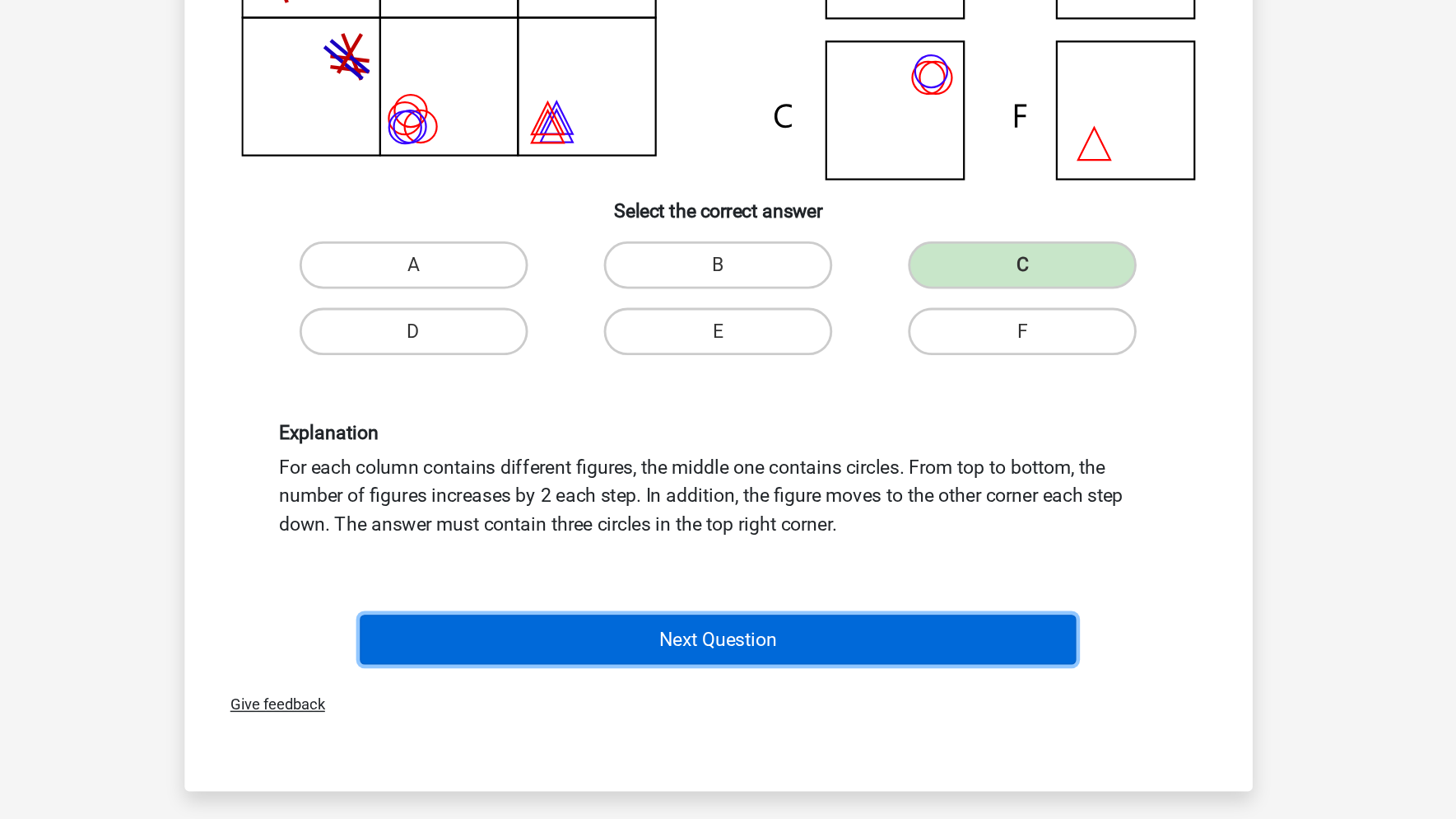
click at [728, 686] on button "Next Question" at bounding box center [728, 682] width 498 height 34
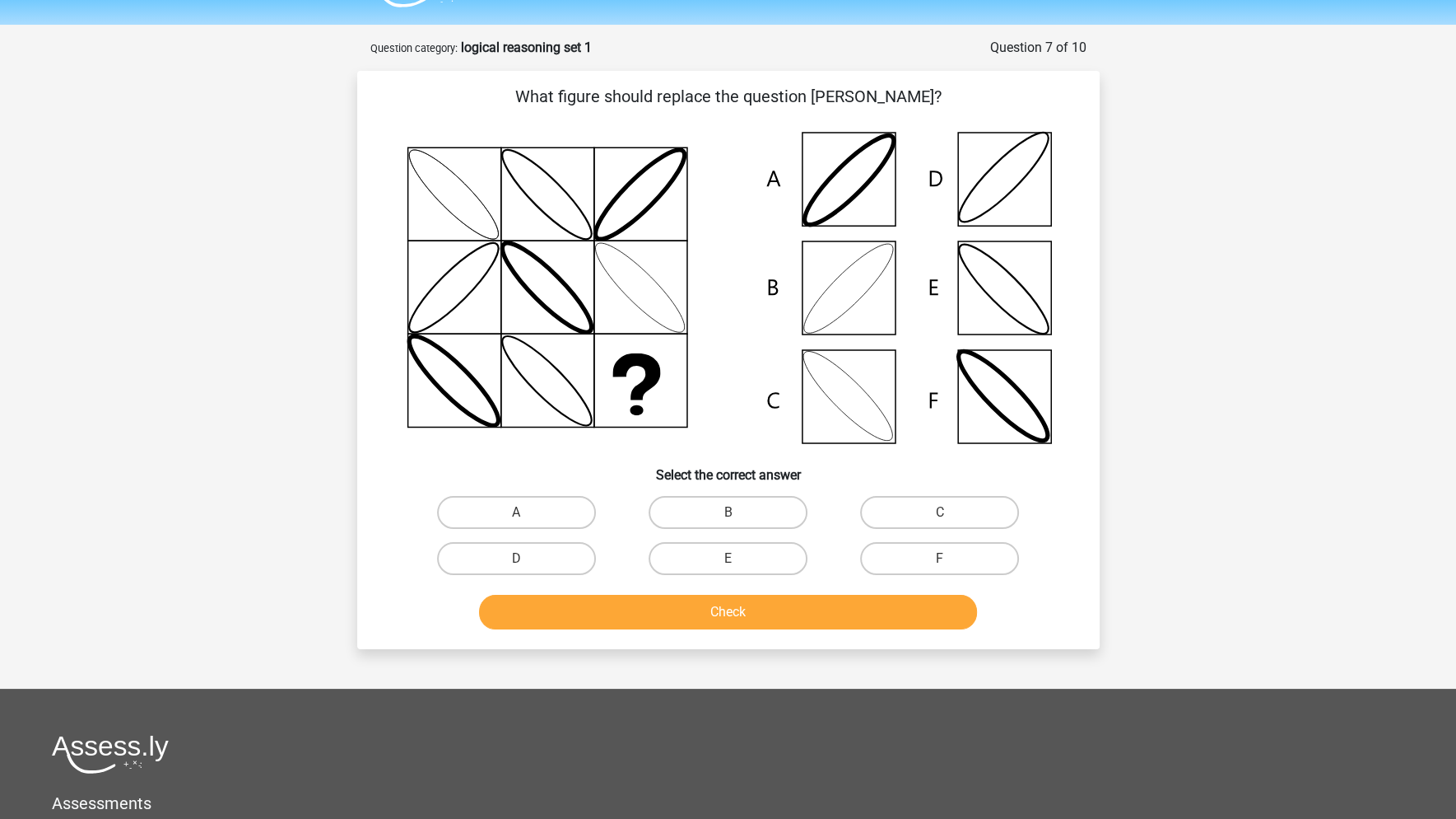
scroll to position [0, 0]
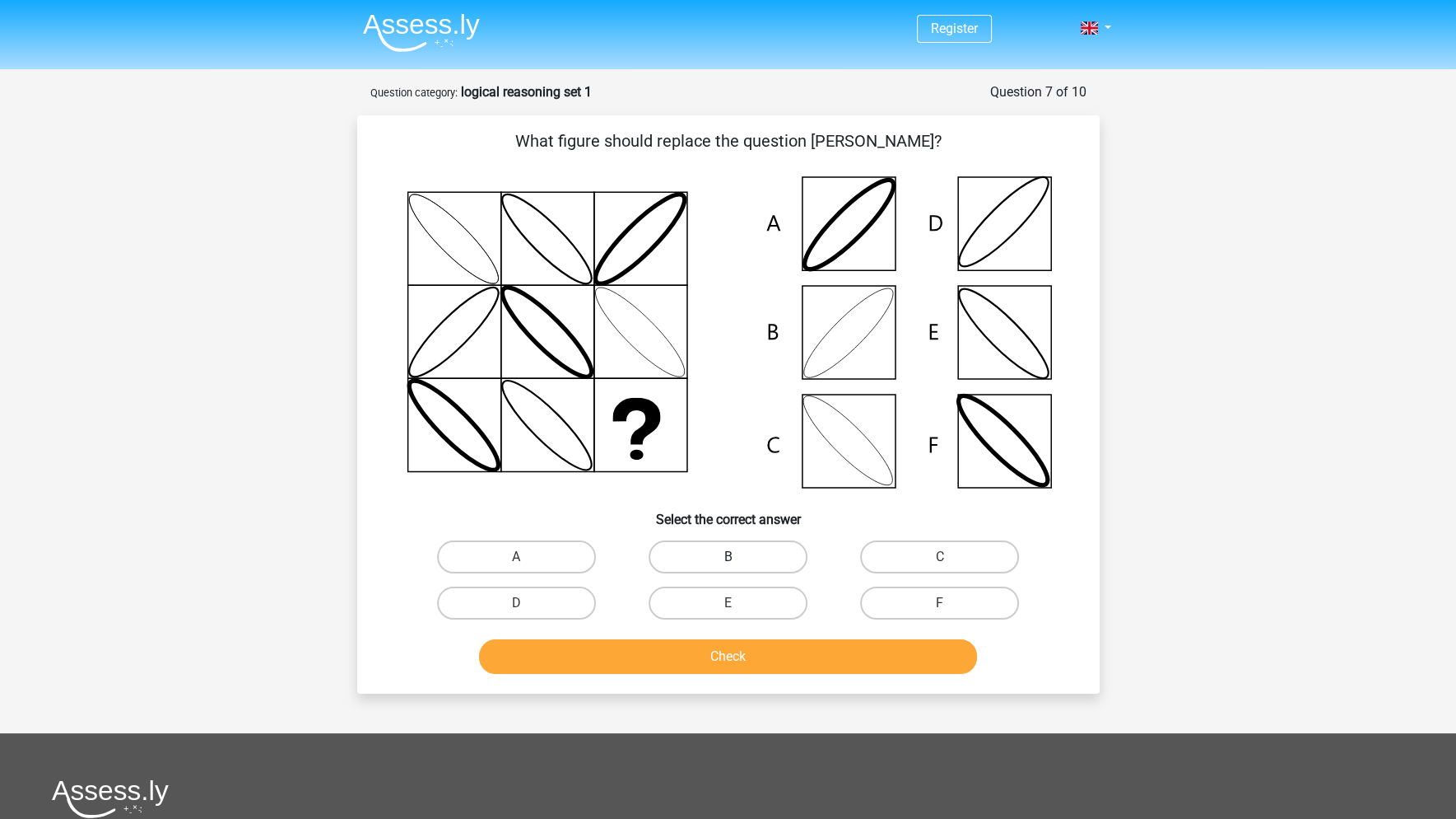
click at [782, 561] on label "B" at bounding box center [728, 556] width 159 height 33
click at [739, 561] on input "B" at bounding box center [733, 562] width 11 height 11
radio input "true"
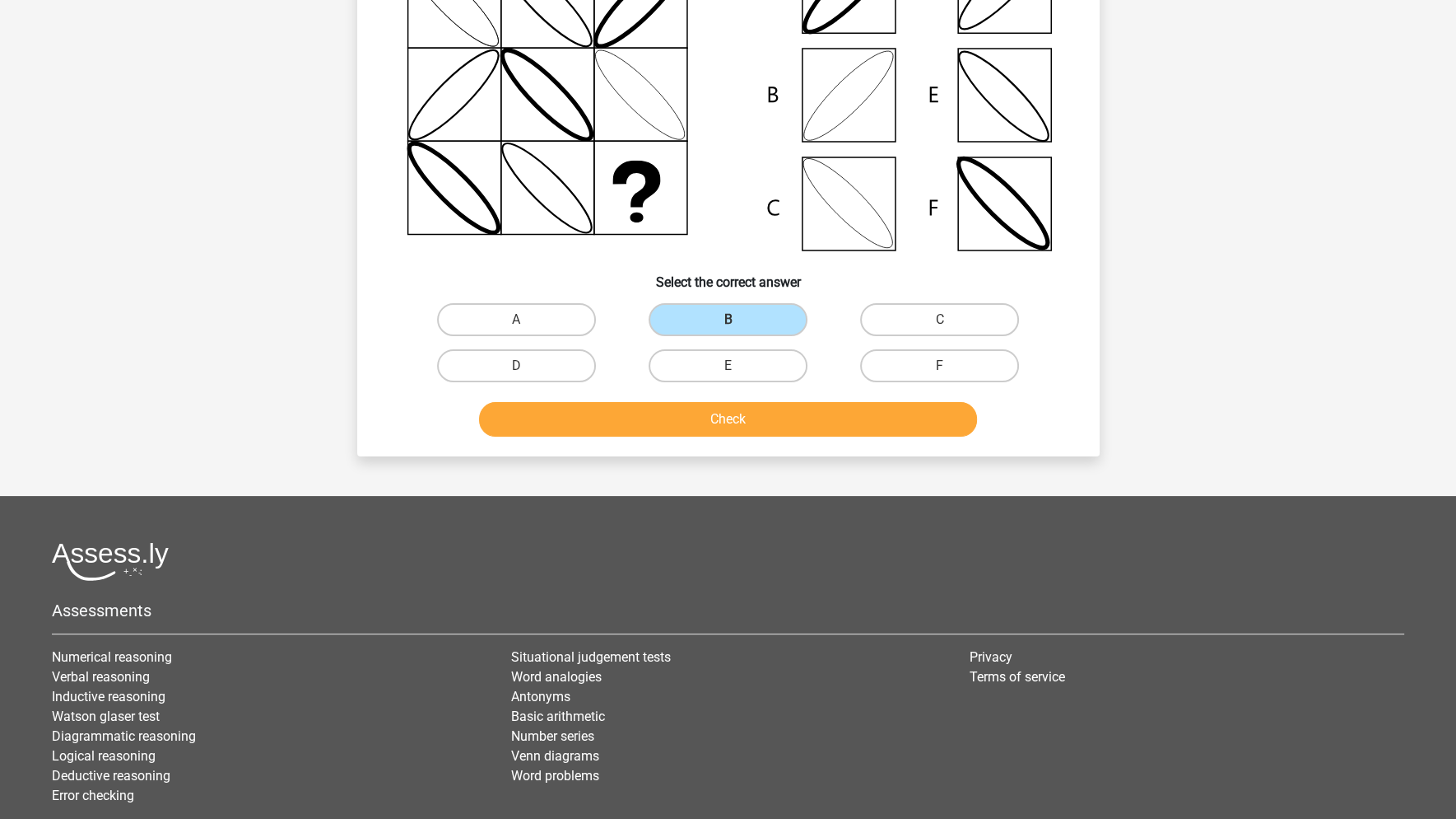
scroll to position [247, 0]
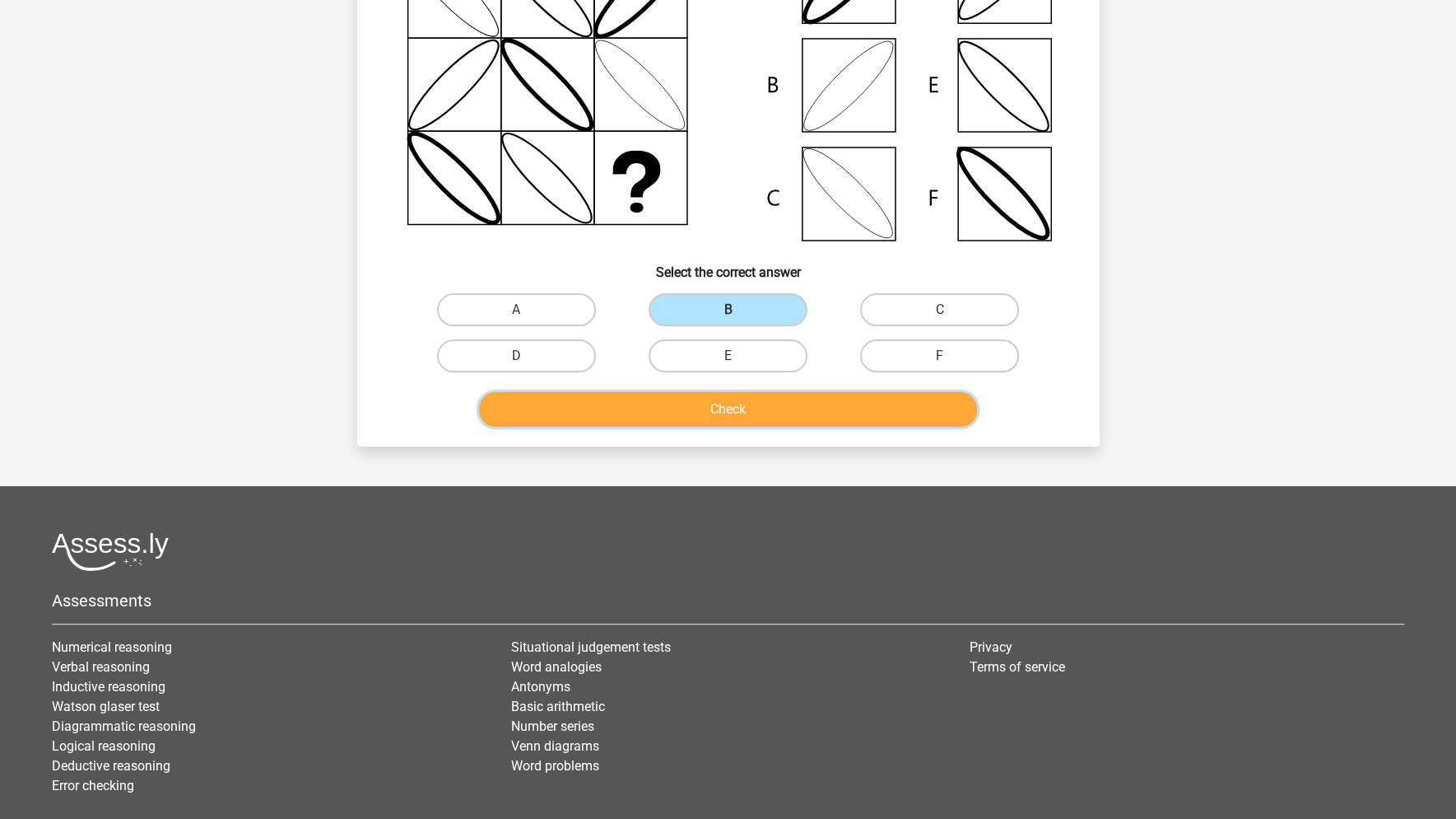
click at [734, 409] on button "Check" at bounding box center [728, 409] width 498 height 34
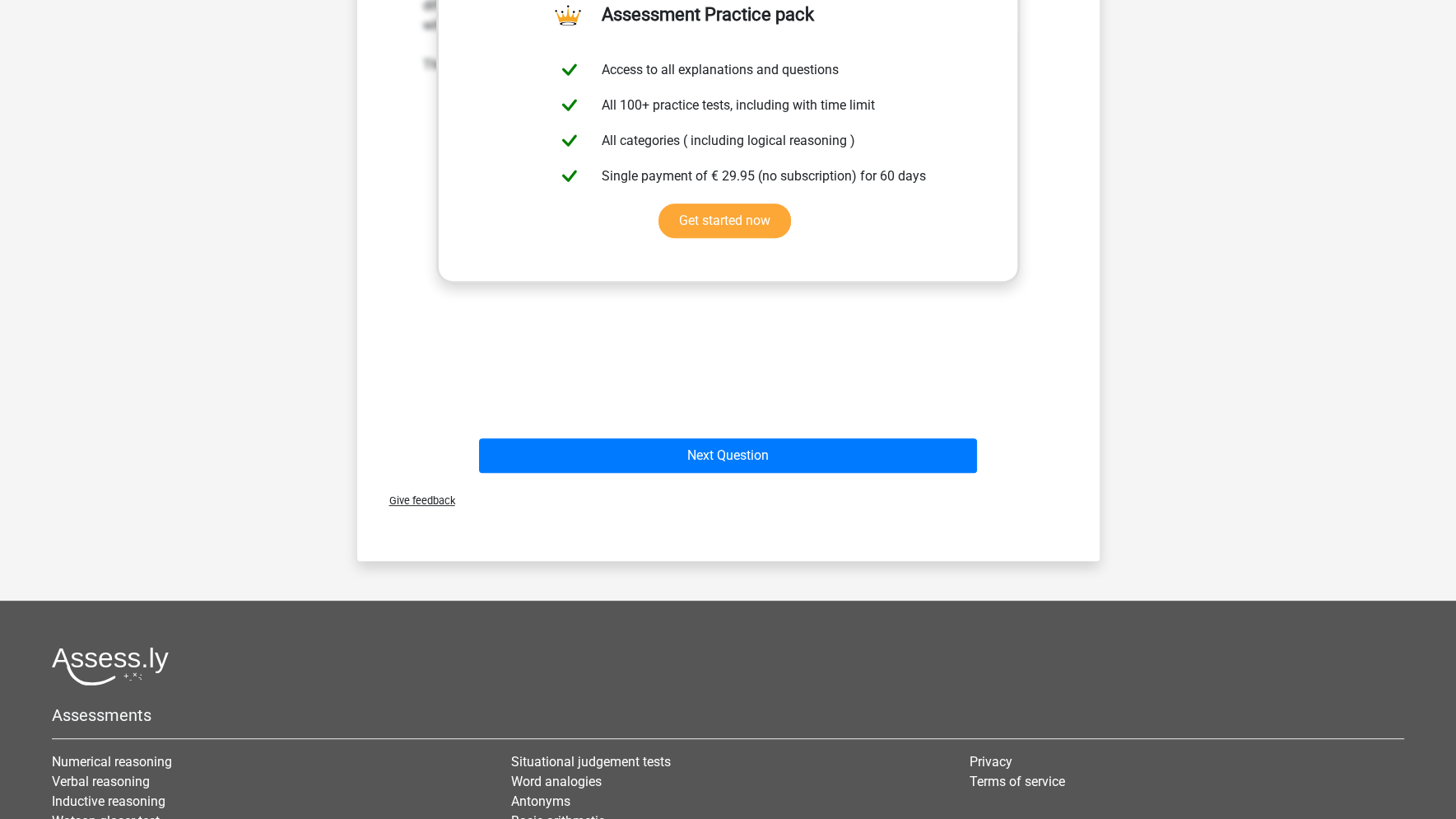
scroll to position [616, 0]
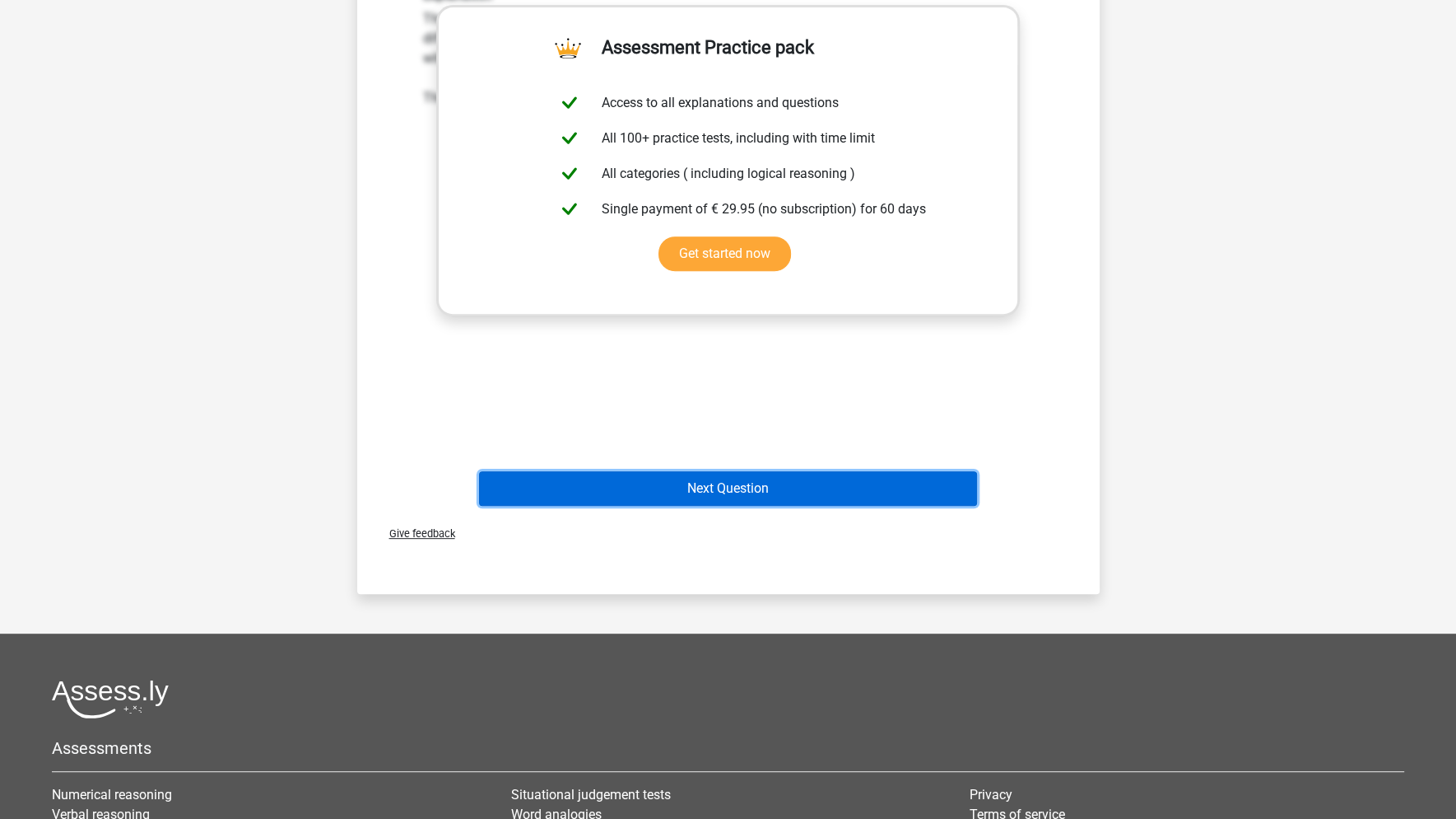
click at [719, 483] on button "Next Question" at bounding box center [728, 488] width 498 height 34
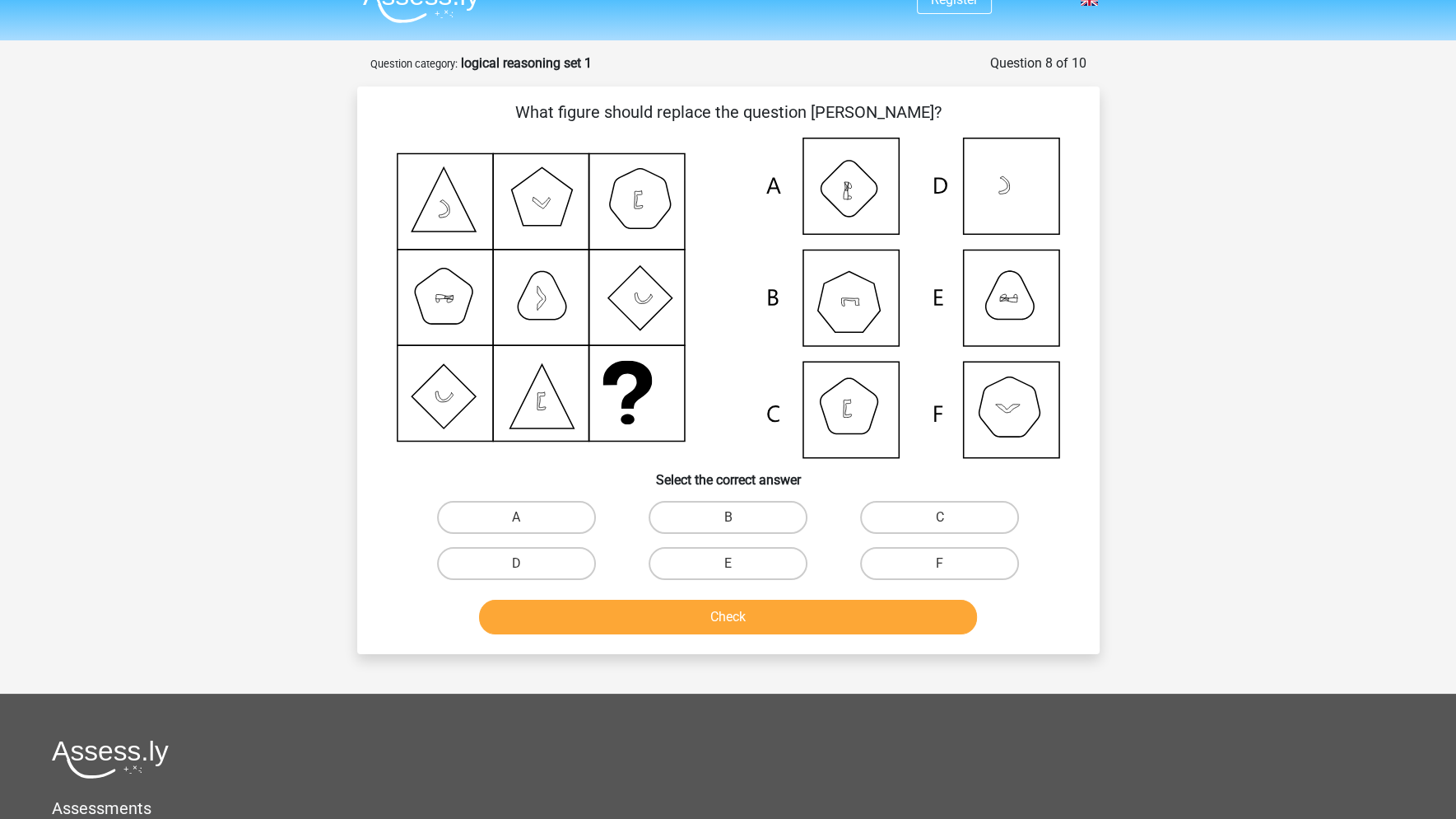
scroll to position [0, 0]
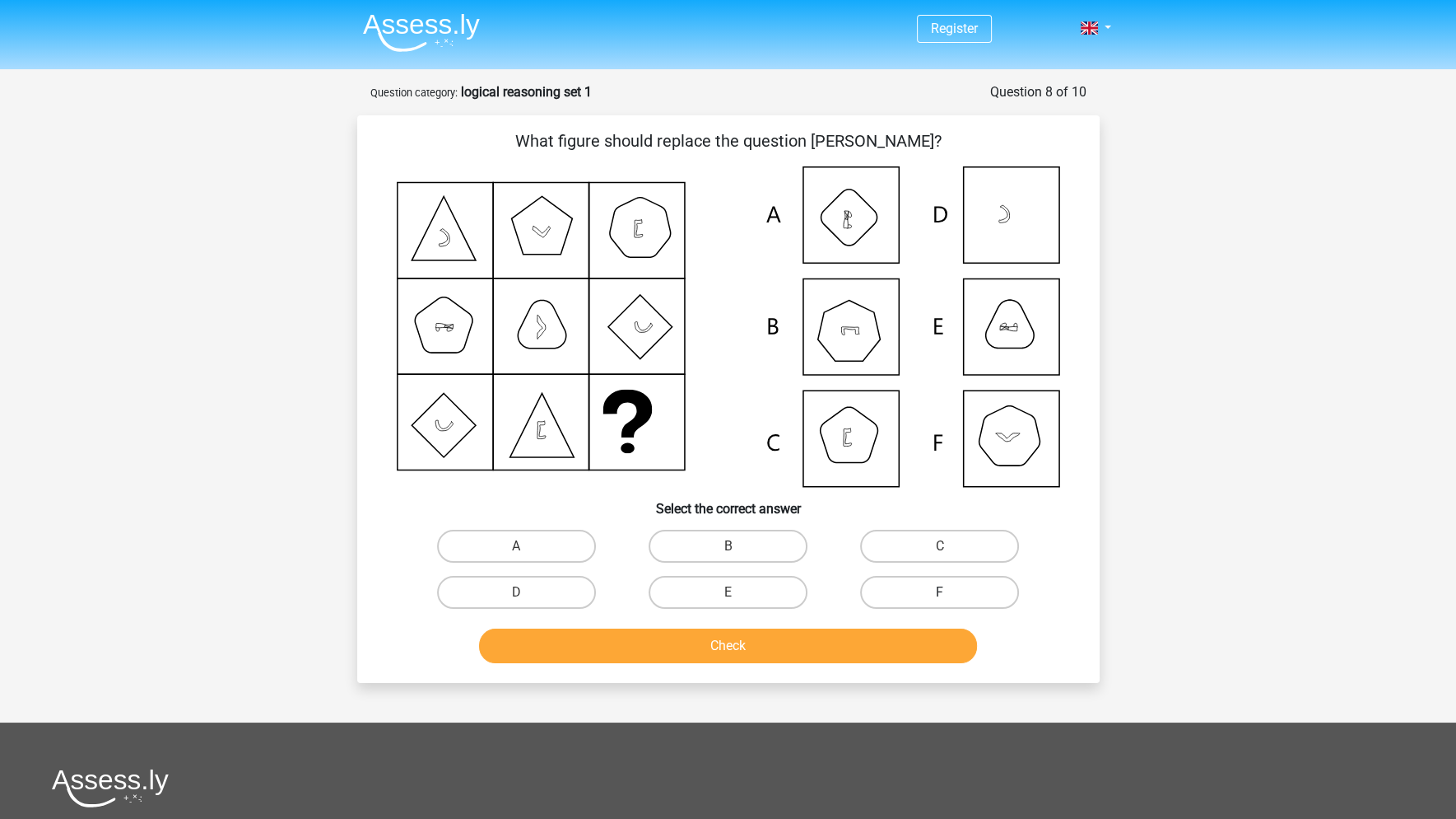
click at [958, 585] on label "F" at bounding box center [939, 591] width 159 height 33
click at [951, 592] on input "F" at bounding box center [946, 598] width 11 height 11
radio input "true"
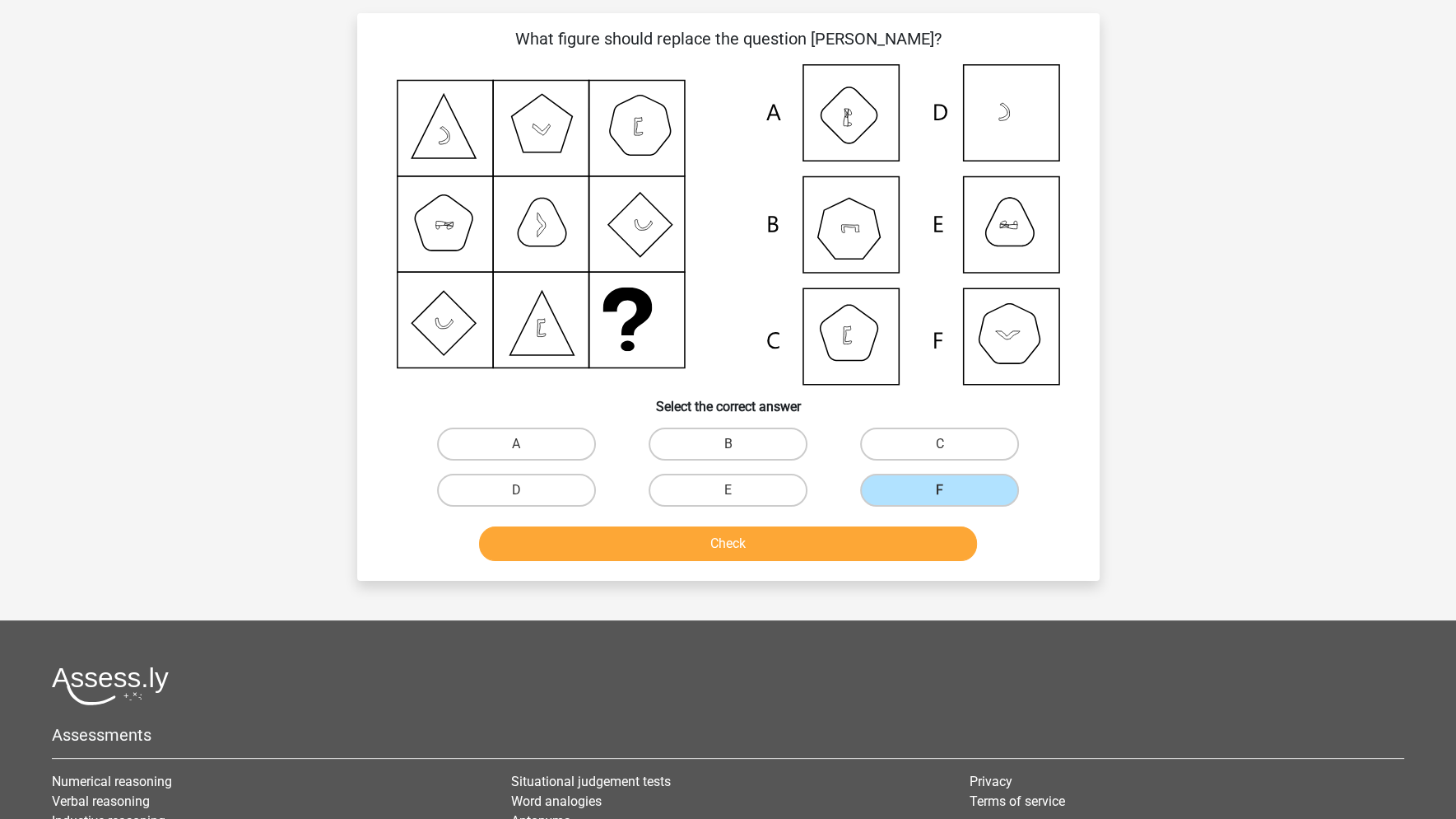
scroll to position [247, 0]
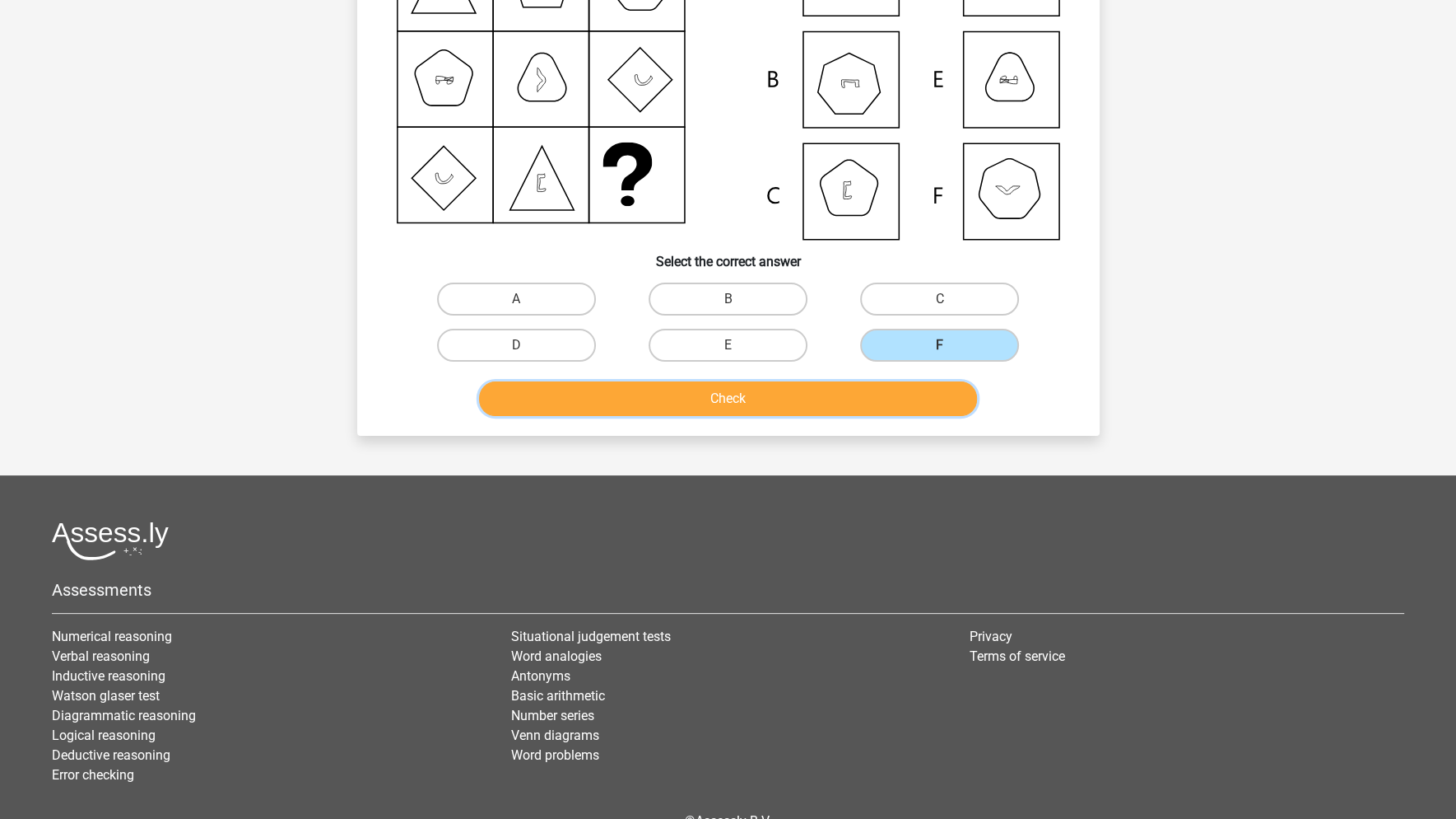
click at [649, 393] on button "Check" at bounding box center [728, 398] width 498 height 34
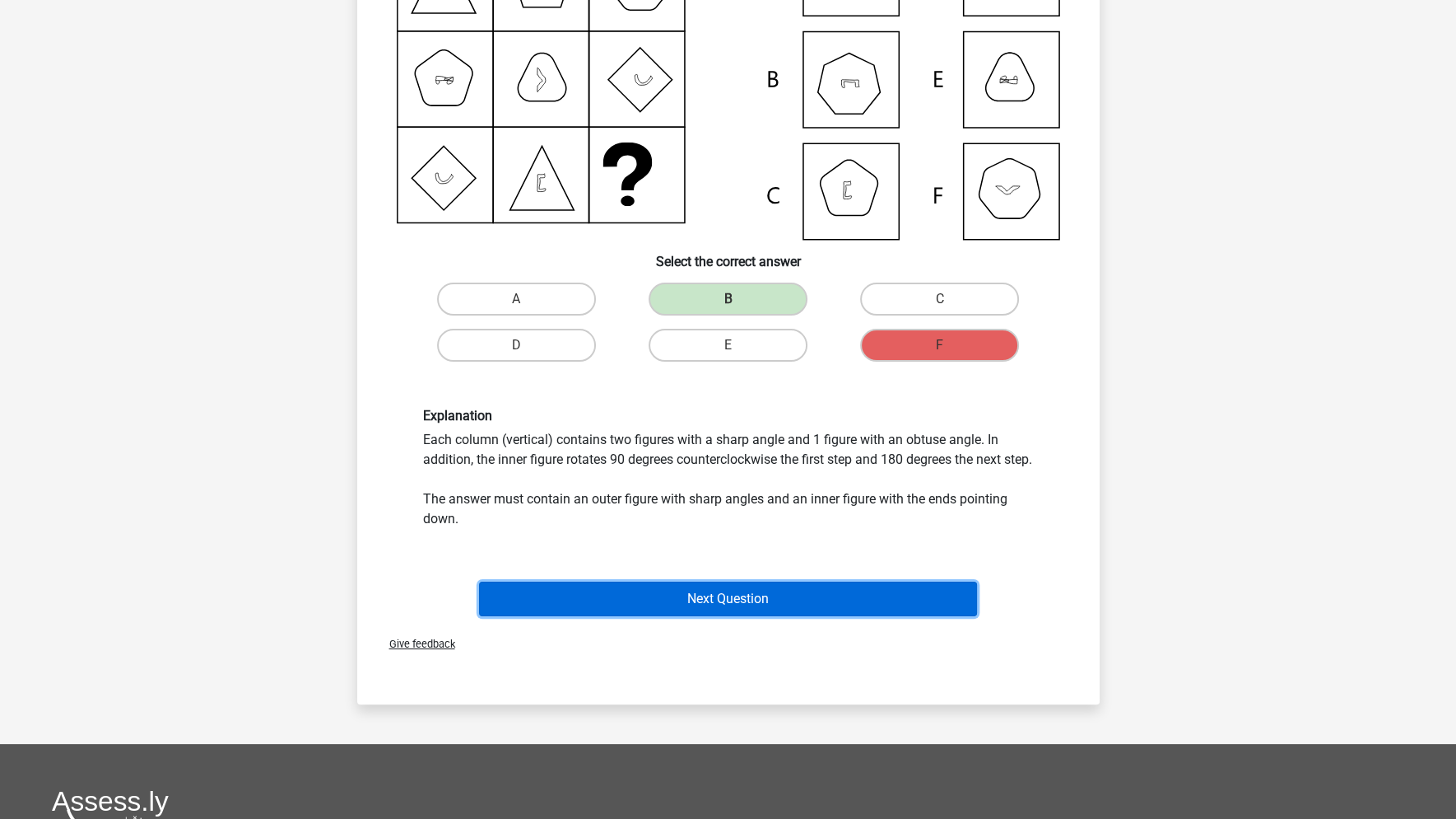
click at [646, 607] on button "Next Question" at bounding box center [728, 598] width 498 height 34
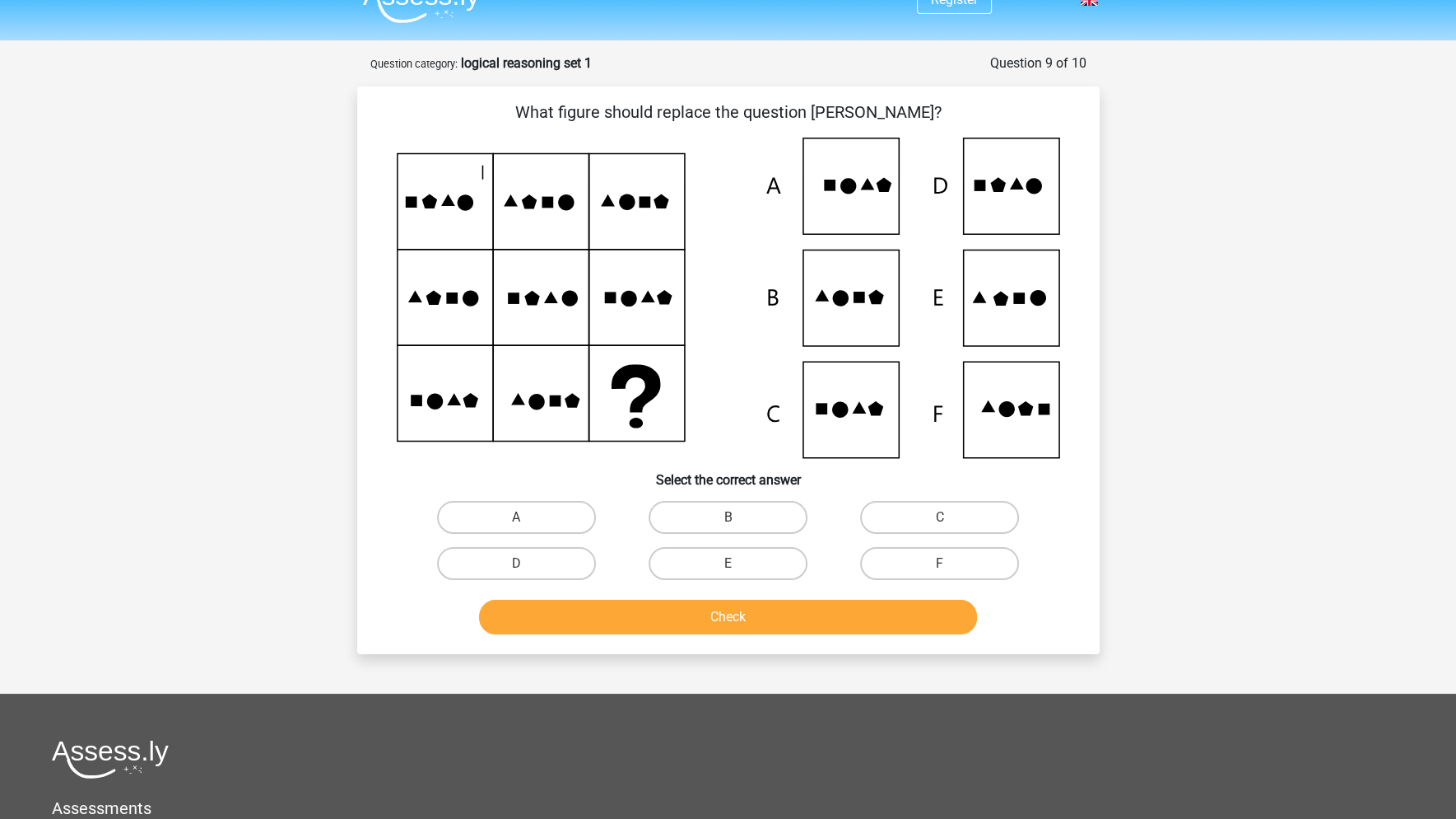
scroll to position [0, 0]
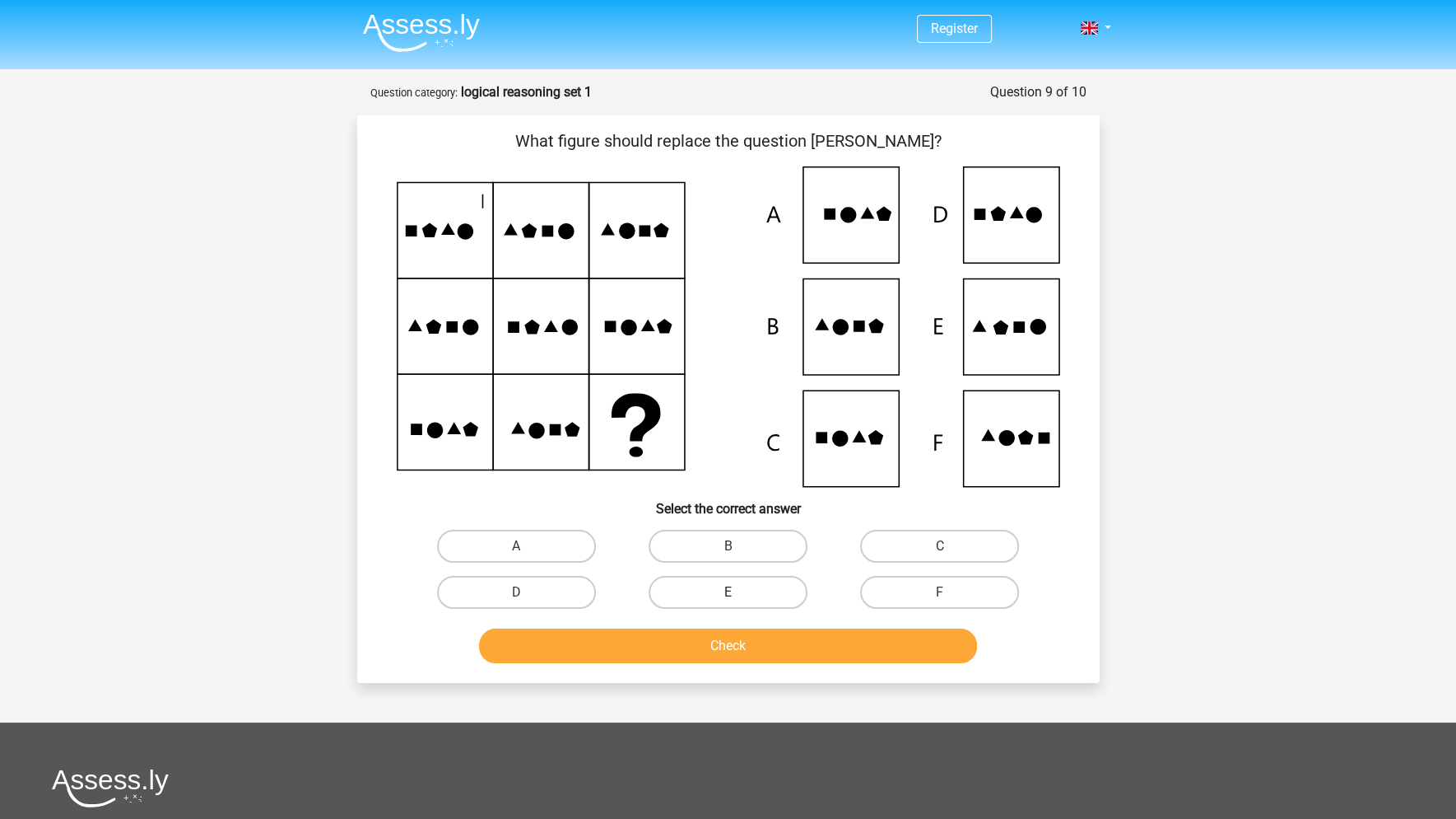
click at [720, 588] on label "E" at bounding box center [728, 591] width 159 height 33
click at [728, 592] on input "E" at bounding box center [733, 598] width 11 height 11
radio input "true"
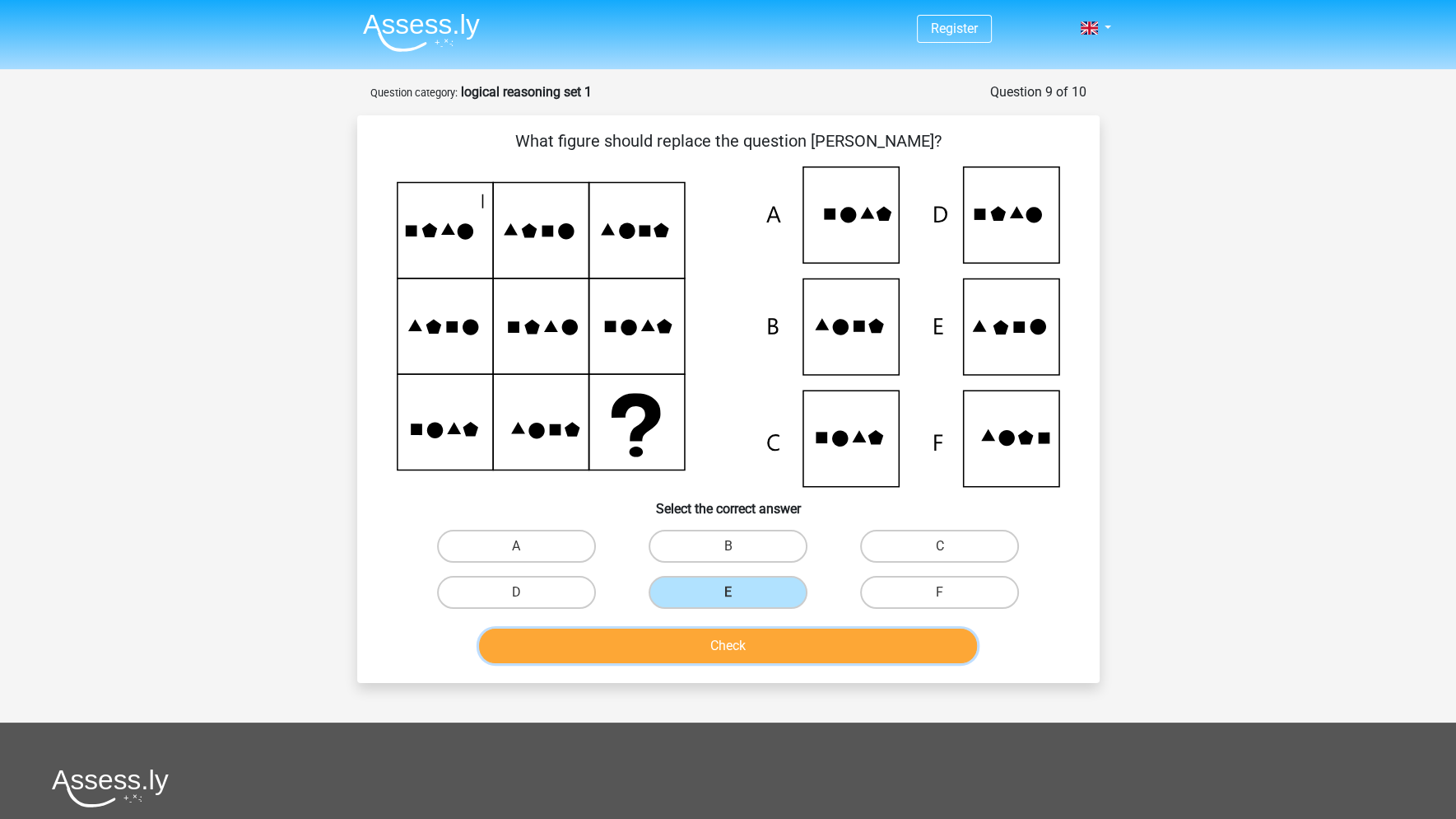
drag, startPoint x: 757, startPoint y: 633, endPoint x: 767, endPoint y: 623, distance: 14.1
click at [763, 638] on button "Check" at bounding box center [728, 645] width 498 height 34
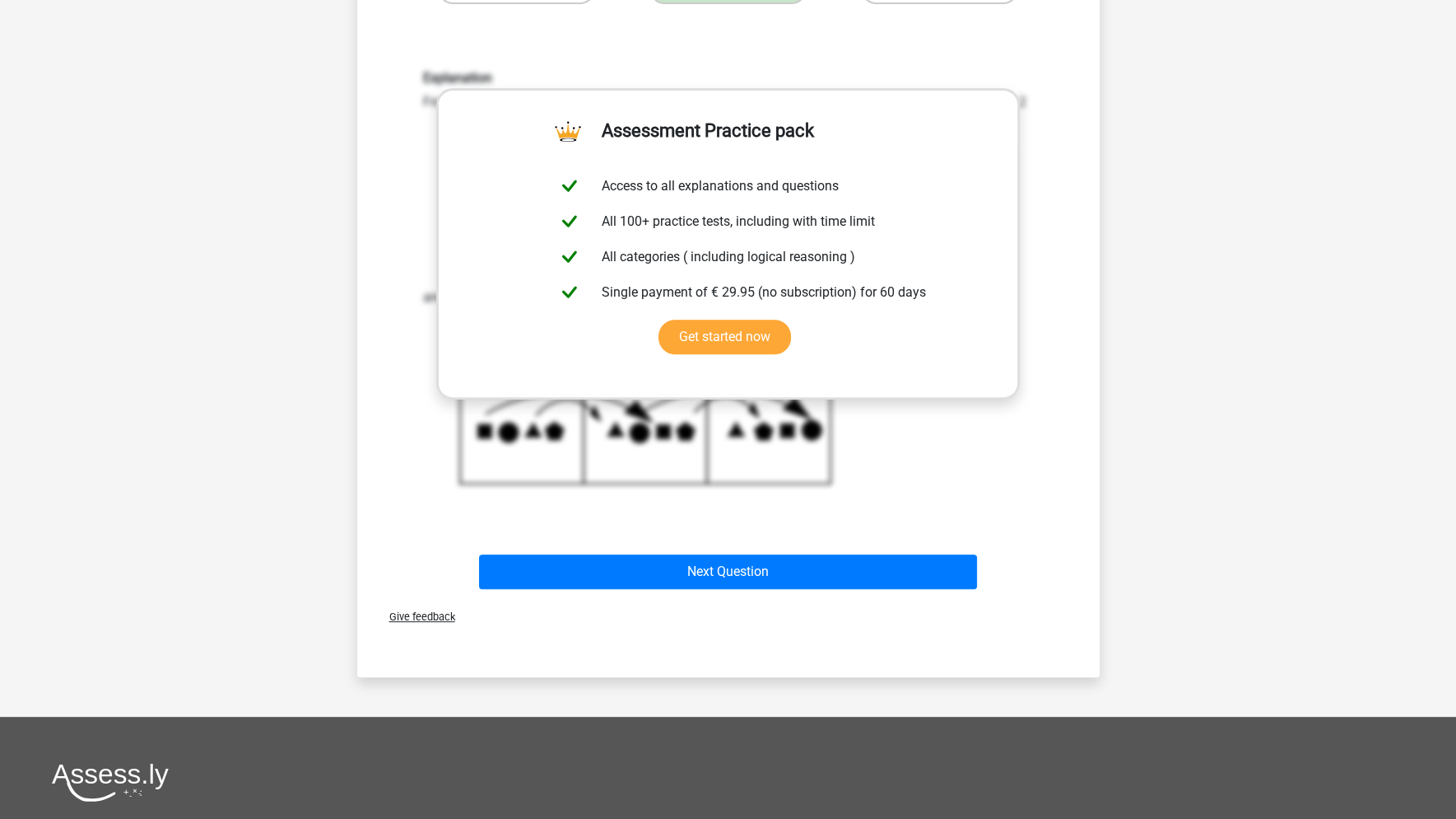
scroll to position [576, 0]
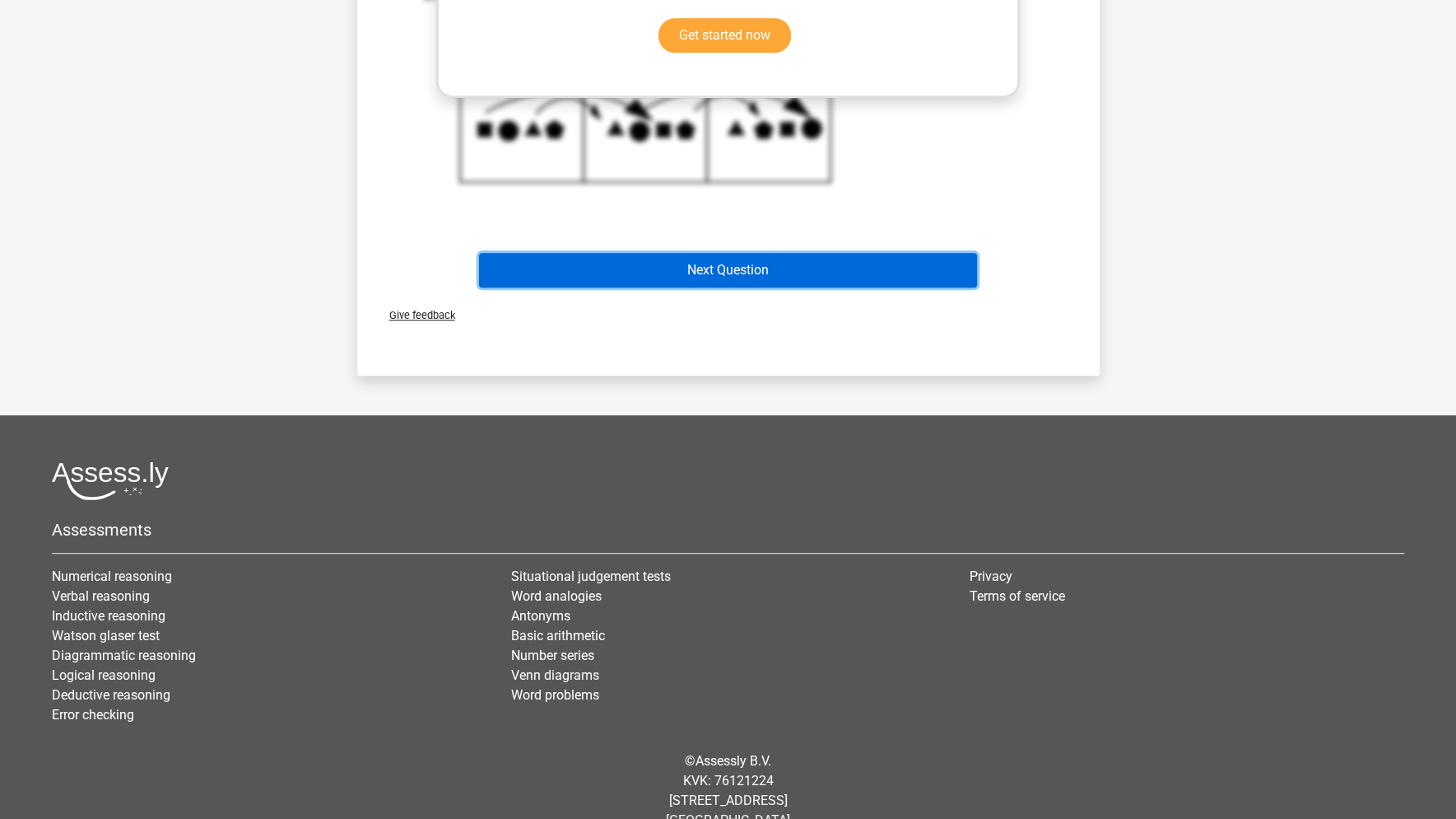
click at [738, 257] on button "Next Question" at bounding box center [728, 270] width 498 height 34
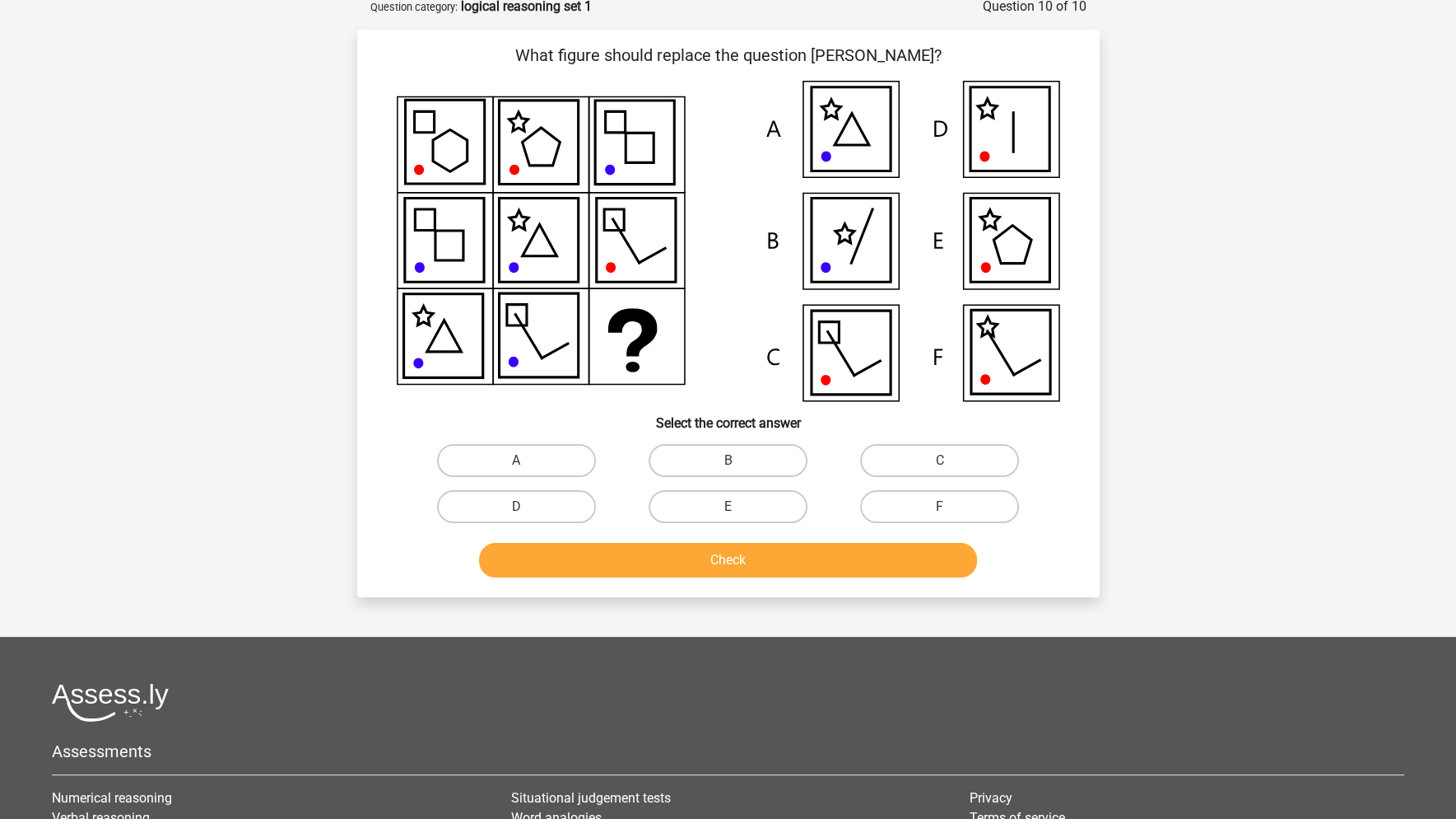
scroll to position [83, 0]
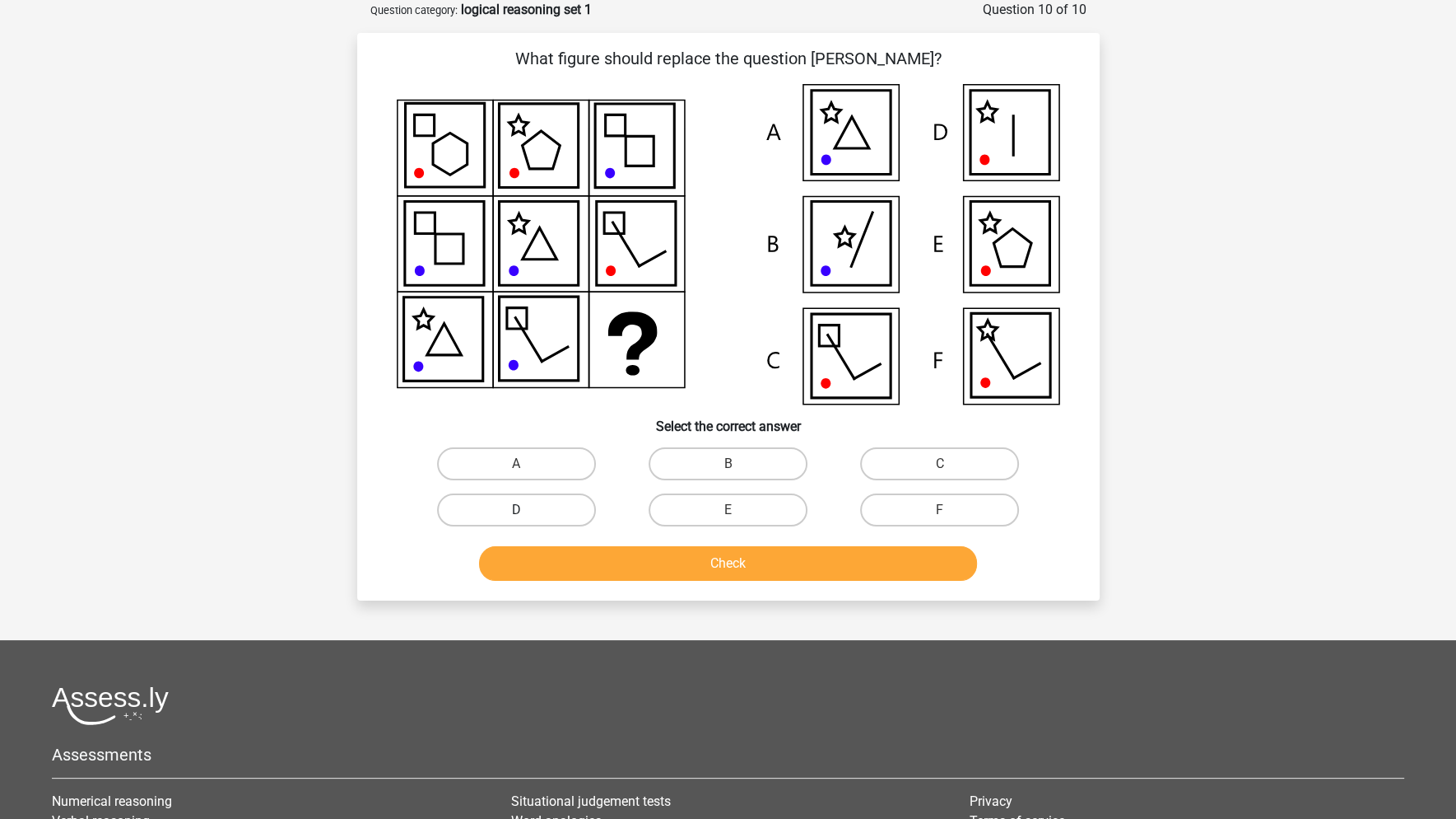
click at [568, 507] on label "D" at bounding box center [516, 509] width 159 height 33
click at [527, 509] on input "D" at bounding box center [521, 515] width 11 height 11
radio input "true"
click at [675, 559] on button "Check" at bounding box center [728, 562] width 498 height 34
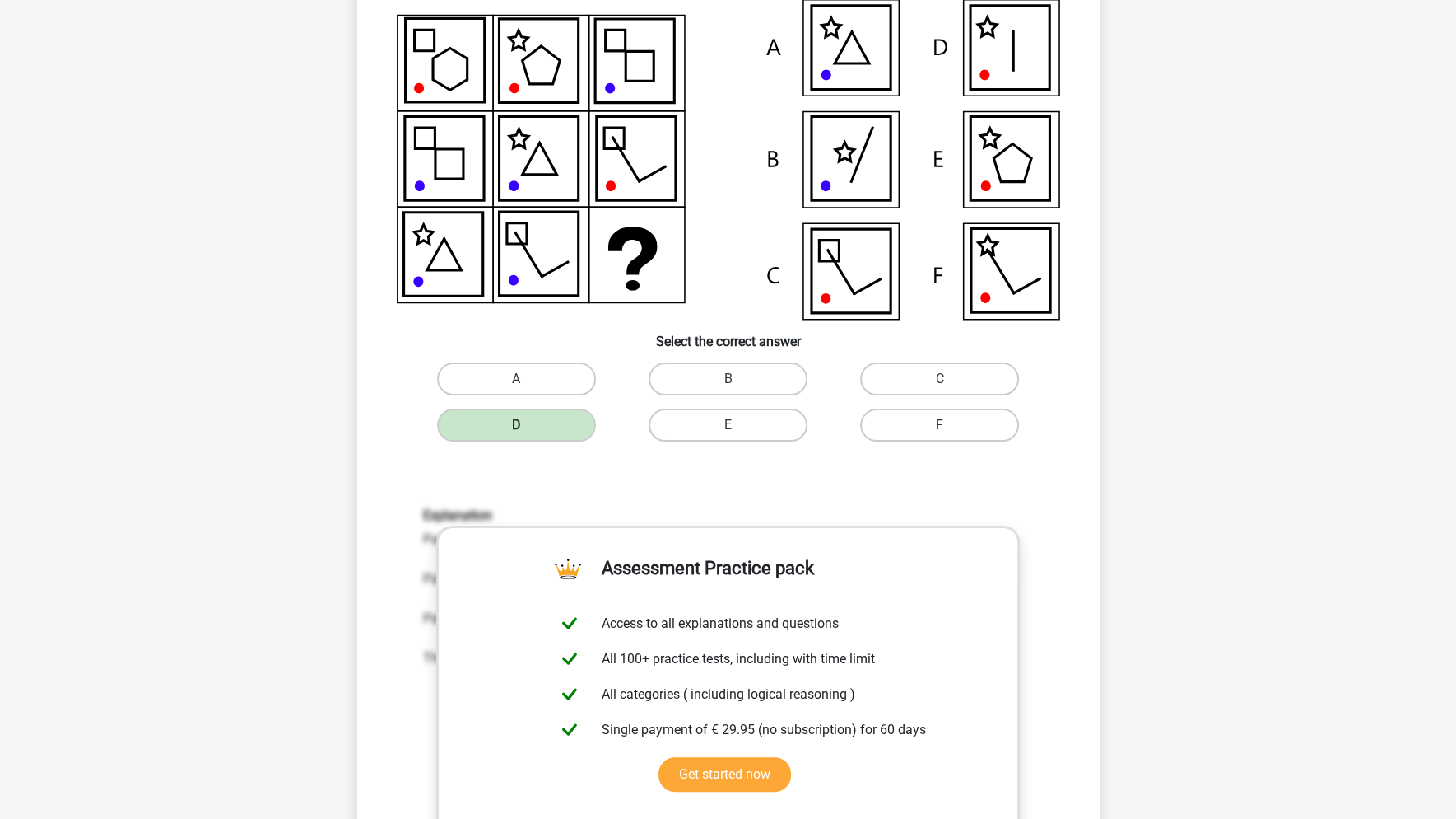
scroll to position [0, 0]
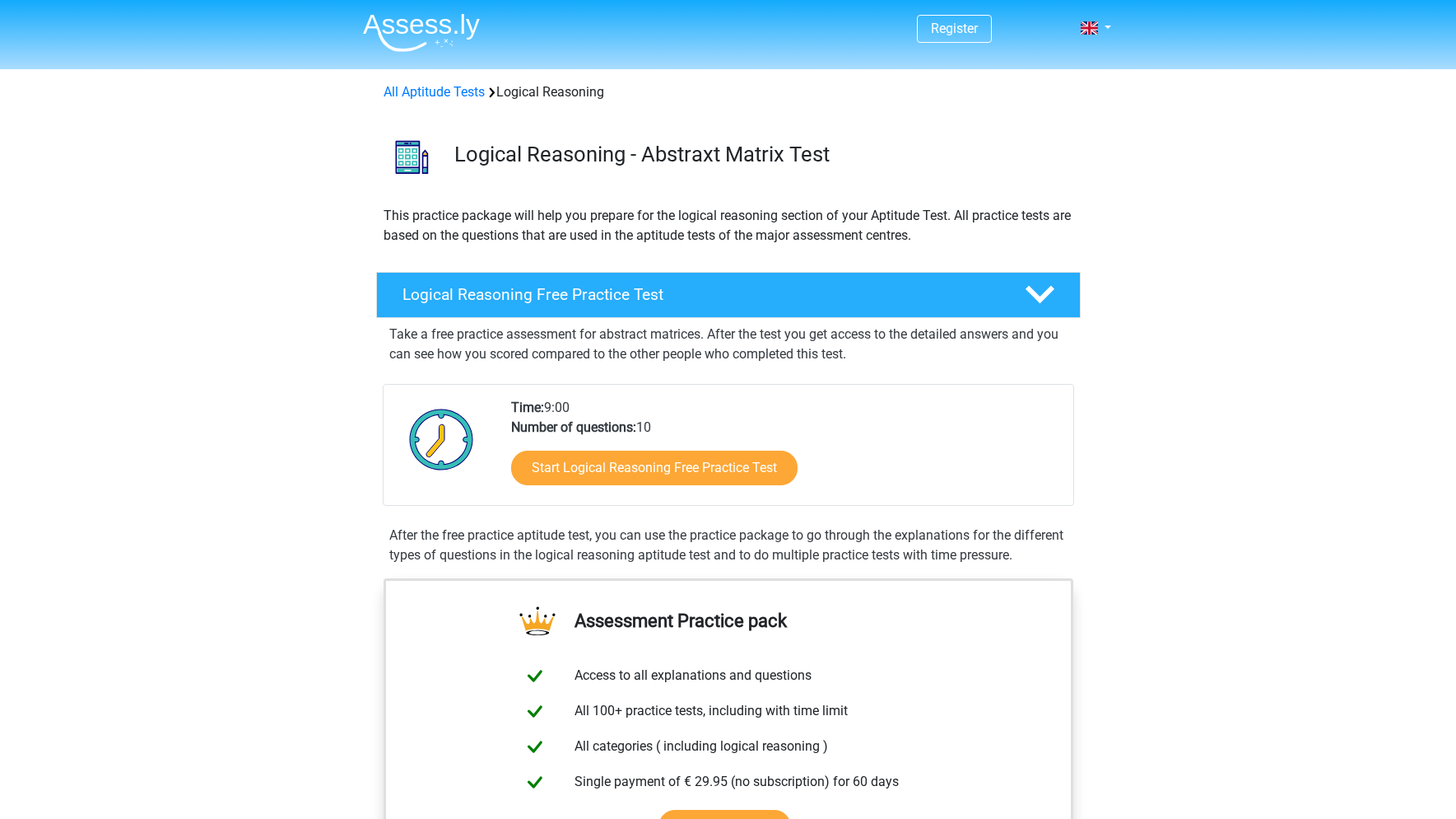
scroll to position [165, 0]
